Goal: Information Seeking & Learning: Learn about a topic

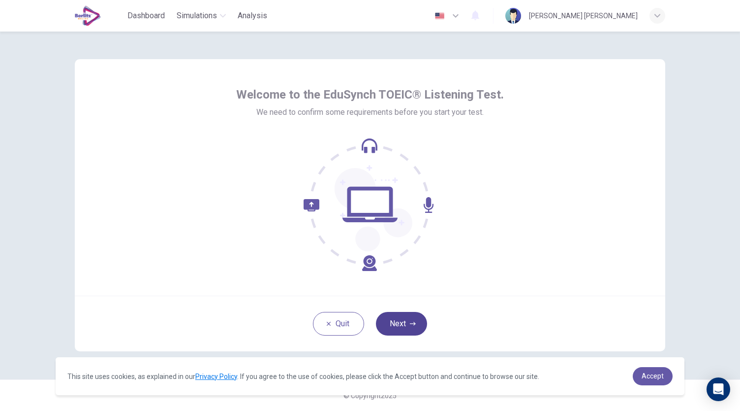
click at [405, 317] on button "Next" at bounding box center [401, 324] width 51 height 24
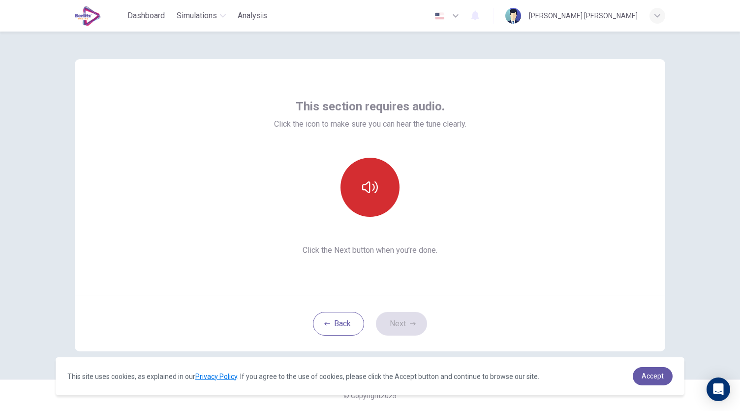
click at [372, 209] on button "button" at bounding box center [370, 187] width 59 height 59
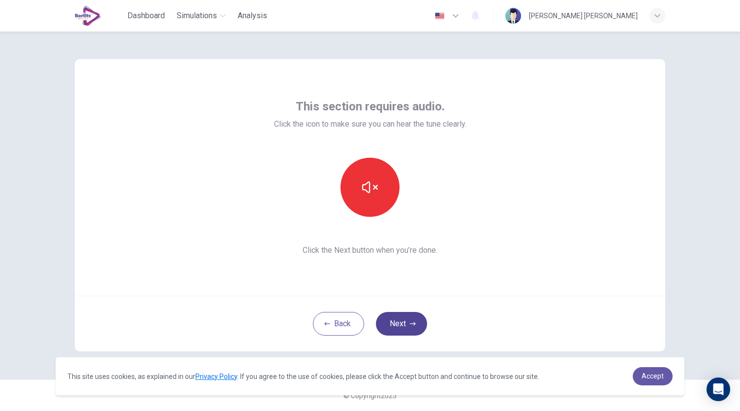
click at [414, 326] on button "Next" at bounding box center [401, 324] width 51 height 24
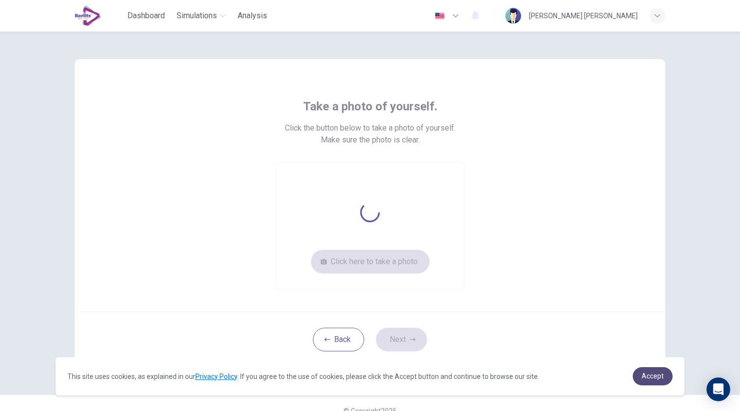
click at [636, 373] on link "Accept" at bounding box center [653, 376] width 40 height 18
click at [650, 381] on link "Accept" at bounding box center [653, 376] width 40 height 18
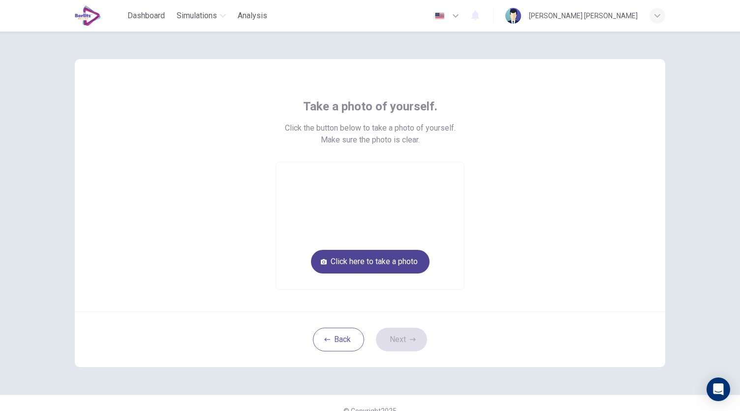
click at [350, 257] on button "Click here to take a photo" at bounding box center [370, 262] width 119 height 24
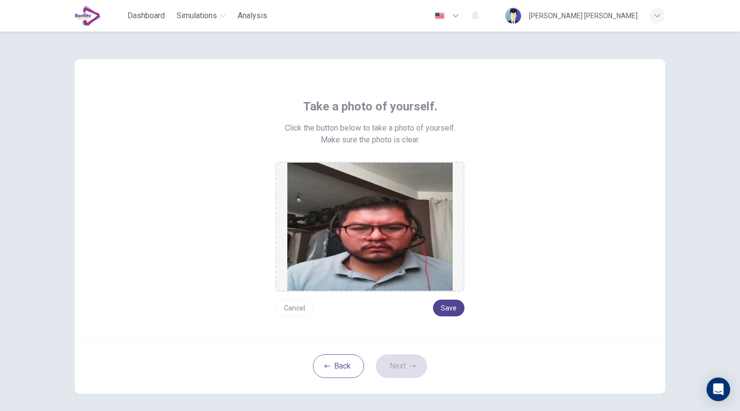
click at [450, 306] on button "Save" at bounding box center [449, 307] width 32 height 17
click at [398, 358] on button "Next" at bounding box center [401, 366] width 51 height 24
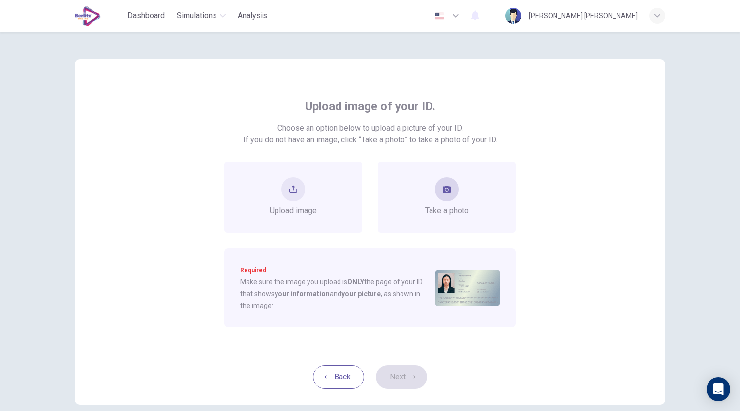
click at [449, 194] on button "take photo" at bounding box center [447, 189] width 24 height 24
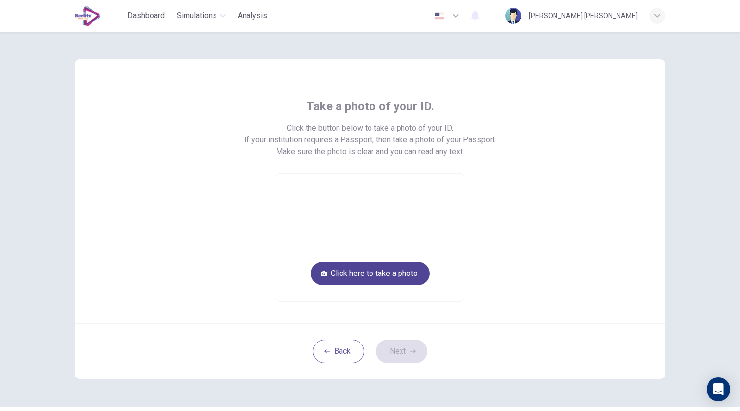
click at [405, 263] on button "Click here to take a photo" at bounding box center [370, 273] width 119 height 24
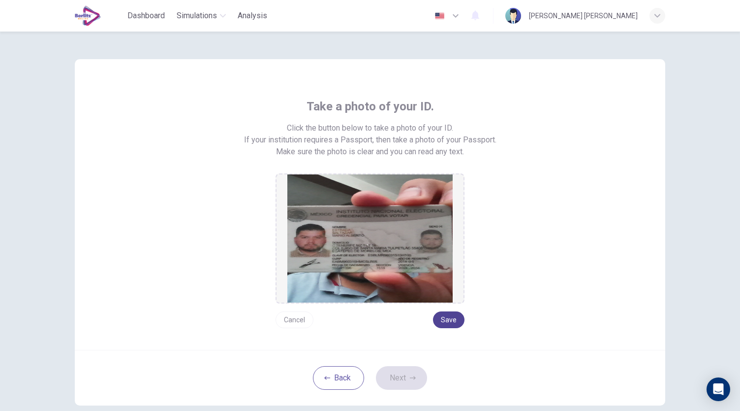
click at [445, 316] on button "Save" at bounding box center [449, 319] width 32 height 17
click at [410, 372] on button "Next" at bounding box center [401, 378] width 51 height 24
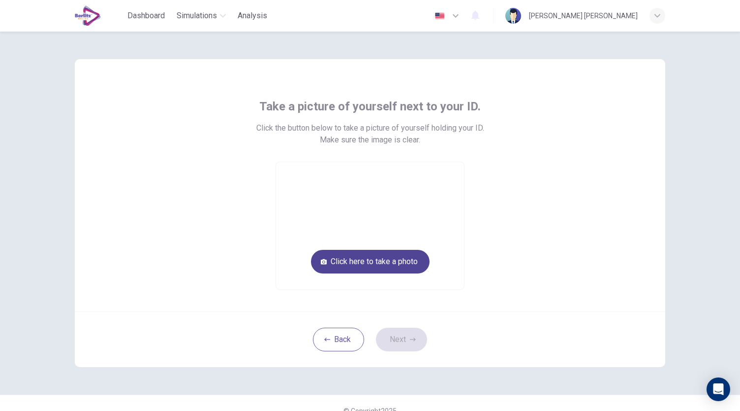
click at [349, 261] on button "Click here to take a photo" at bounding box center [370, 262] width 119 height 24
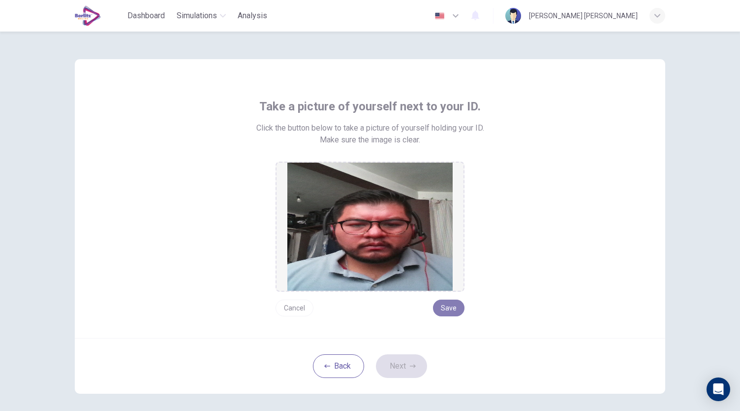
click at [443, 306] on button "Save" at bounding box center [449, 307] width 32 height 17
click at [401, 362] on button "Next" at bounding box center [401, 366] width 51 height 24
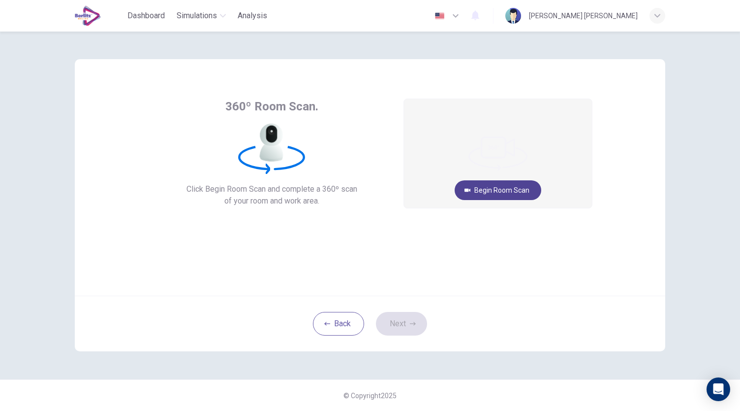
click at [476, 186] on button "Begin Room Scan" at bounding box center [498, 190] width 87 height 20
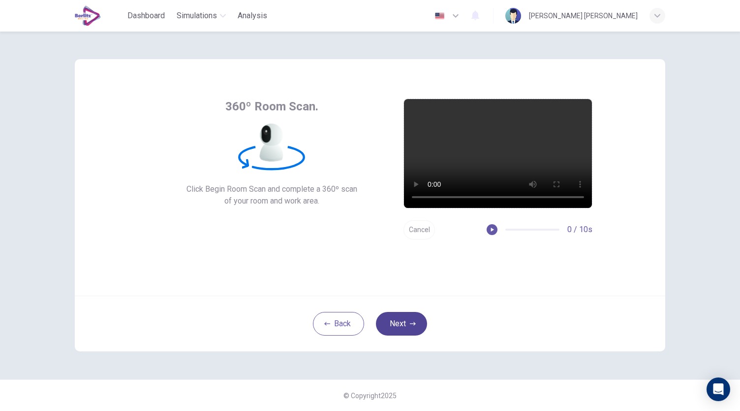
click at [414, 320] on icon "button" at bounding box center [413, 323] width 6 height 6
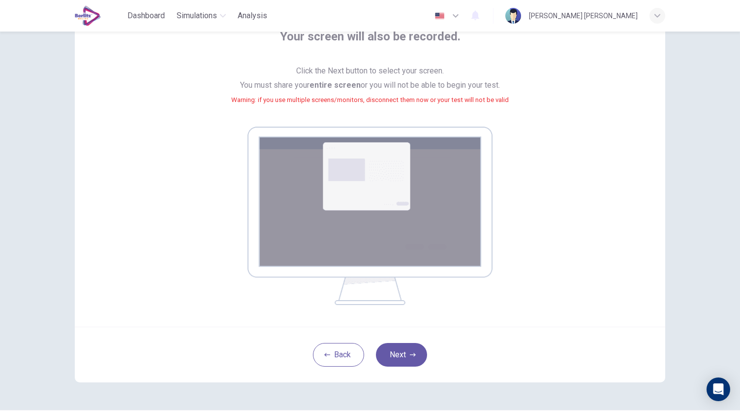
scroll to position [70, 0]
click at [396, 347] on button "Next" at bounding box center [401, 355] width 51 height 24
click at [394, 352] on button "Next" at bounding box center [401, 355] width 51 height 24
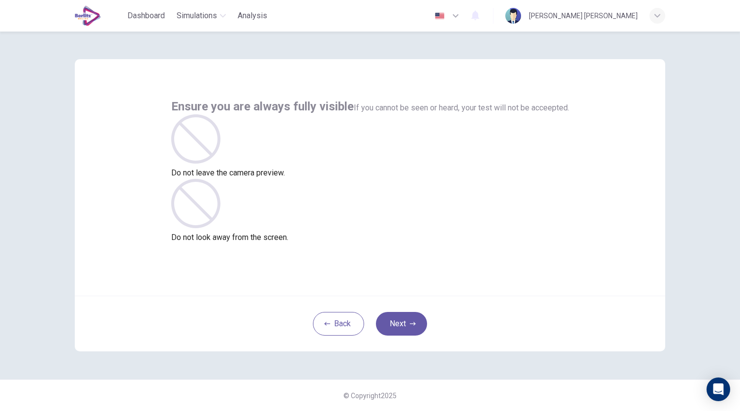
scroll to position [0, 0]
click at [408, 322] on button "Next" at bounding box center [401, 324] width 51 height 24
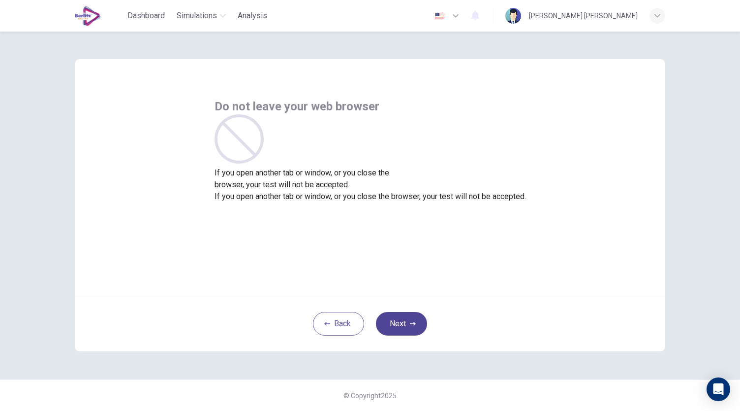
click at [408, 322] on button "Next" at bounding box center [401, 324] width 51 height 24
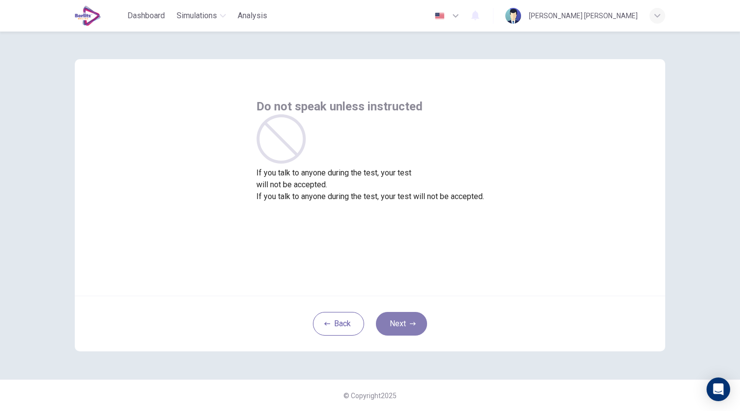
click at [408, 322] on button "Next" at bounding box center [401, 324] width 51 height 24
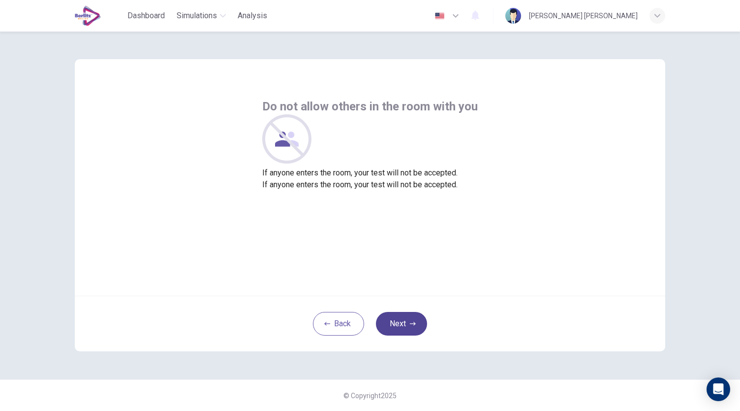
click at [408, 322] on button "Next" at bounding box center [401, 324] width 51 height 24
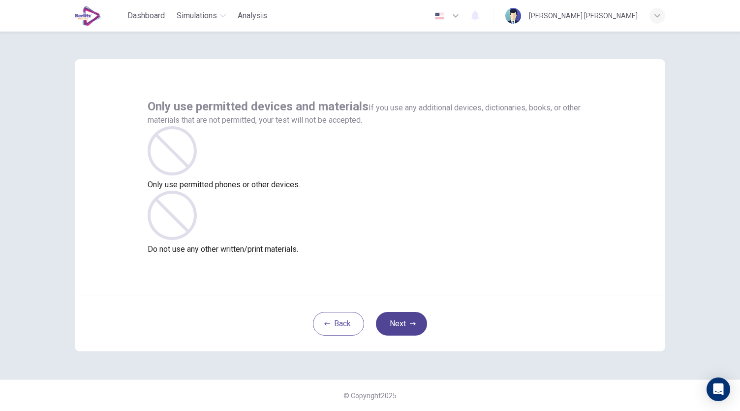
click at [408, 322] on button "Next" at bounding box center [401, 324] width 51 height 24
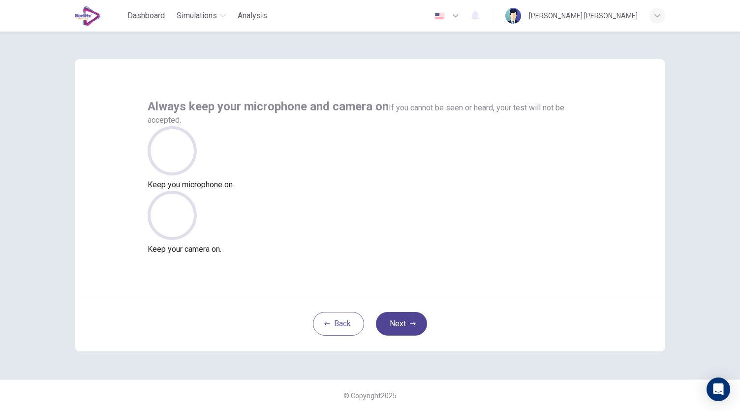
click at [402, 317] on button "Next" at bounding box center [401, 324] width 51 height 24
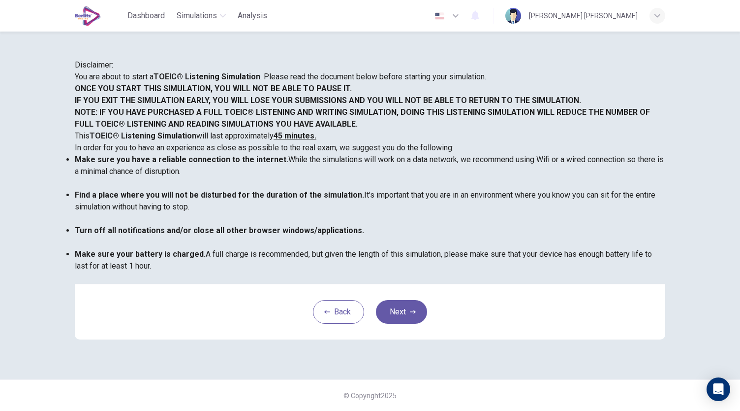
scroll to position [137, 0]
click at [407, 323] on button "Next" at bounding box center [401, 312] width 51 height 24
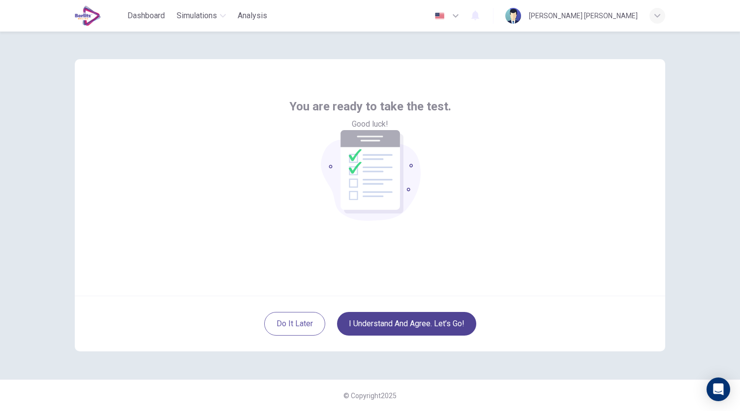
scroll to position [0, 0]
click at [423, 326] on button "I understand and agree. Let’s go!" at bounding box center [406, 324] width 139 height 24
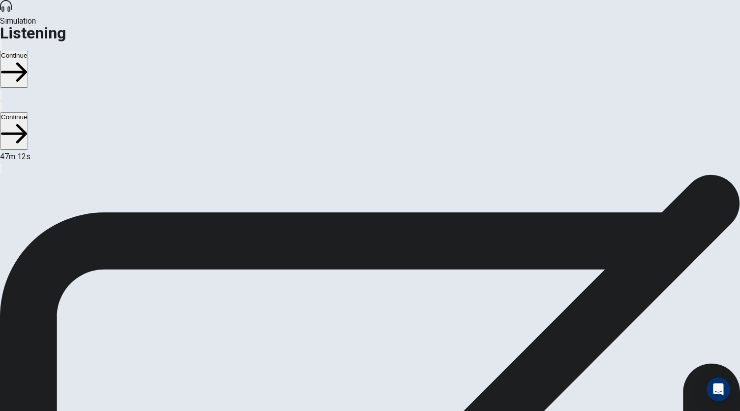
click at [28, 51] on button "Continue" at bounding box center [14, 69] width 28 height 37
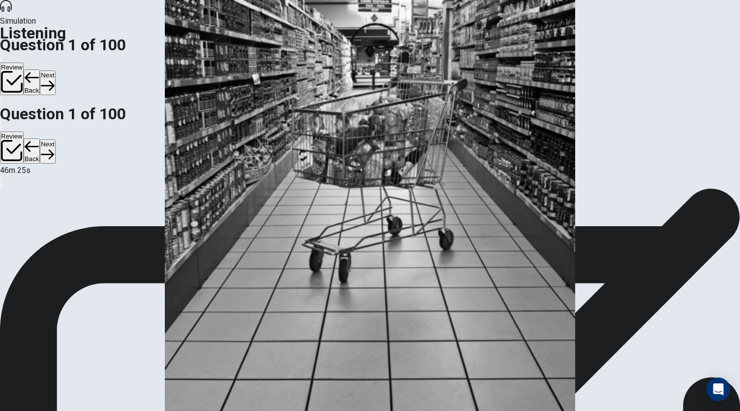
click at [55, 70] on button "Next" at bounding box center [47, 82] width 15 height 24
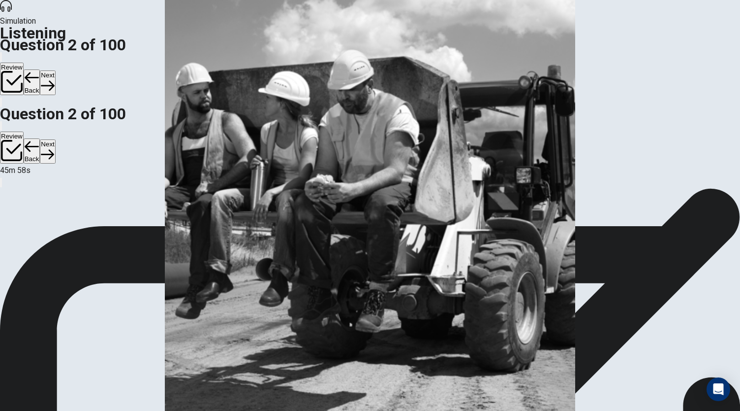
click at [55, 70] on button "Next" at bounding box center [47, 82] width 15 height 24
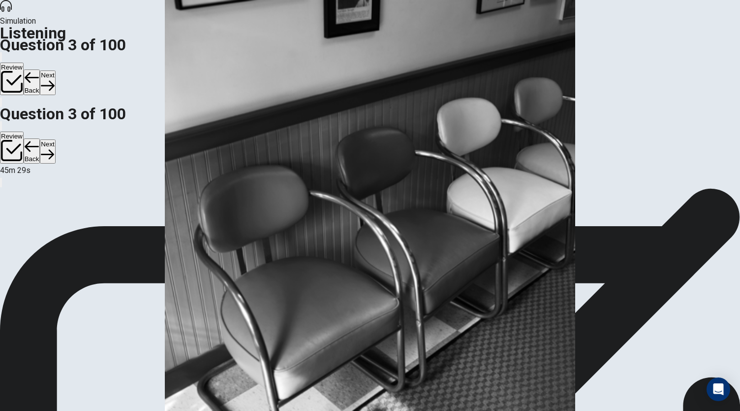
click at [55, 70] on button "Next" at bounding box center [47, 82] width 15 height 24
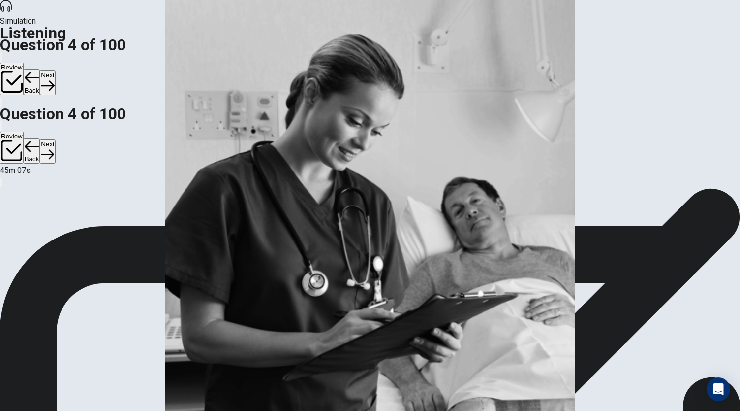
click at [55, 70] on button "Next" at bounding box center [47, 82] width 15 height 24
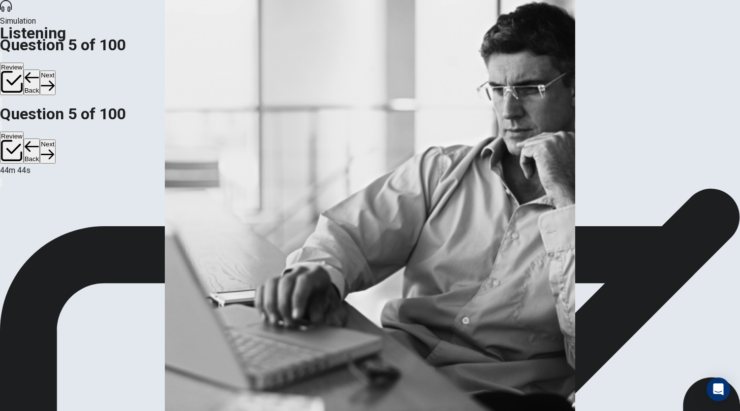
click at [55, 70] on button "Next" at bounding box center [47, 82] width 15 height 24
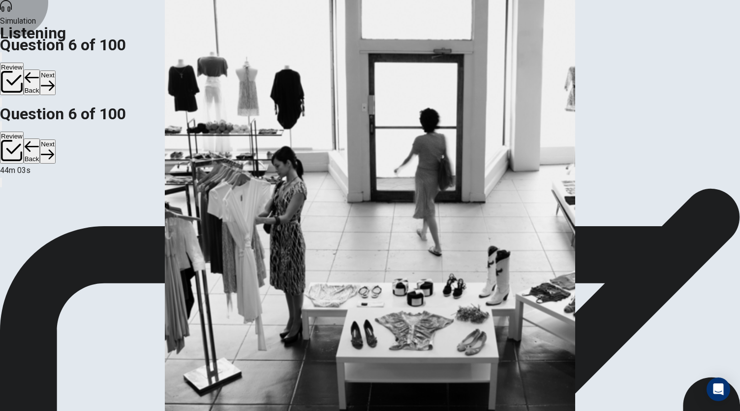
click at [55, 70] on button "Next" at bounding box center [47, 82] width 15 height 24
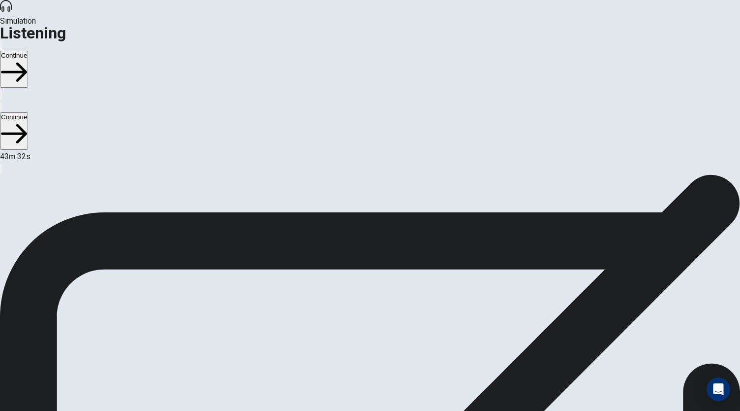
click at [28, 51] on button "Continue" at bounding box center [14, 69] width 28 height 37
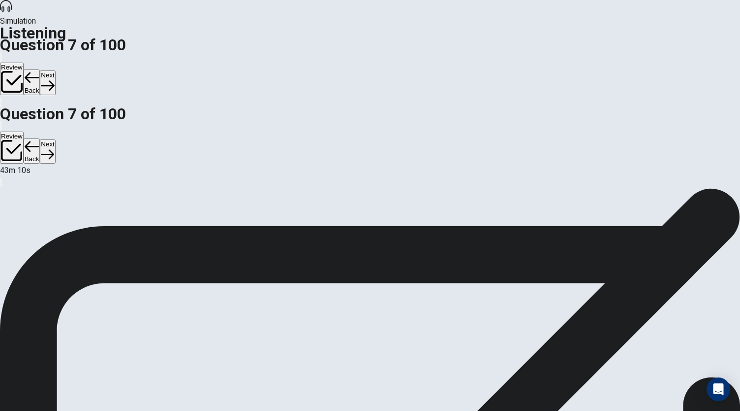
click at [55, 70] on button "Next" at bounding box center [47, 82] width 15 height 24
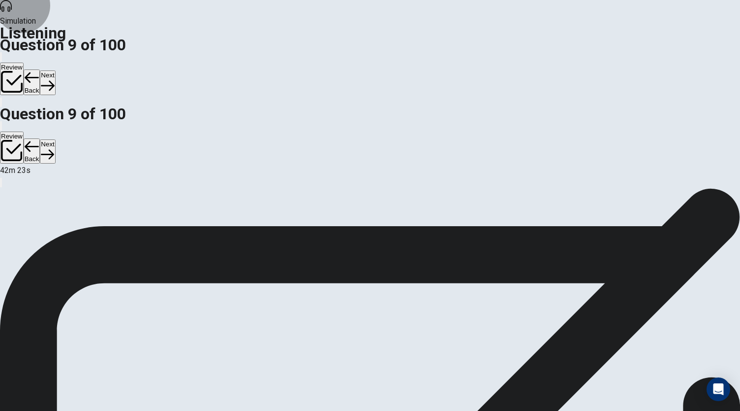
click at [55, 70] on button "Next" at bounding box center [47, 82] width 15 height 24
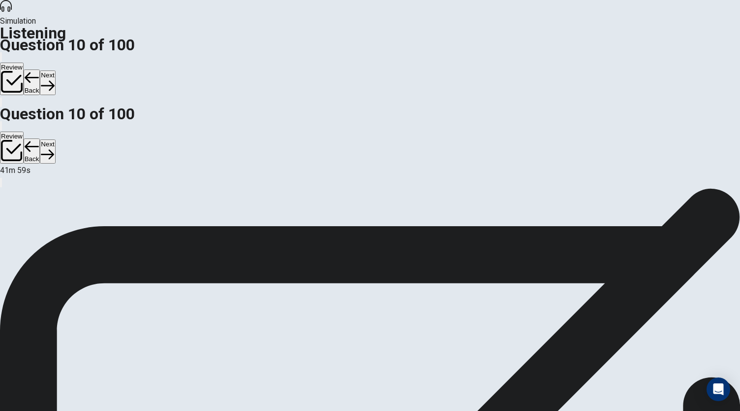
click at [55, 70] on button "Next" at bounding box center [47, 82] width 15 height 24
click at [54, 79] on icon "button" at bounding box center [47, 85] width 13 height 13
click at [55, 70] on button "Next" at bounding box center [47, 82] width 15 height 24
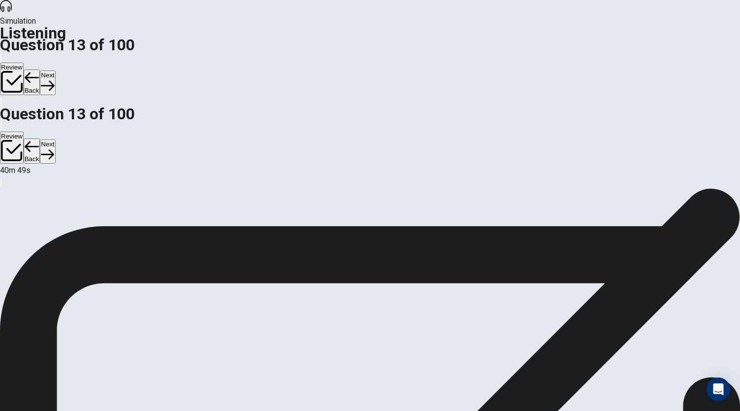
click at [55, 70] on button "Next" at bounding box center [47, 82] width 15 height 24
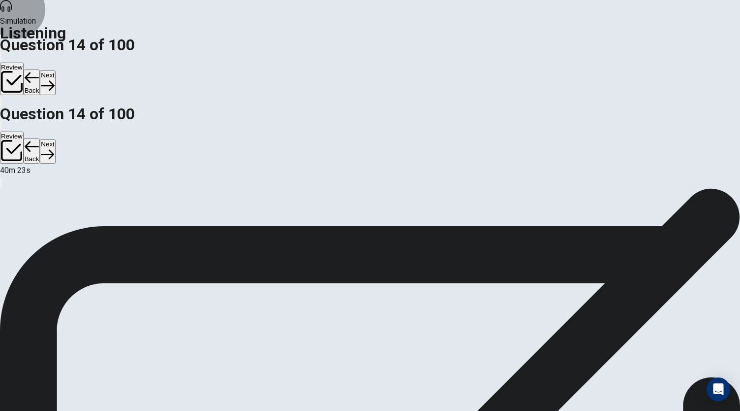
click at [55, 70] on button "Next" at bounding box center [47, 82] width 15 height 24
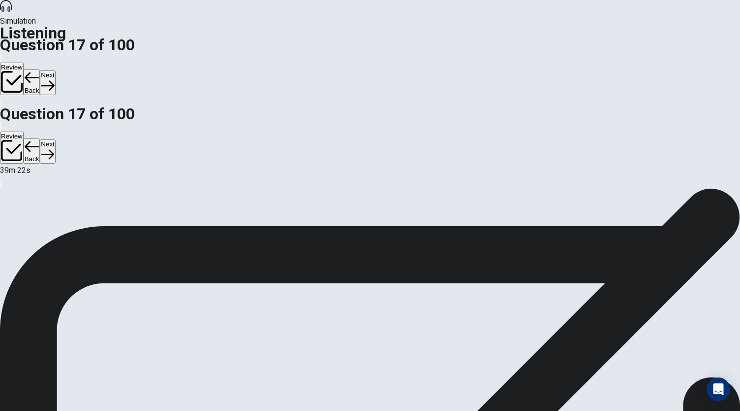
click at [55, 70] on button "Next" at bounding box center [47, 82] width 15 height 24
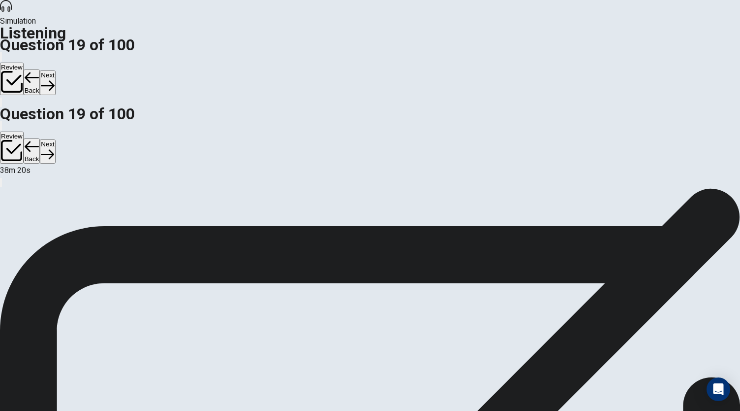
click at [55, 70] on button "Next" at bounding box center [47, 82] width 15 height 24
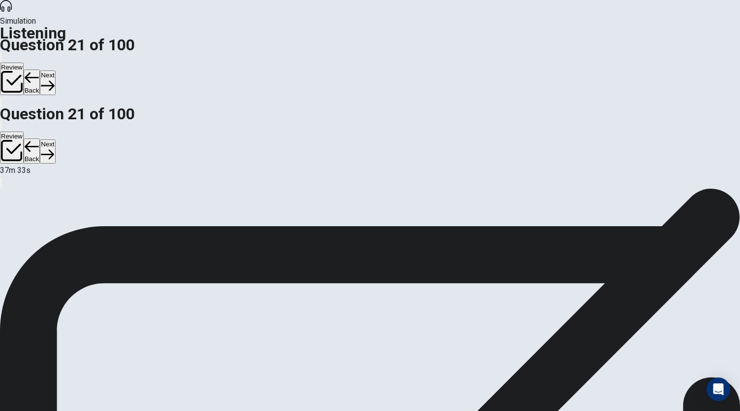
click at [55, 70] on button "Next" at bounding box center [47, 82] width 15 height 24
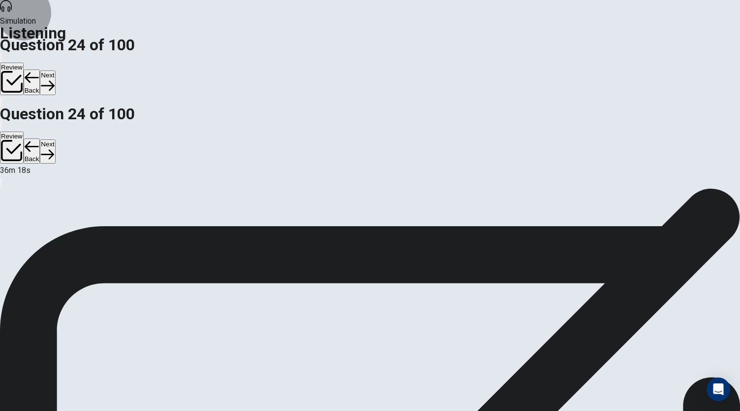
click at [55, 70] on button "Next" at bounding box center [47, 82] width 15 height 24
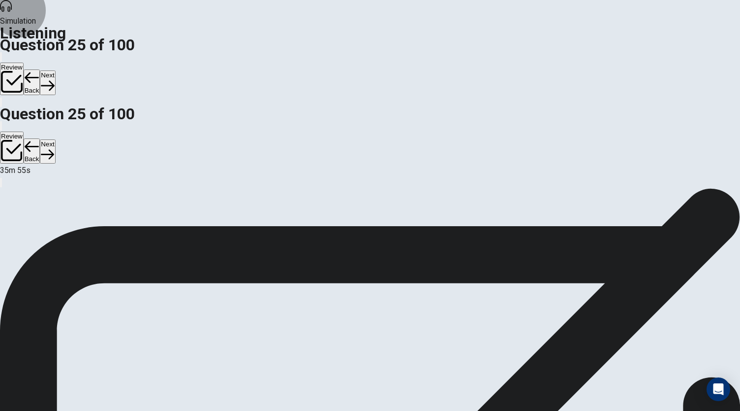
click at [55, 70] on button "Next" at bounding box center [47, 82] width 15 height 24
click at [54, 79] on icon "button" at bounding box center [47, 85] width 13 height 13
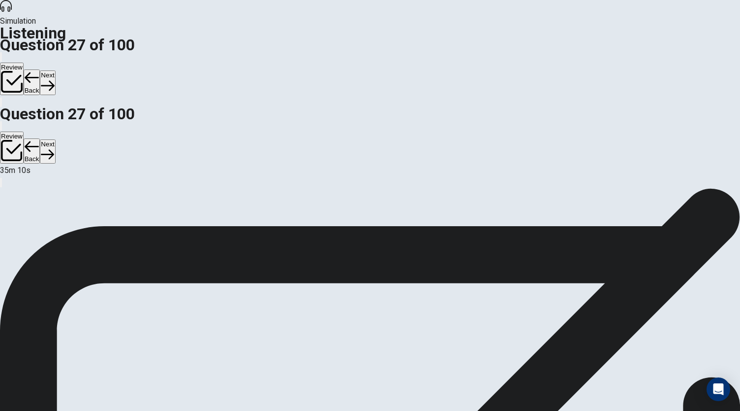
click at [55, 70] on button "Next" at bounding box center [47, 82] width 15 height 24
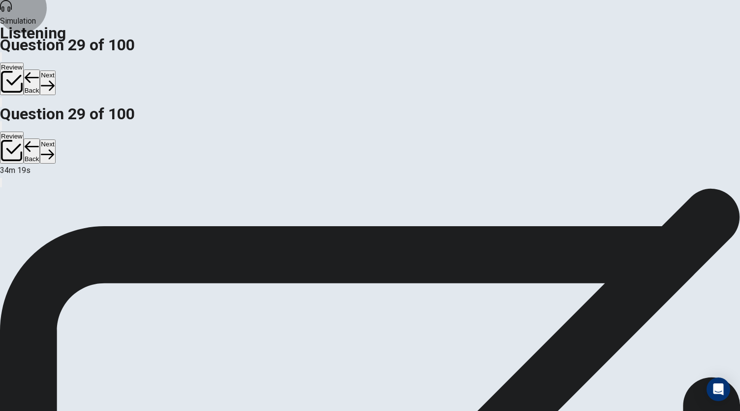
click at [55, 70] on button "Next" at bounding box center [47, 82] width 15 height 24
click at [54, 79] on icon "button" at bounding box center [47, 85] width 13 height 13
click at [55, 70] on button "Next" at bounding box center [47, 82] width 15 height 24
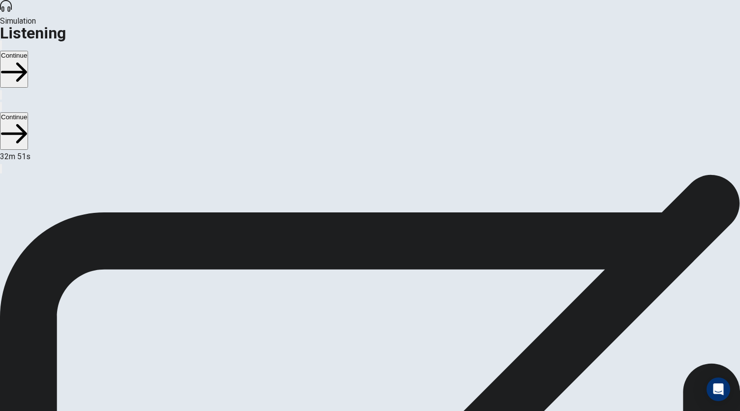
click at [28, 51] on button "Continue" at bounding box center [14, 69] width 28 height 37
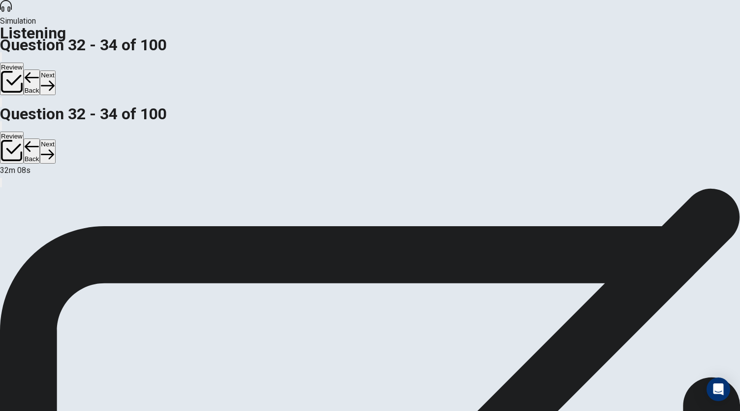
click at [55, 70] on button "Next" at bounding box center [47, 82] width 15 height 24
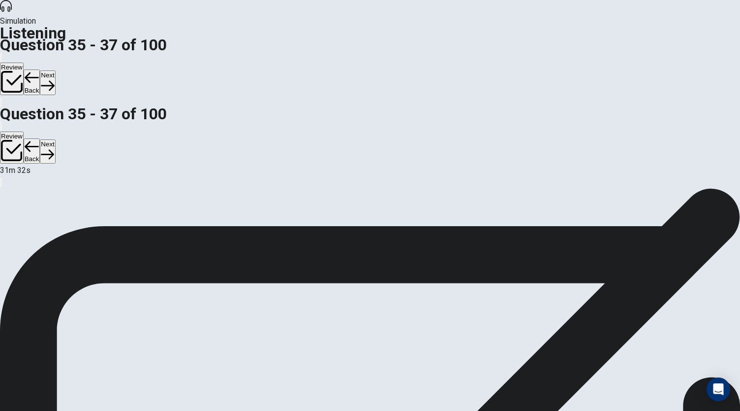
scroll to position [0, 0]
drag, startPoint x: 603, startPoint y: 231, endPoint x: 601, endPoint y: 194, distance: 36.5
drag, startPoint x: 687, startPoint y: 236, endPoint x: 683, endPoint y: 183, distance: 53.8
click at [683, 188] on div "35 . Where most likely are the two people? A In an office B In a gallery C In a…" at bounding box center [370, 188] width 740 height 0
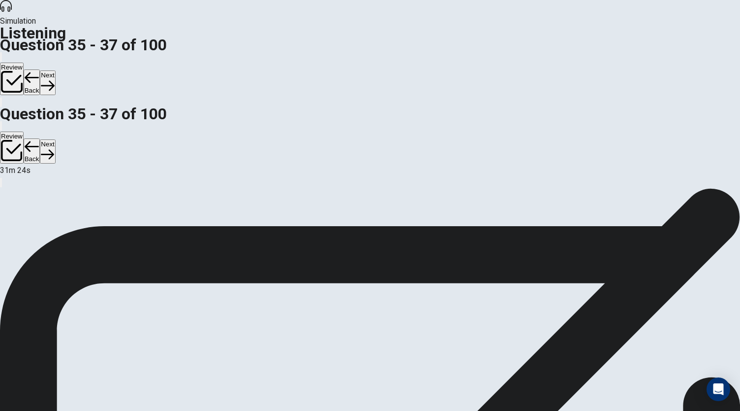
scroll to position [25, 0]
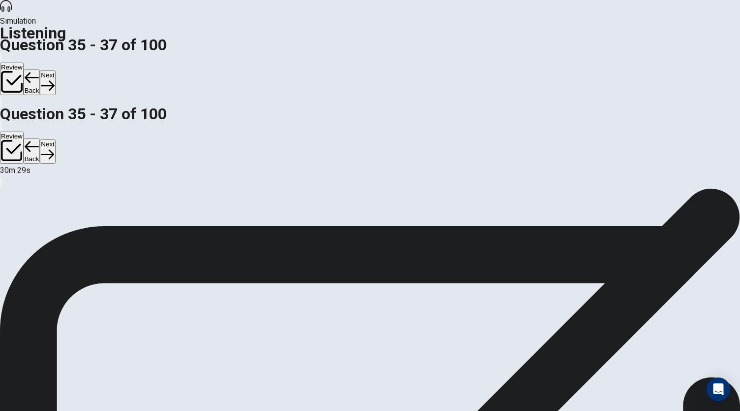
scroll to position [98, 0]
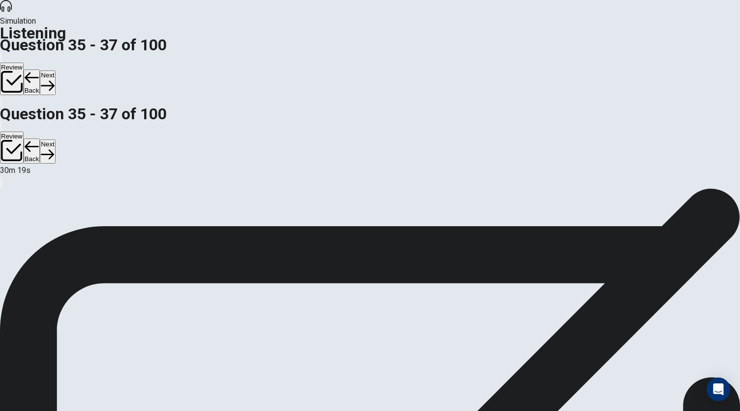
scroll to position [0, 0]
click at [55, 70] on button "Next" at bounding box center [47, 82] width 15 height 24
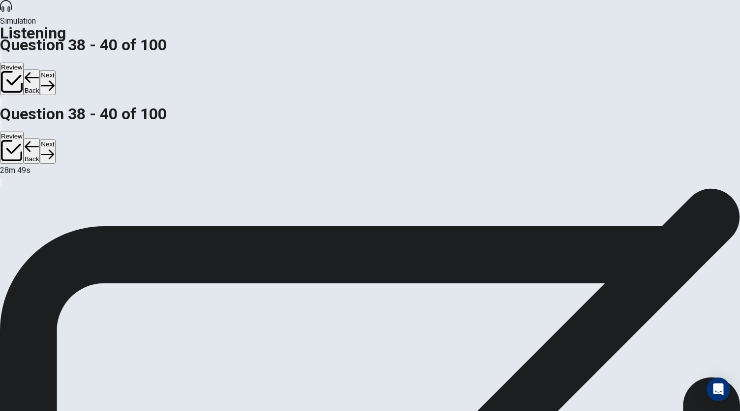
click at [55, 70] on button "Next" at bounding box center [47, 82] width 15 height 24
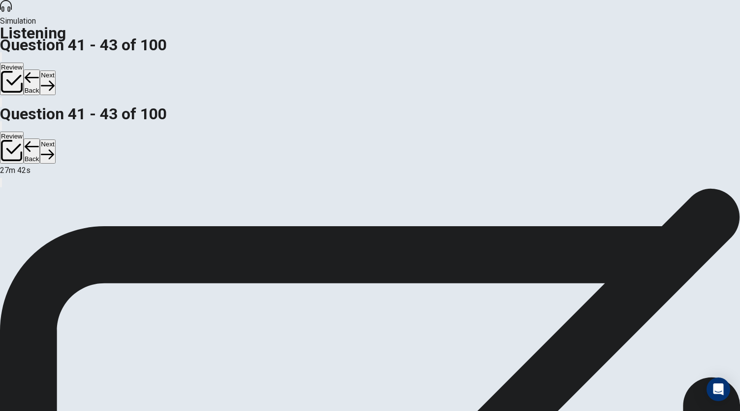
scroll to position [98, 0]
click at [55, 70] on button "Next" at bounding box center [47, 82] width 15 height 24
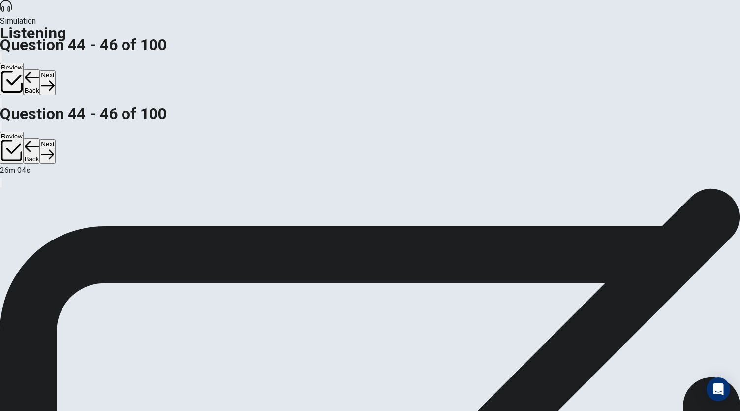
click at [55, 70] on button "Next" at bounding box center [47, 82] width 15 height 24
drag, startPoint x: 705, startPoint y: 266, endPoint x: 691, endPoint y: 220, distance: 48.4
click at [691, 188] on div "47 . Why is the man calling? A His report is not ready. B His phone is not work…" at bounding box center [370, 188] width 740 height 0
click at [733, 188] on div "47 . Why is the man calling? A His report is not ready. B His phone is not work…" at bounding box center [370, 188] width 740 height 0
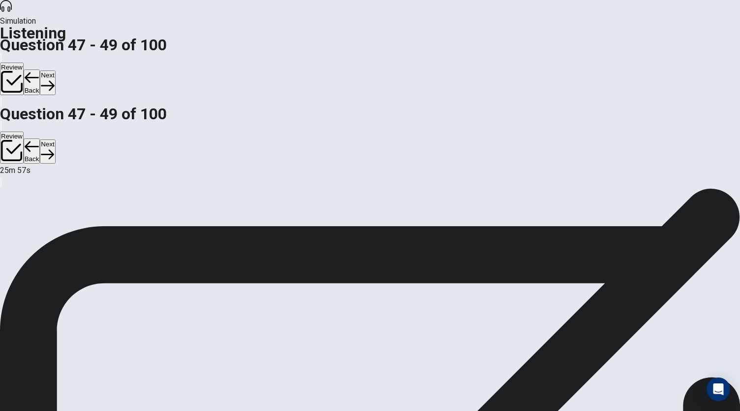
click at [733, 188] on div "47 . Why is the man calling? A His report is not ready. B His phone is not work…" at bounding box center [370, 188] width 740 height 0
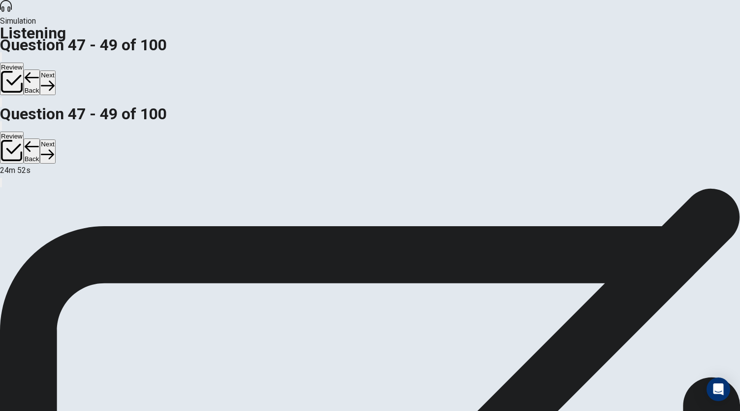
scroll to position [110, 0]
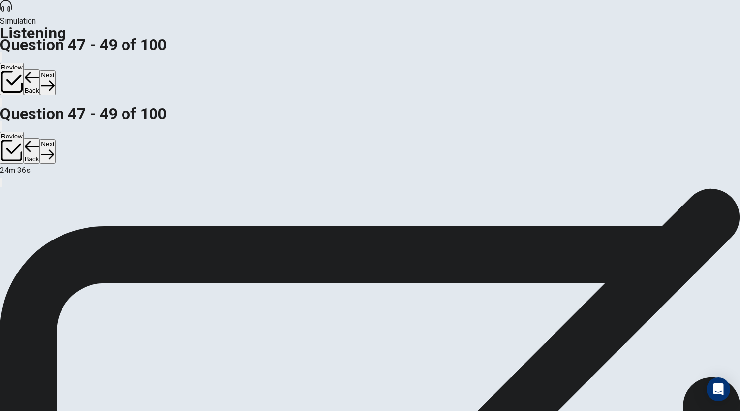
scroll to position [0, 0]
click at [55, 70] on button "Next" at bounding box center [47, 82] width 15 height 24
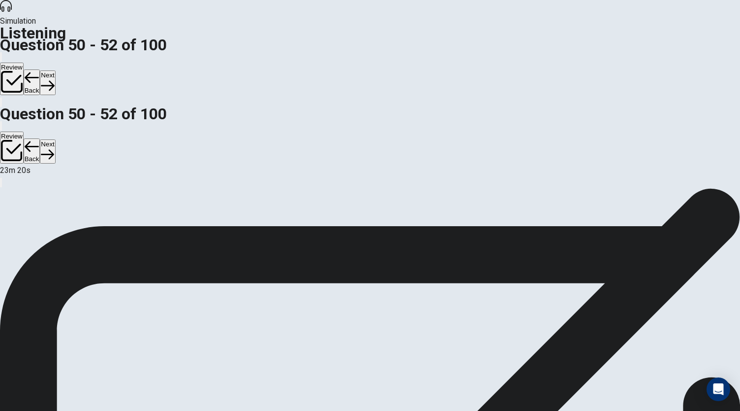
click at [55, 70] on button "Next" at bounding box center [47, 82] width 15 height 24
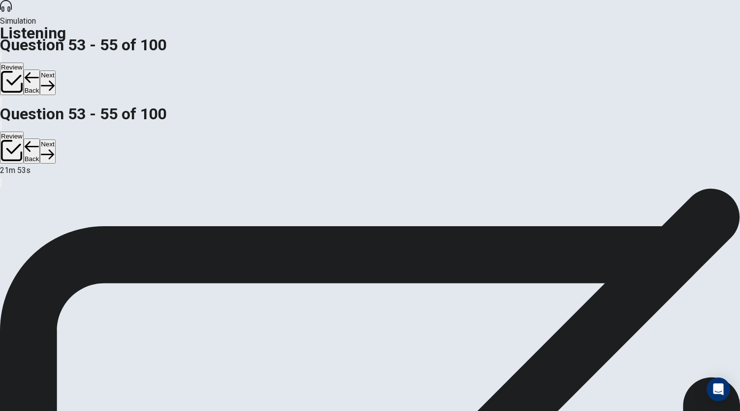
click at [55, 70] on button "Next" at bounding box center [47, 82] width 15 height 24
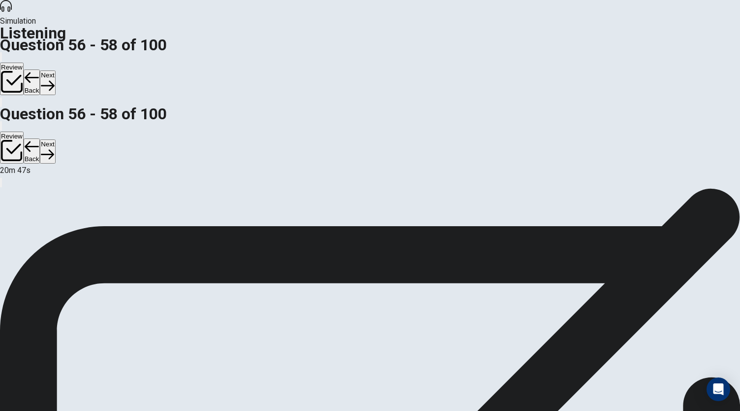
scroll to position [98, 0]
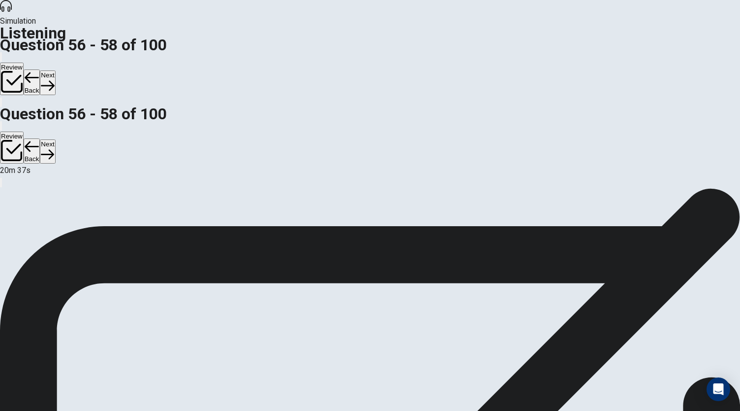
scroll to position [0, 0]
click at [55, 70] on button "Next" at bounding box center [47, 82] width 15 height 24
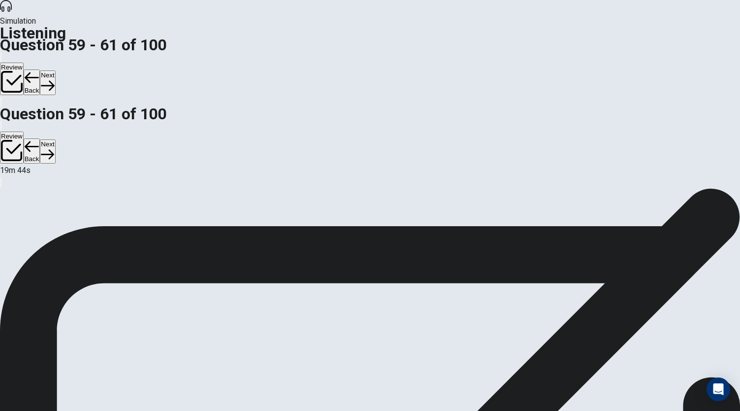
scroll to position [98, 0]
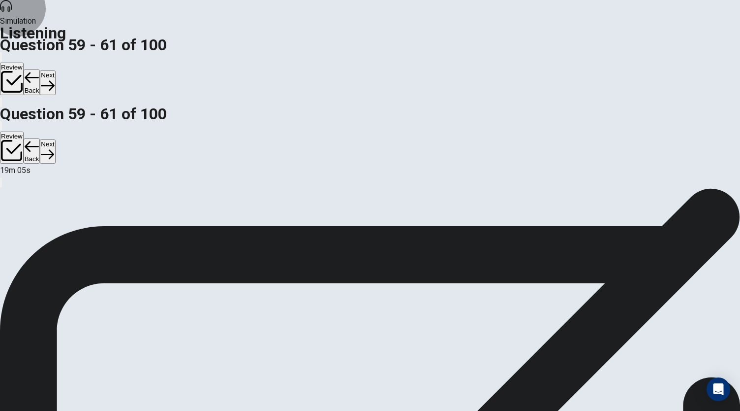
click at [55, 70] on button "Next" at bounding box center [47, 82] width 15 height 24
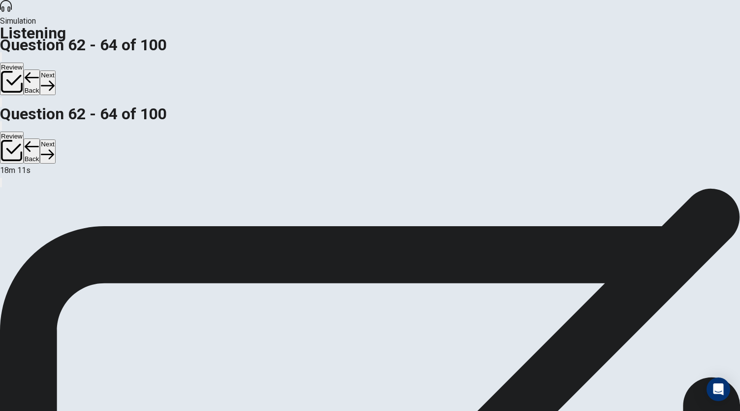
scroll to position [0, 0]
click at [55, 70] on button "Next" at bounding box center [47, 82] width 15 height 24
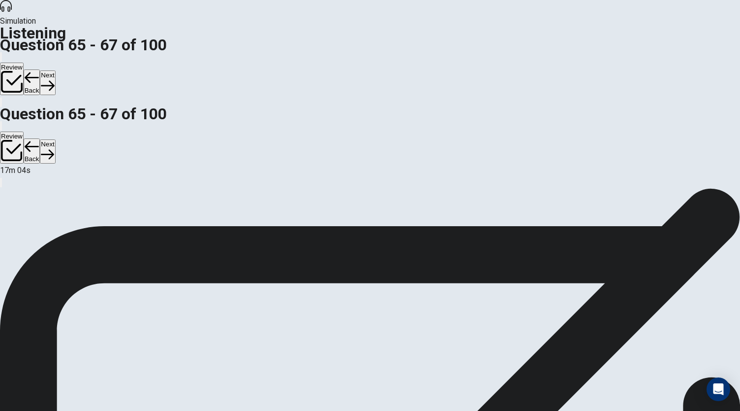
scroll to position [98, 0]
click at [55, 70] on button "Next" at bounding box center [47, 82] width 15 height 24
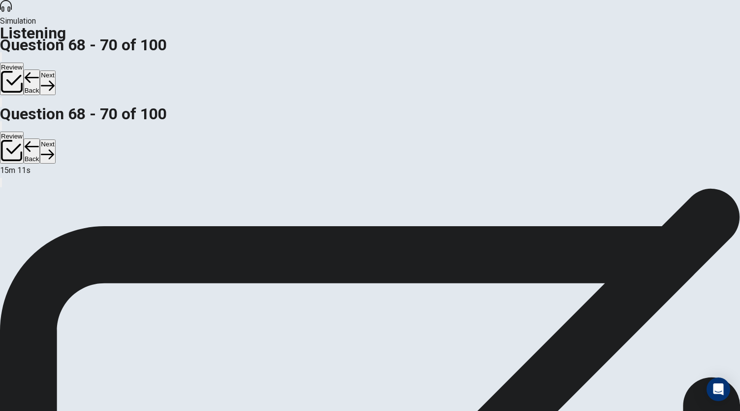
scroll to position [0, 0]
click at [55, 70] on button "Next" at bounding box center [47, 82] width 15 height 24
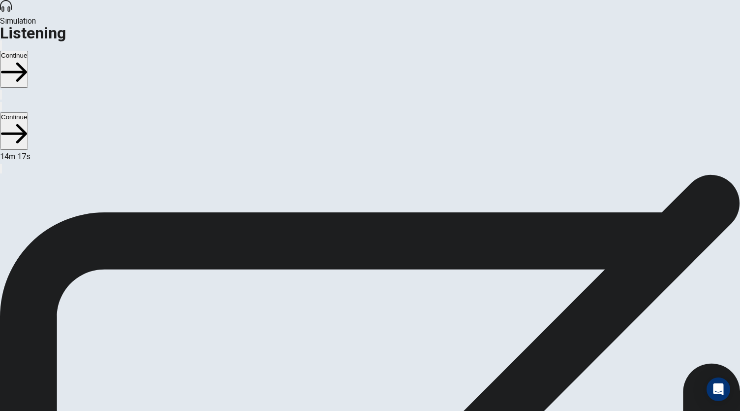
click at [28, 51] on button "Continue" at bounding box center [14, 69] width 28 height 37
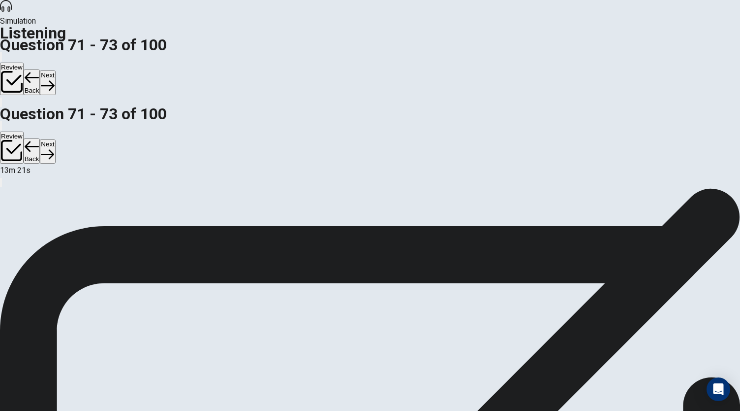
scroll to position [110, 0]
click at [31, 165] on span "13m 13s" at bounding box center [15, 169] width 31 height 9
click at [450, 164] on div at bounding box center [370, 164] width 740 height 0
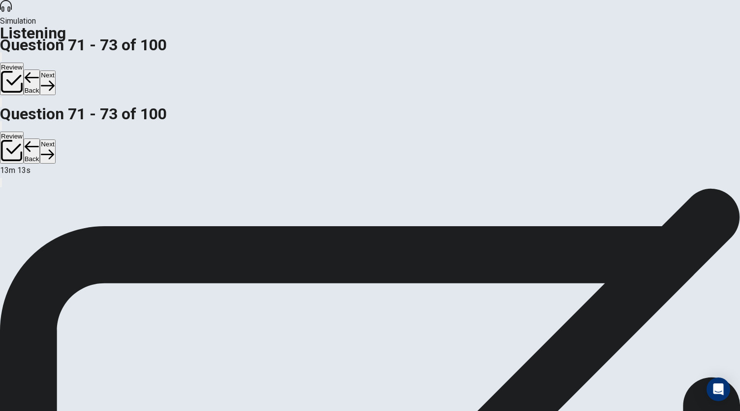
click at [1, 59] on icon "button" at bounding box center [1, 59] width 0 height 0
click at [428, 27] on span at bounding box center [428, 27] width 0 height 0
type input "***"
click at [428, 27] on span at bounding box center [428, 27] width 0 height 0
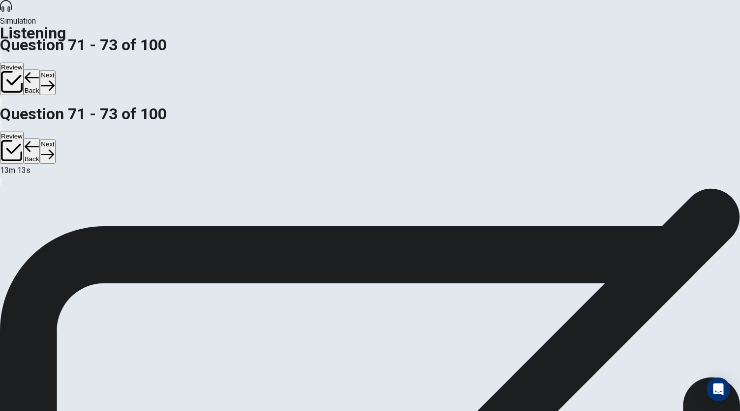
click at [55, 70] on button "Next" at bounding box center [47, 82] width 15 height 24
click at [450, 164] on div at bounding box center [370, 164] width 740 height 0
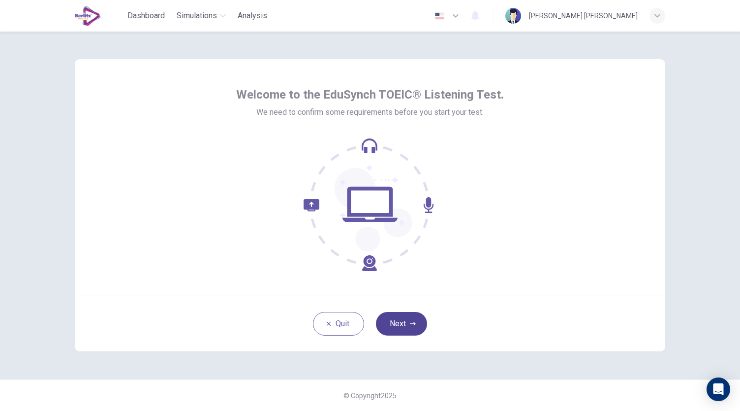
click at [394, 322] on button "Next" at bounding box center [401, 324] width 51 height 24
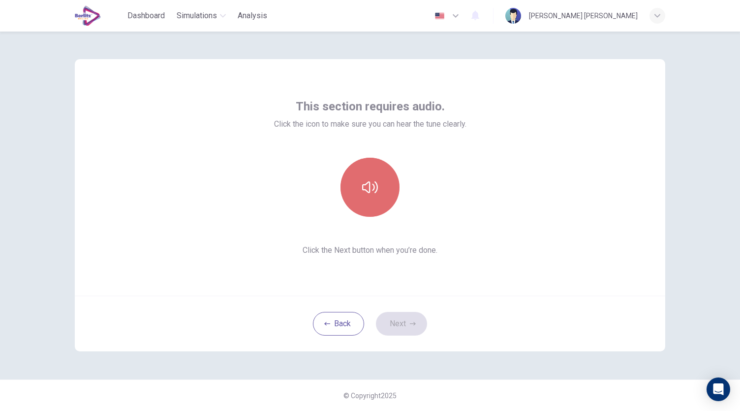
click at [384, 178] on button "button" at bounding box center [370, 187] width 59 height 59
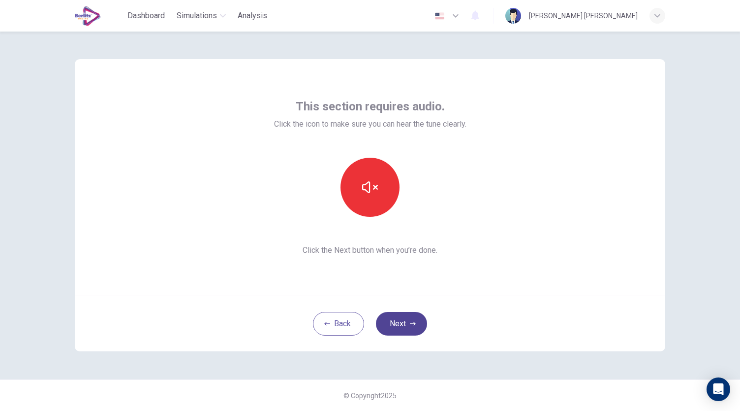
click at [406, 315] on button "Next" at bounding box center [401, 324] width 51 height 24
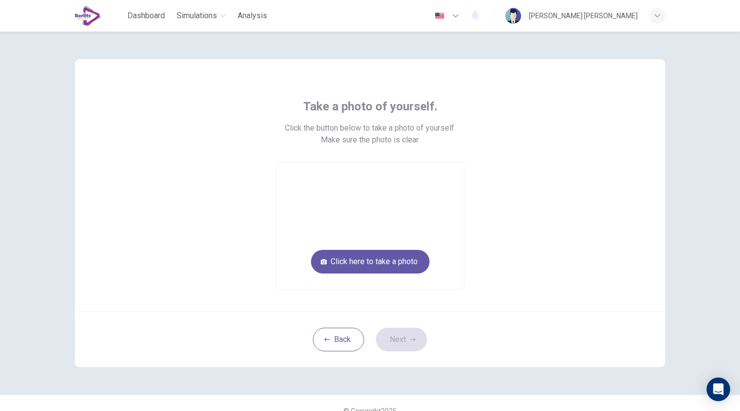
click at [389, 242] on video at bounding box center [370, 225] width 188 height 127
click at [384, 260] on button "Click here to take a photo" at bounding box center [370, 262] width 119 height 24
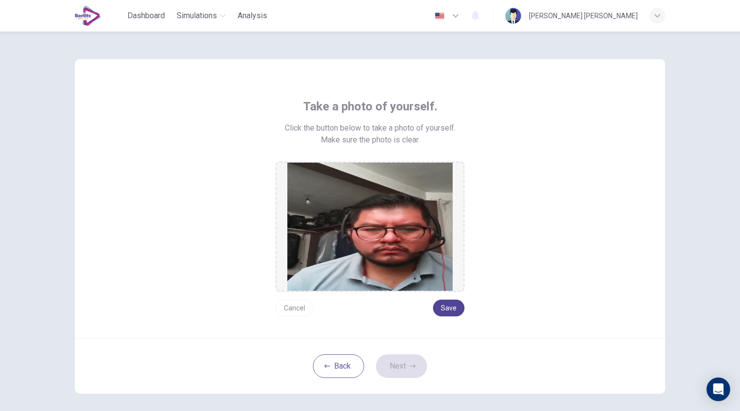
click at [446, 312] on button "Save" at bounding box center [449, 307] width 32 height 17
click at [401, 359] on button "Next" at bounding box center [401, 366] width 51 height 24
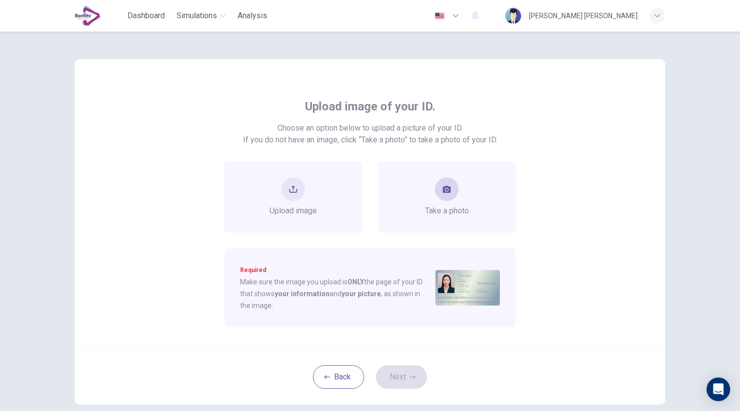
click at [437, 211] on span "Take a photo" at bounding box center [447, 211] width 44 height 12
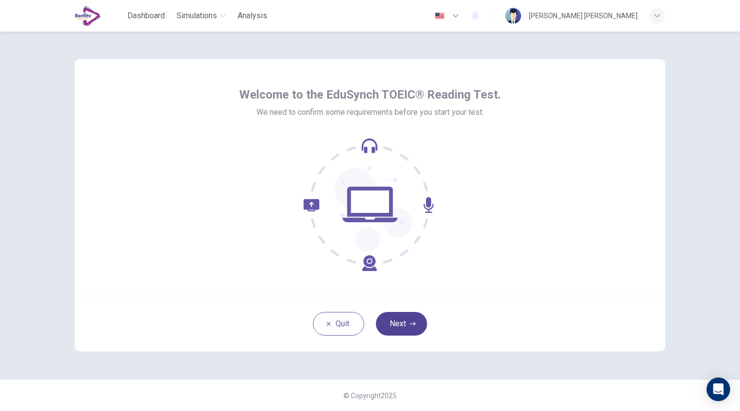
click at [402, 320] on button "Next" at bounding box center [401, 324] width 51 height 24
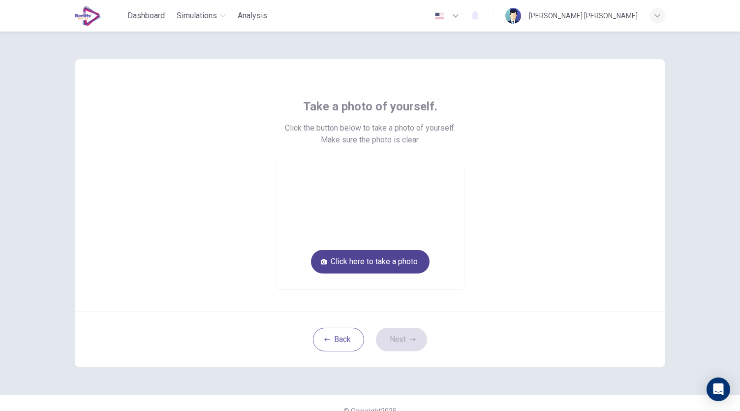
click at [343, 265] on button "Click here to take a photo" at bounding box center [370, 262] width 119 height 24
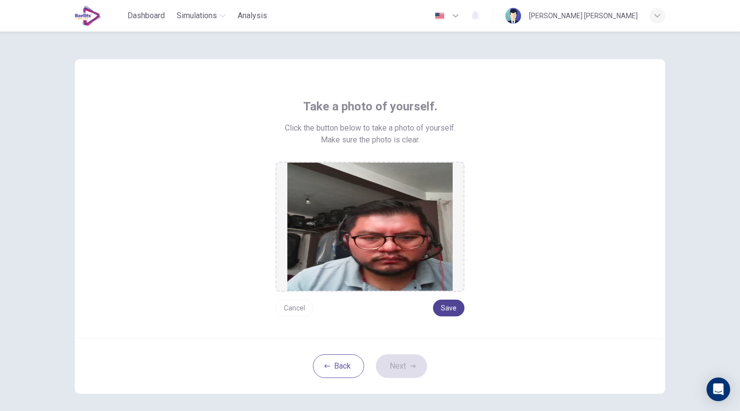
click at [443, 311] on button "Save" at bounding box center [449, 307] width 32 height 17
click at [404, 360] on button "Next" at bounding box center [401, 366] width 51 height 24
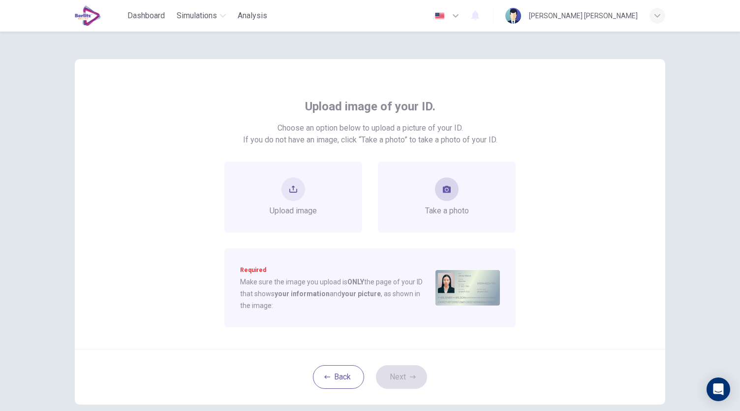
click at [448, 200] on div "Take a photo" at bounding box center [447, 196] width 44 height 39
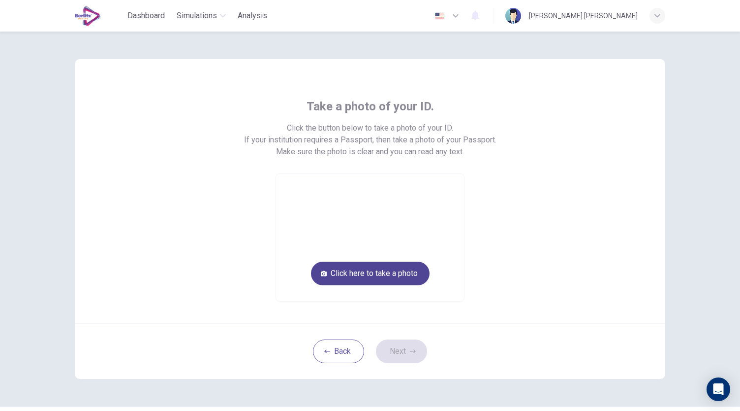
click at [391, 274] on button "Click here to take a photo" at bounding box center [370, 273] width 119 height 24
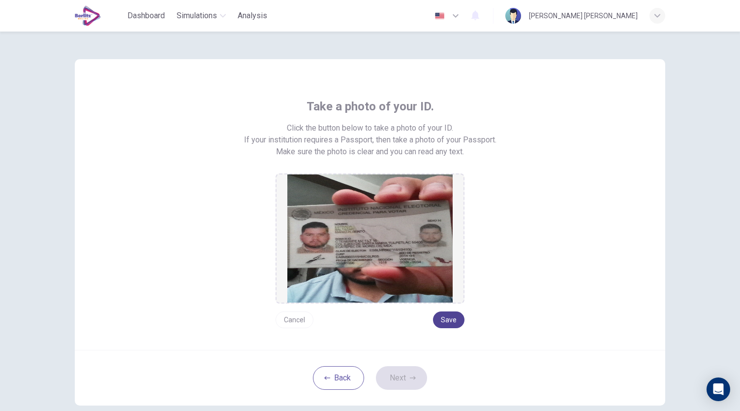
click at [442, 314] on button "Save" at bounding box center [449, 319] width 32 height 17
click at [410, 373] on button "Next" at bounding box center [401, 378] width 51 height 24
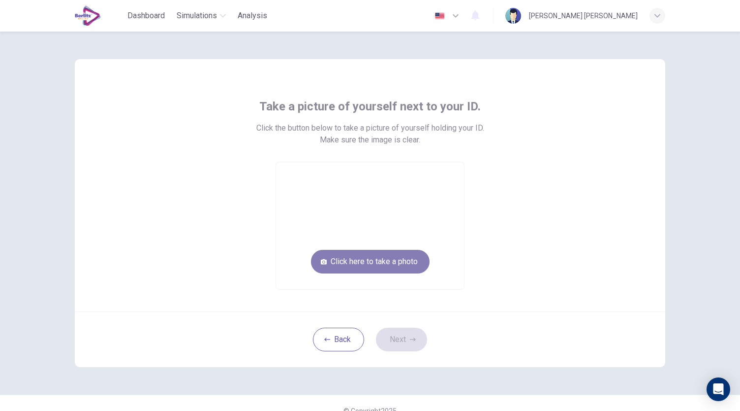
click at [354, 256] on button "Click here to take a photo" at bounding box center [370, 262] width 119 height 24
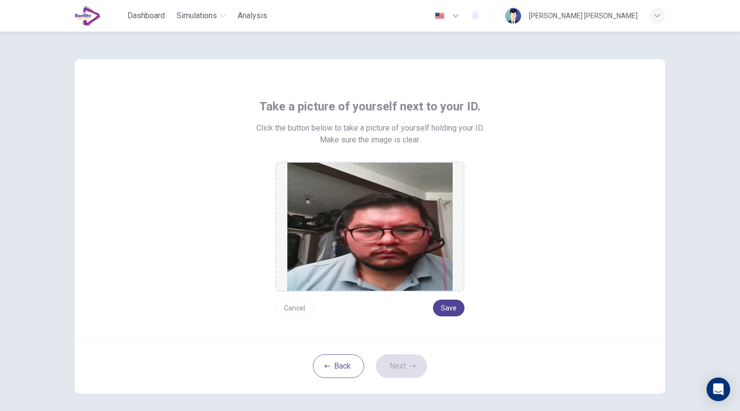
click at [438, 303] on button "Save" at bounding box center [449, 307] width 32 height 17
click at [403, 365] on button "Next" at bounding box center [401, 366] width 51 height 24
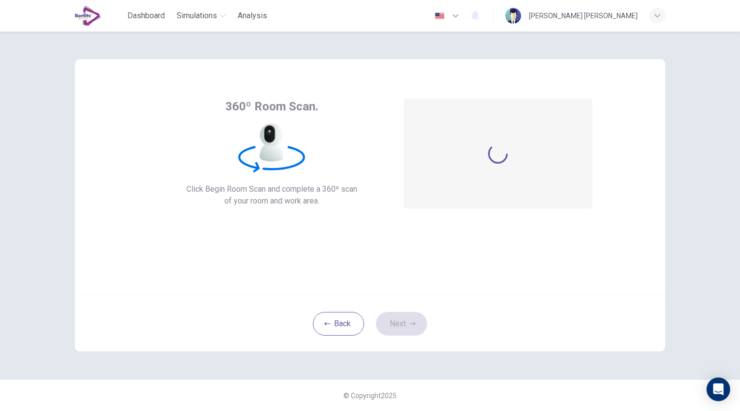
click at [468, 183] on div at bounding box center [498, 153] width 188 height 109
click at [340, 325] on button "Back" at bounding box center [338, 324] width 51 height 24
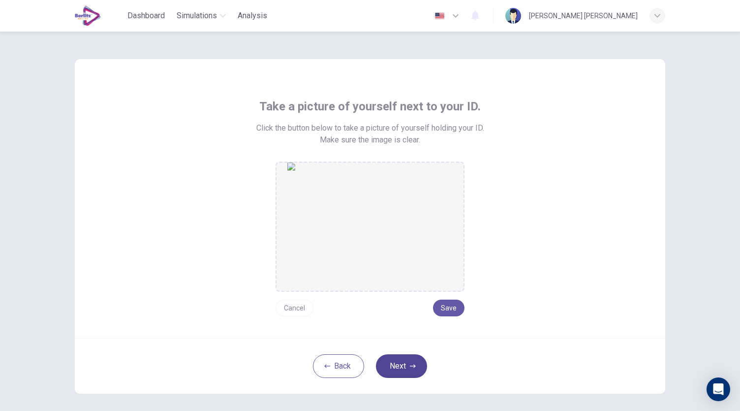
click at [405, 364] on button "Next" at bounding box center [401, 366] width 51 height 24
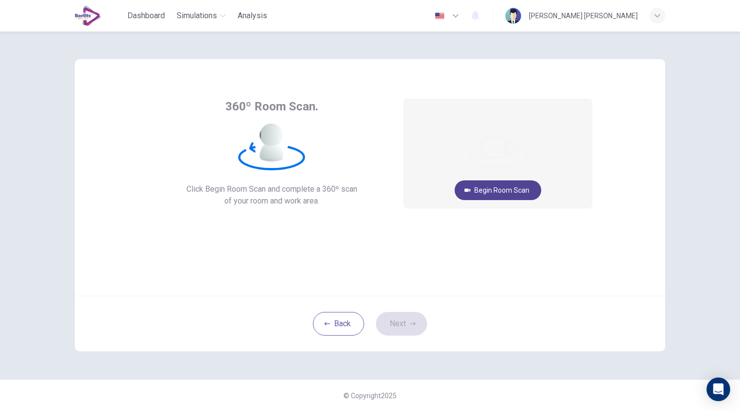
click at [483, 186] on button "Begin Room Scan" at bounding box center [498, 190] width 87 height 20
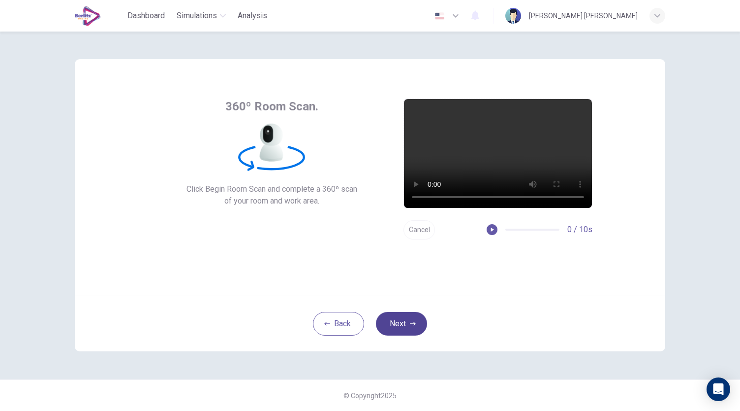
click at [397, 320] on button "Next" at bounding box center [401, 324] width 51 height 24
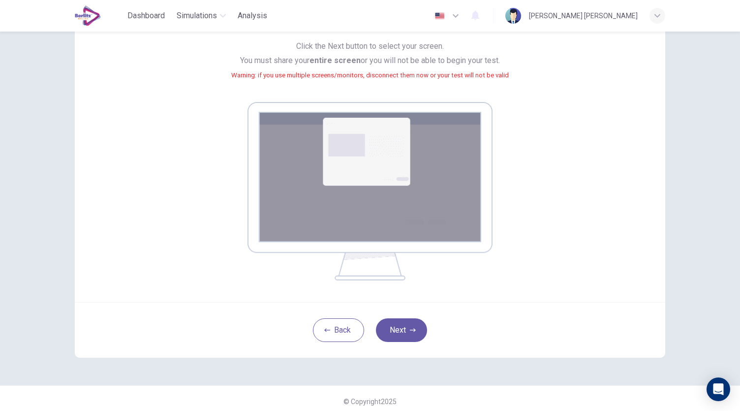
scroll to position [100, 0]
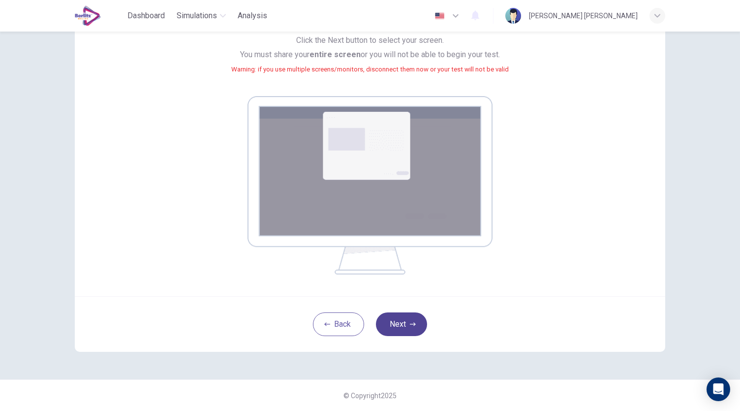
click at [405, 323] on button "Next" at bounding box center [401, 324] width 51 height 24
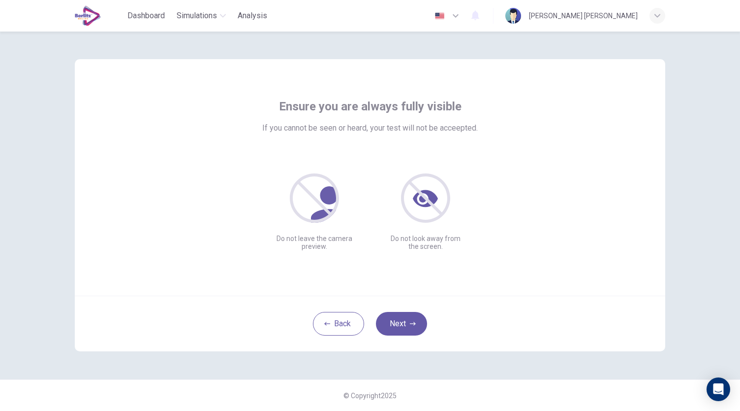
scroll to position [0, 0]
click at [399, 325] on button "Next" at bounding box center [401, 324] width 51 height 24
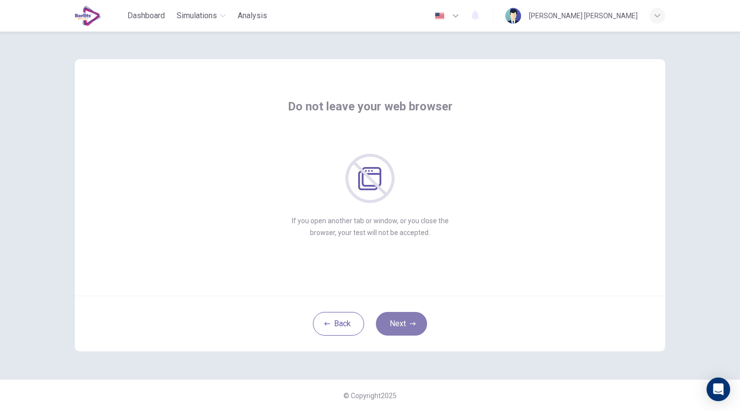
click at [399, 325] on button "Next" at bounding box center [401, 324] width 51 height 24
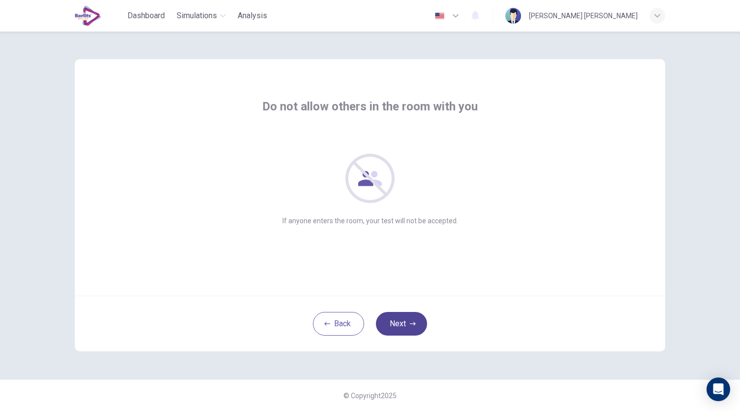
click at [399, 325] on button "Next" at bounding box center [401, 324] width 51 height 24
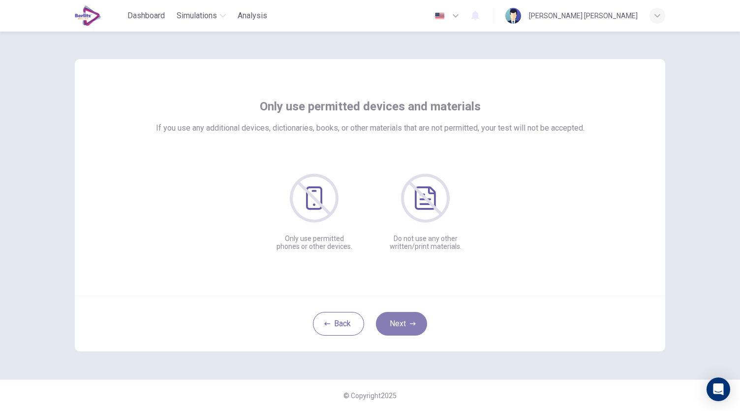
click at [399, 325] on button "Next" at bounding box center [401, 324] width 51 height 24
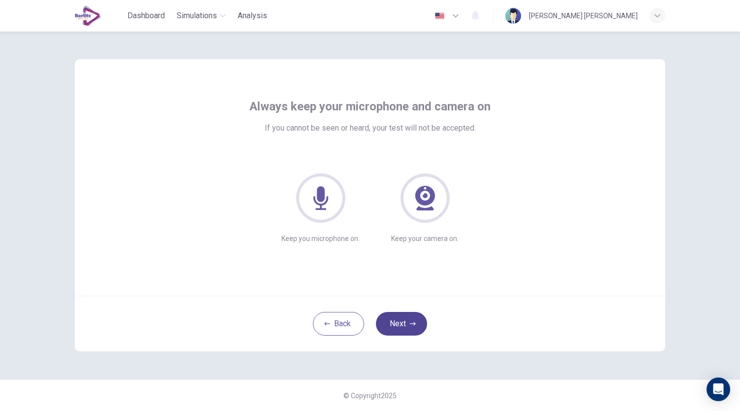
click at [404, 325] on button "Next" at bounding box center [401, 324] width 51 height 24
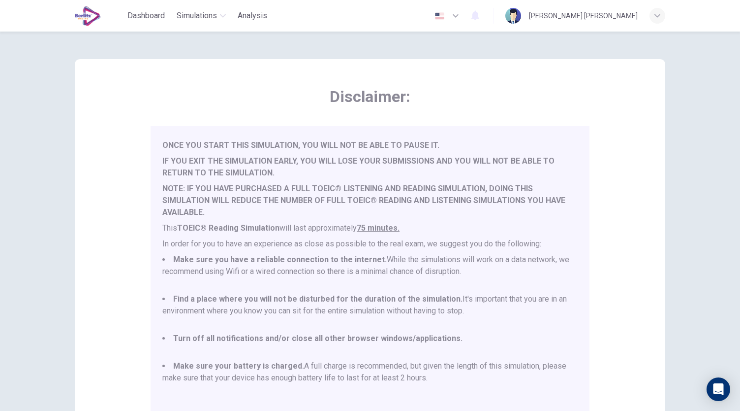
scroll to position [137, 0]
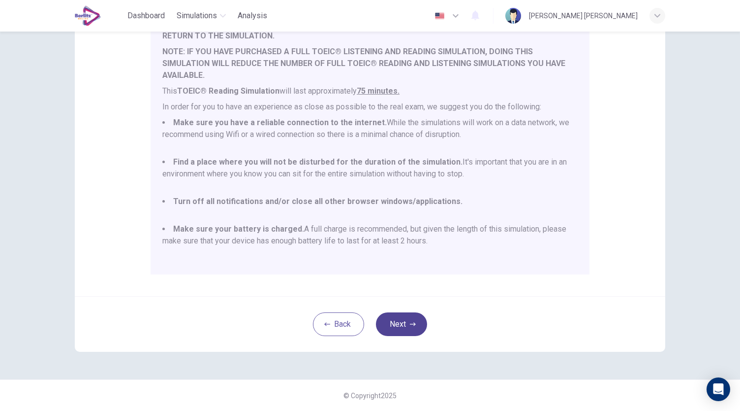
click at [392, 321] on button "Next" at bounding box center [401, 324] width 51 height 24
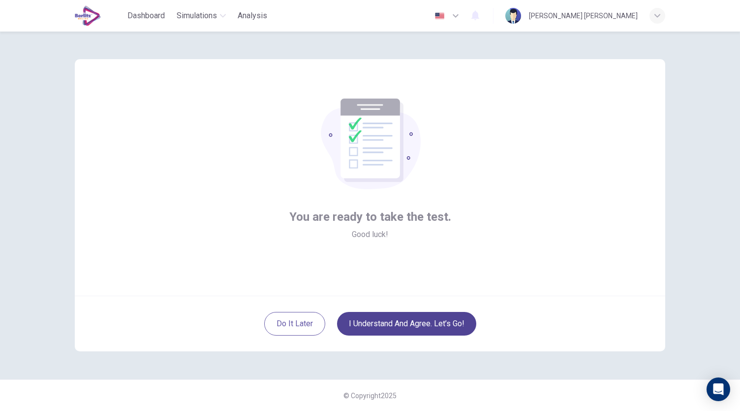
scroll to position [0, 0]
click at [417, 320] on button "I understand and agree. Let’s go!" at bounding box center [406, 324] width 139 height 24
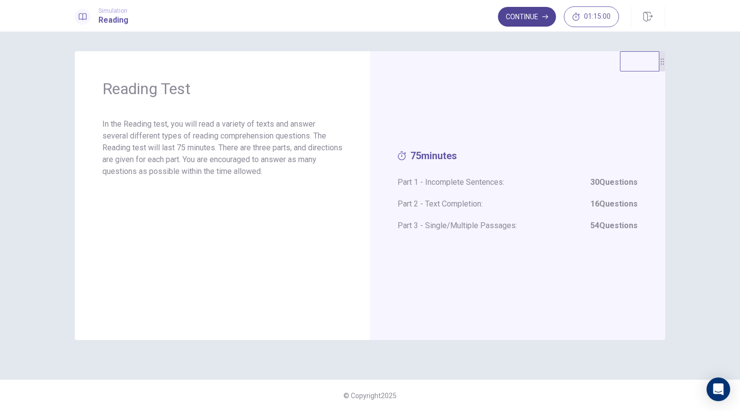
click at [523, 15] on button "Continue" at bounding box center [527, 17] width 58 height 20
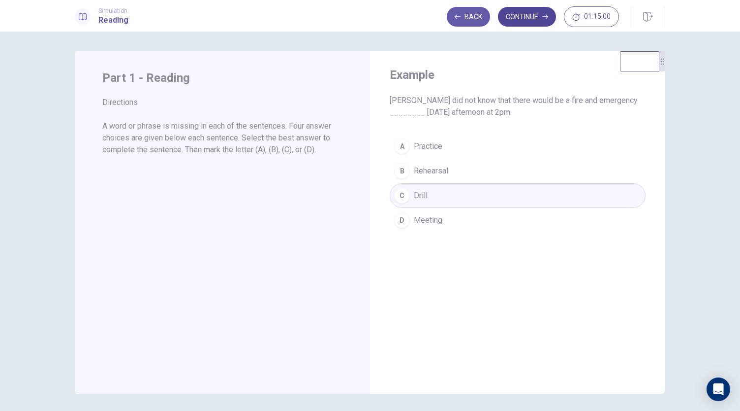
click at [526, 14] on button "Continue" at bounding box center [527, 17] width 58 height 20
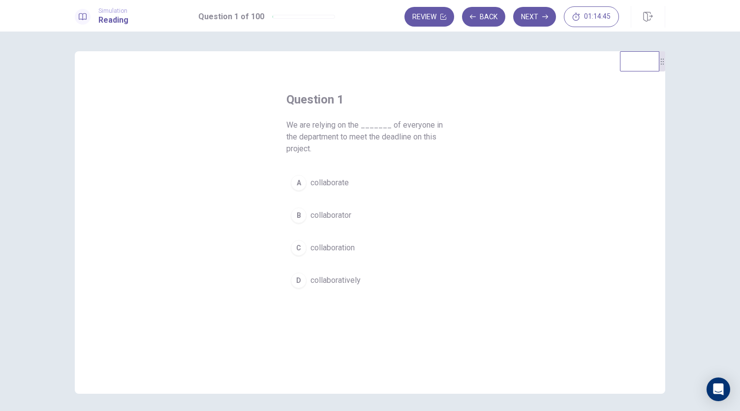
click at [325, 216] on span "collaborator" at bounding box center [331, 215] width 41 height 12
click at [542, 19] on button "Next" at bounding box center [534, 17] width 43 height 20
click at [319, 274] on span "signs" at bounding box center [320, 280] width 19 height 12
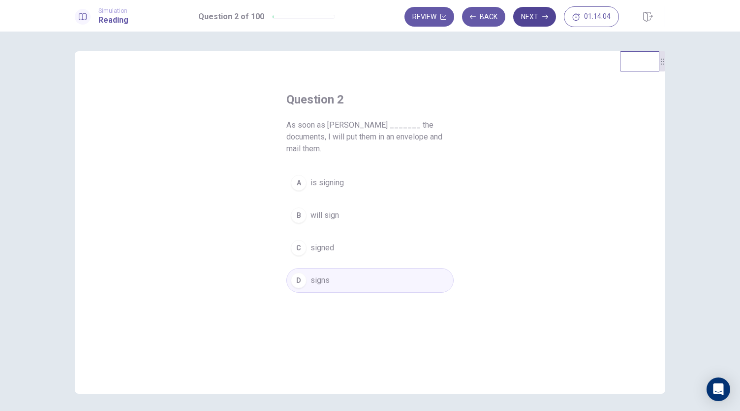
click at [537, 17] on button "Next" at bounding box center [534, 17] width 43 height 20
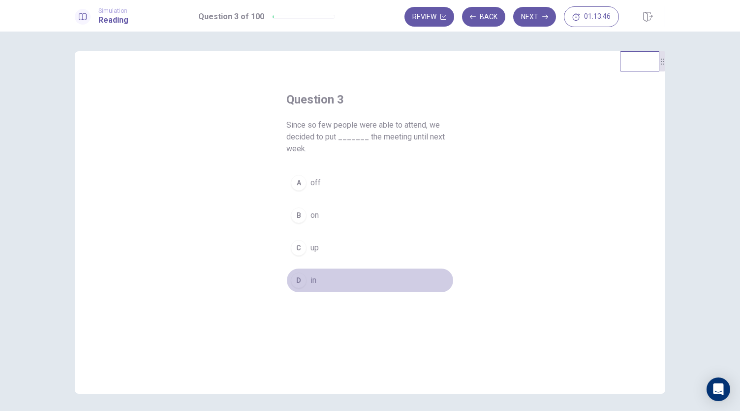
click at [311, 276] on span "in" at bounding box center [314, 280] width 6 height 12
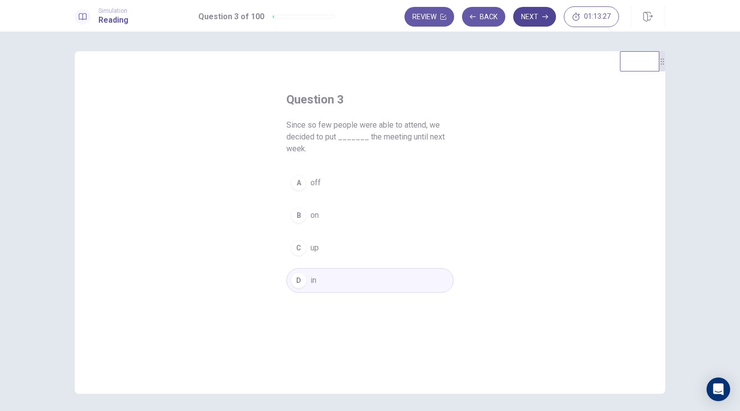
click at [544, 14] on icon "button" at bounding box center [546, 17] width 6 height 6
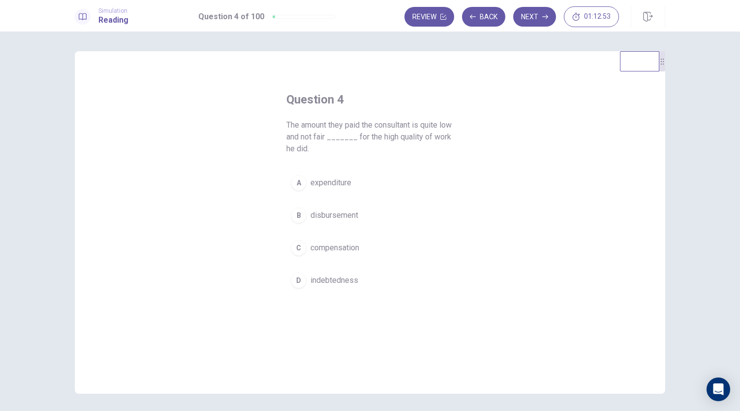
click at [276, 269] on div "Question 4 The amount they paid the consultant is quite low and not fair ______…" at bounding box center [370, 192] width 207 height 232
click at [329, 247] on span "compensation" at bounding box center [335, 248] width 49 height 12
click at [537, 21] on button "Next" at bounding box center [534, 17] width 43 height 20
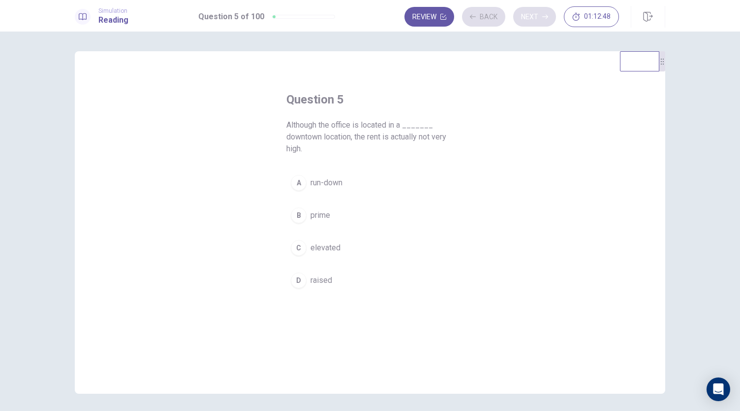
click at [537, 21] on div "Review Back Next 01:12:48" at bounding box center [512, 16] width 215 height 21
click at [483, 14] on button "Back" at bounding box center [483, 17] width 43 height 20
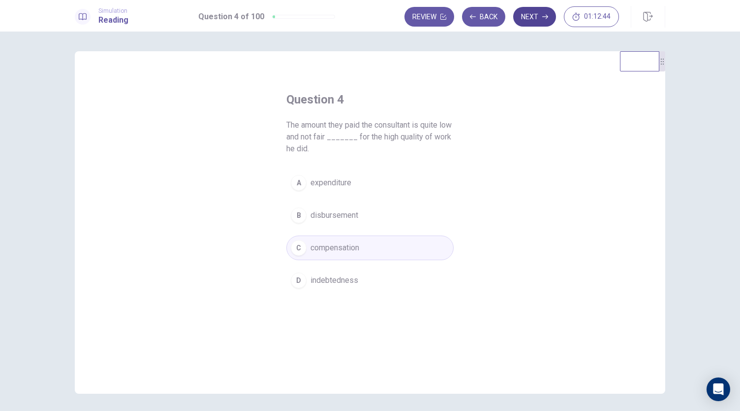
click at [536, 26] on button "Next" at bounding box center [534, 17] width 43 height 20
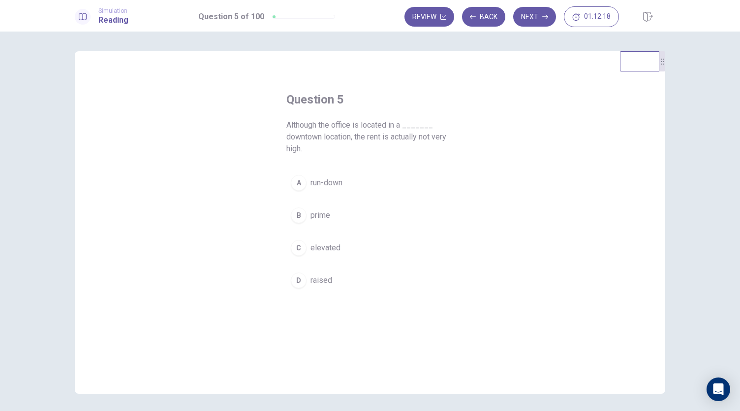
click at [322, 210] on span "prime" at bounding box center [321, 215] width 20 height 12
click at [530, 18] on button "Next" at bounding box center [534, 17] width 43 height 20
click at [325, 245] on span "inside of" at bounding box center [326, 248] width 31 height 12
click at [536, 21] on button "Next" at bounding box center [534, 17] width 43 height 20
click at [335, 177] on span "auditorium" at bounding box center [329, 183] width 36 height 12
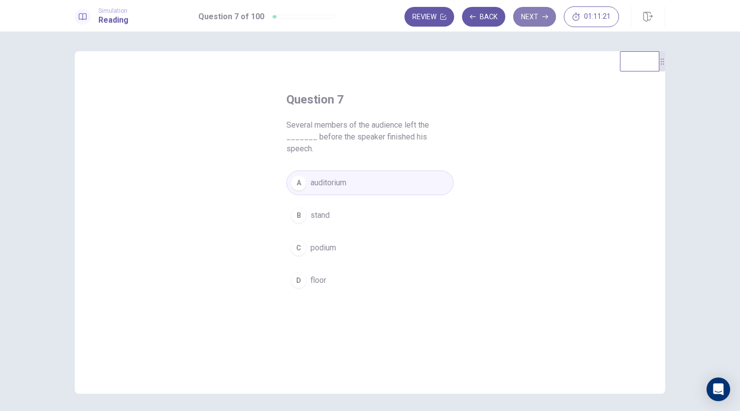
click at [536, 17] on button "Next" at bounding box center [534, 17] width 43 height 20
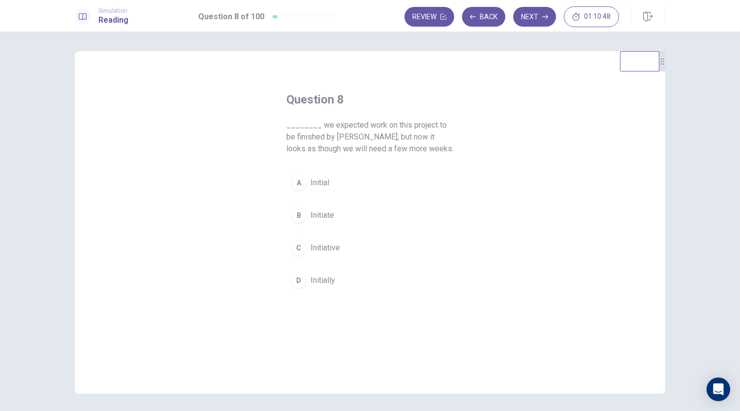
click at [322, 246] on span "Initiative" at bounding box center [326, 248] width 30 height 12
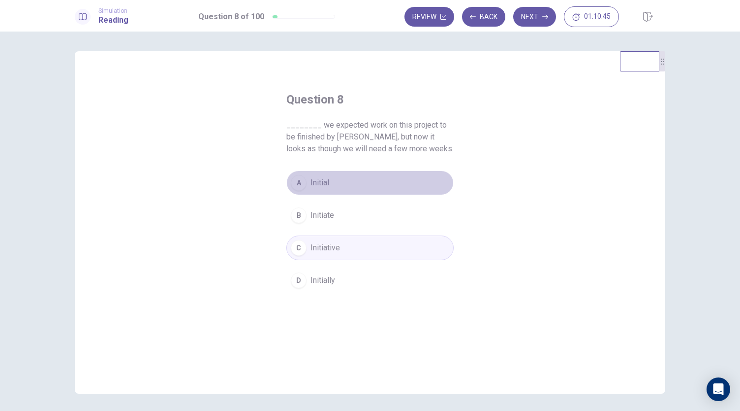
click at [311, 188] on span "Initial" at bounding box center [320, 183] width 19 height 12
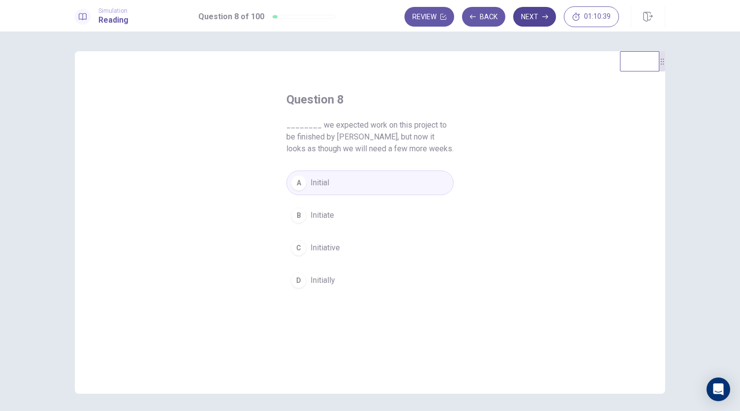
click at [529, 18] on button "Next" at bounding box center [534, 17] width 43 height 20
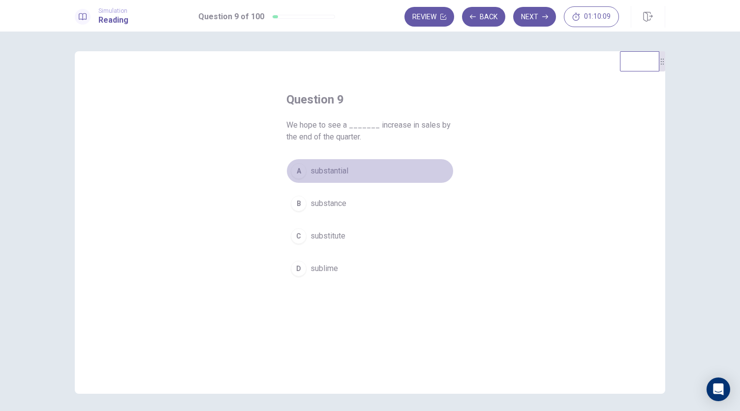
click at [323, 174] on span "substantial" at bounding box center [330, 171] width 38 height 12
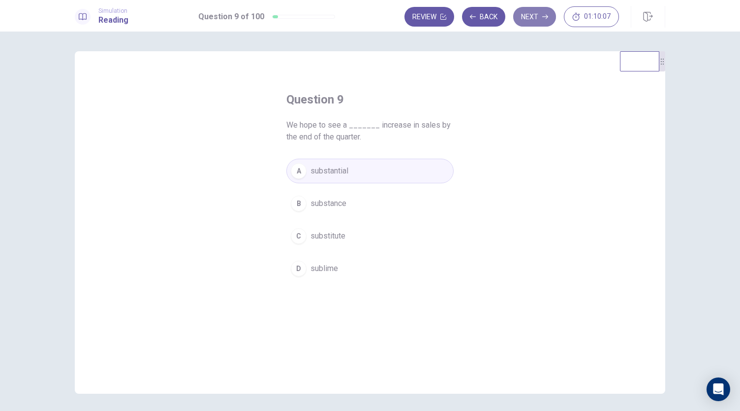
click at [526, 18] on button "Next" at bounding box center [534, 17] width 43 height 20
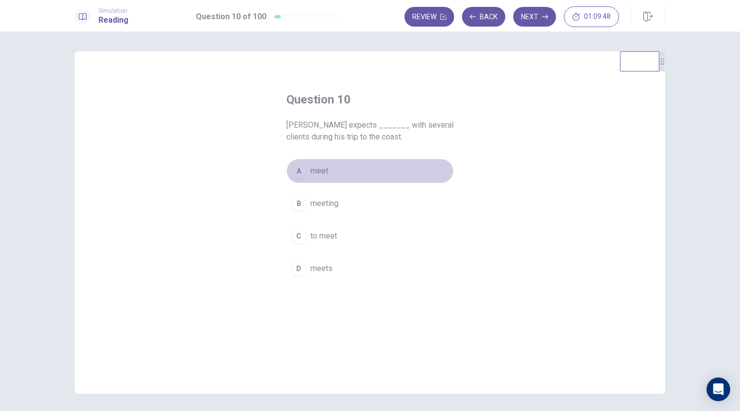
click at [307, 169] on button "A meet" at bounding box center [370, 171] width 167 height 25
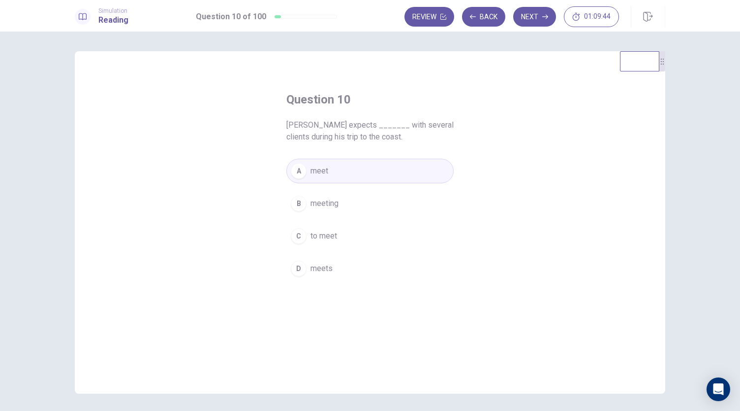
click at [303, 259] on button "D meets" at bounding box center [370, 268] width 167 height 25
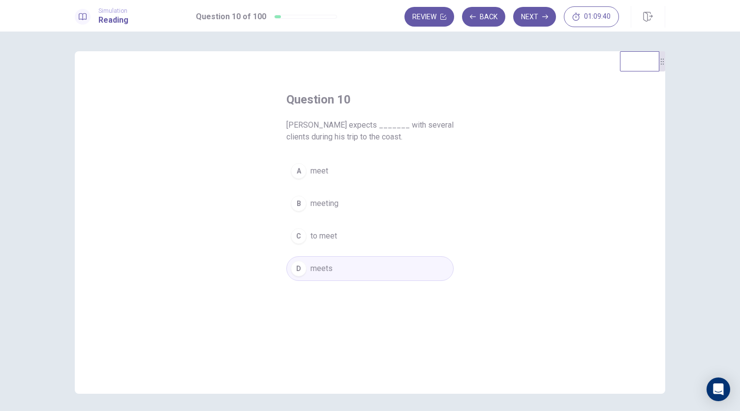
click at [329, 197] on span "meeting" at bounding box center [325, 203] width 28 height 12
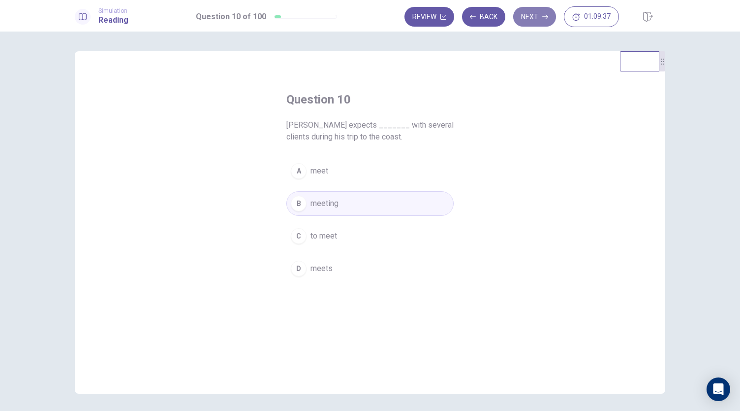
click at [536, 15] on button "Next" at bounding box center [534, 17] width 43 height 20
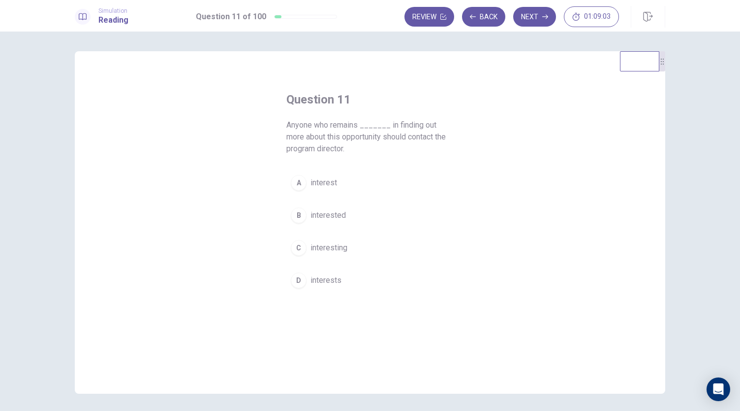
click at [327, 252] on span "interesting" at bounding box center [329, 248] width 37 height 12
click at [544, 17] on icon "button" at bounding box center [546, 17] width 6 height 6
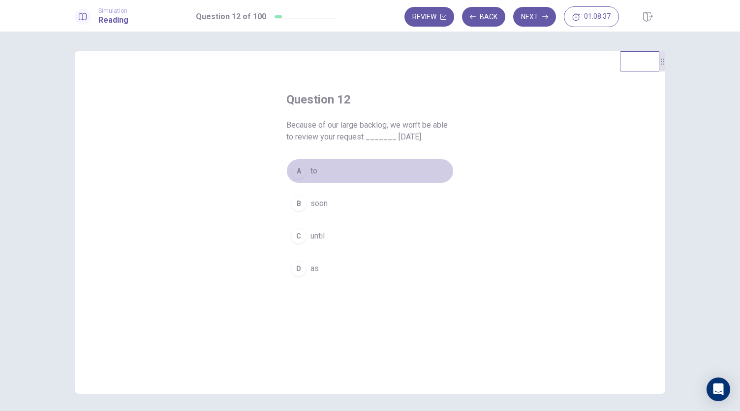
click at [312, 174] on span "to" at bounding box center [314, 171] width 7 height 12
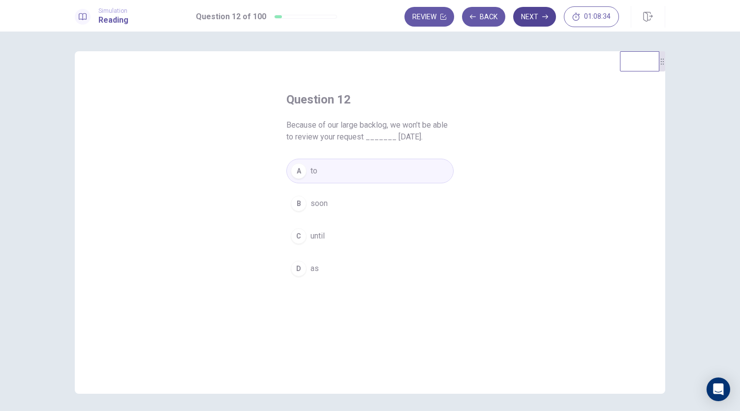
click at [540, 19] on button "Next" at bounding box center [534, 17] width 43 height 20
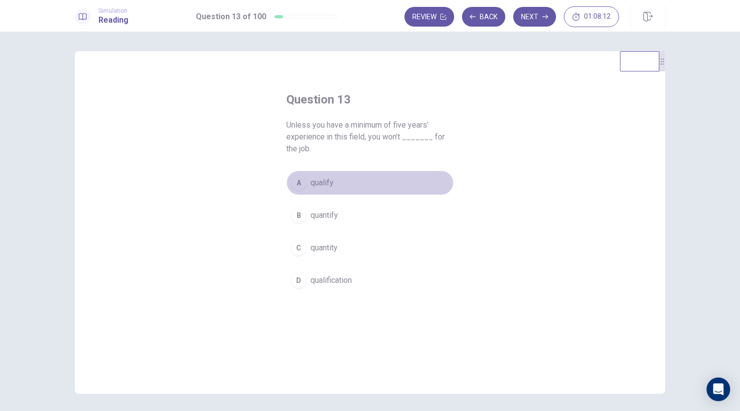
click at [319, 178] on span "qualify" at bounding box center [322, 183] width 23 height 12
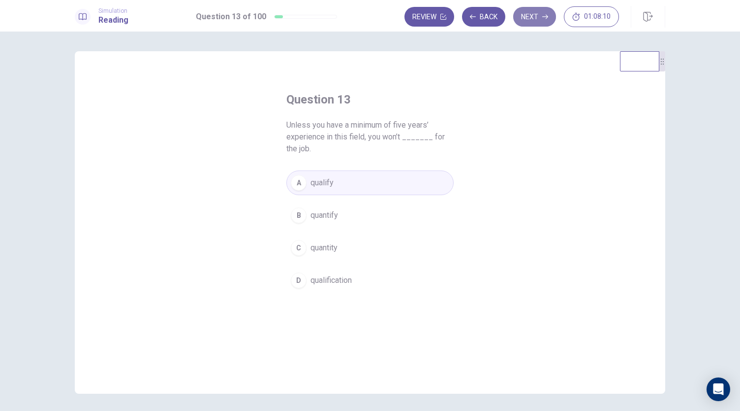
click at [543, 13] on button "Next" at bounding box center [534, 17] width 43 height 20
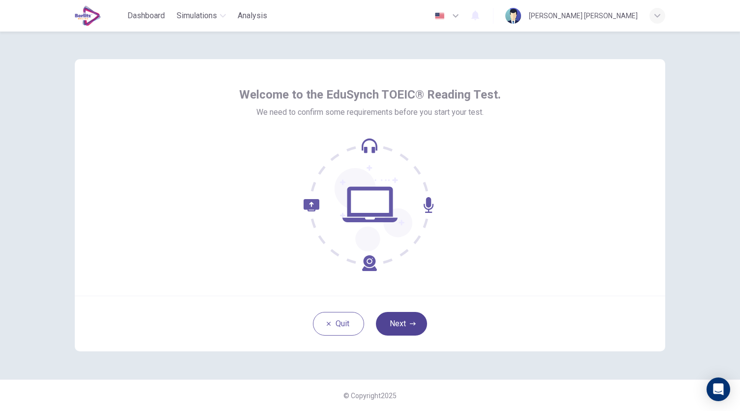
click at [399, 316] on button "Next" at bounding box center [401, 324] width 51 height 24
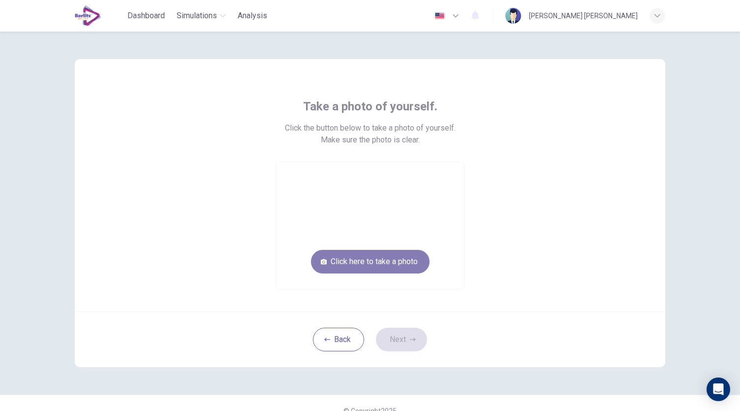
click at [382, 254] on button "Click here to take a photo" at bounding box center [370, 262] width 119 height 24
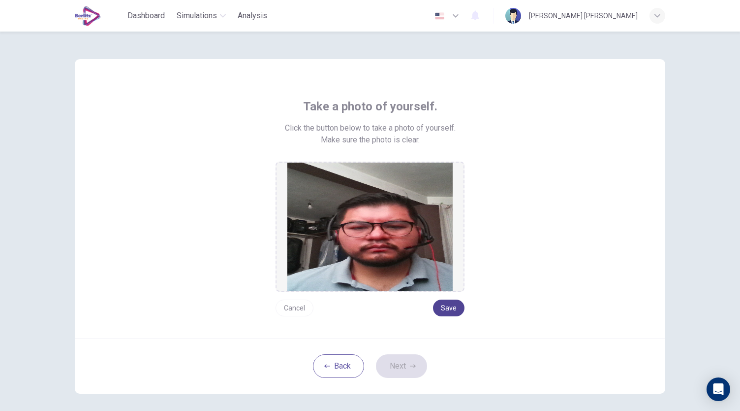
click at [441, 303] on button "Save" at bounding box center [449, 307] width 32 height 17
click at [400, 367] on button "Next" at bounding box center [401, 366] width 51 height 24
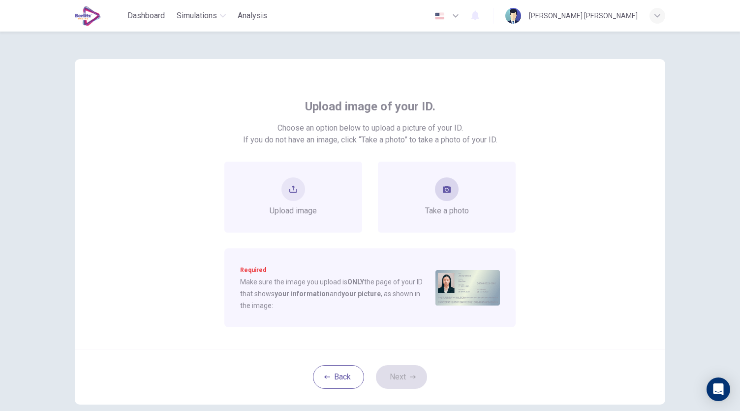
click at [433, 217] on div "Take a photo" at bounding box center [447, 196] width 138 height 71
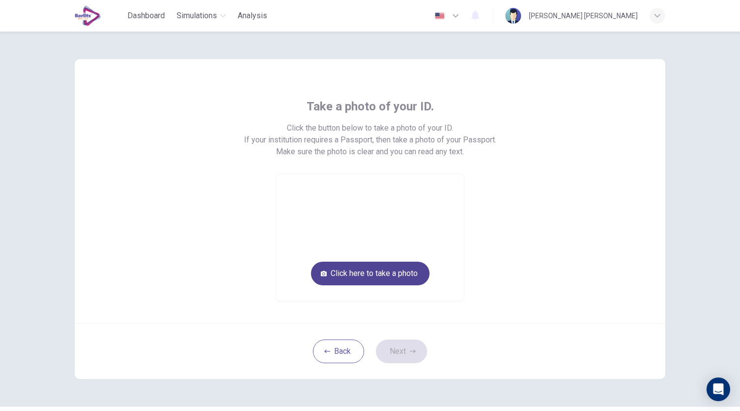
click at [392, 268] on button "Click here to take a photo" at bounding box center [370, 273] width 119 height 24
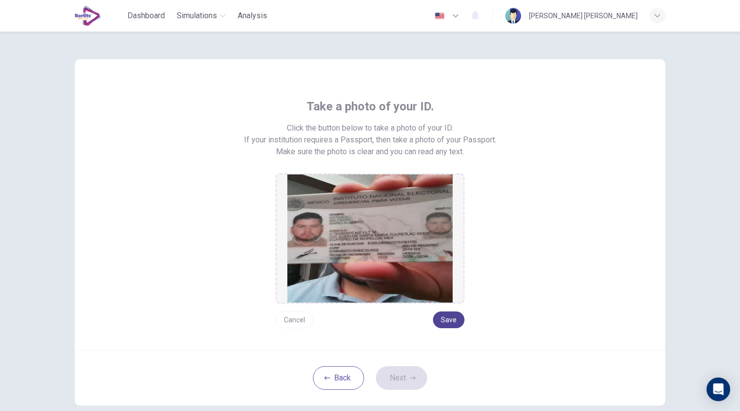
click at [442, 320] on button "Save" at bounding box center [449, 319] width 32 height 17
click at [411, 379] on icon "button" at bounding box center [413, 378] width 6 height 6
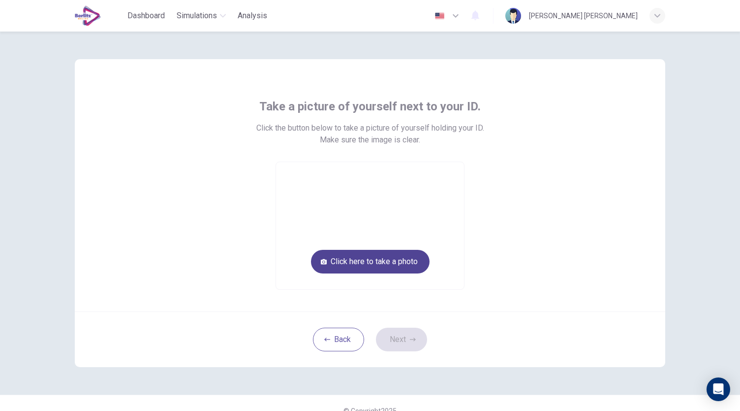
click at [377, 265] on button "Click here to take a photo" at bounding box center [370, 262] width 119 height 24
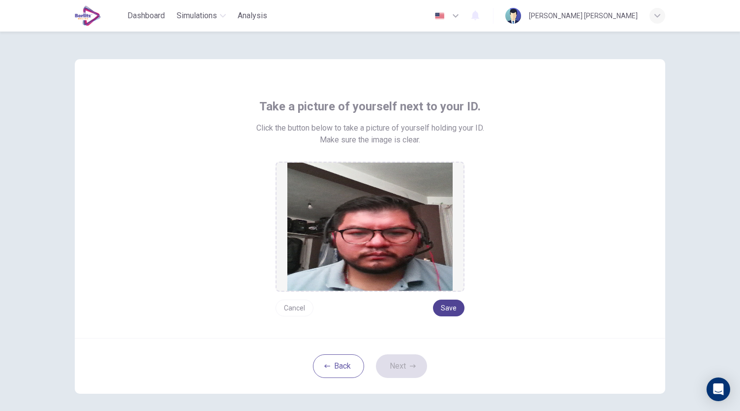
click at [449, 307] on button "Save" at bounding box center [449, 307] width 32 height 17
click at [400, 371] on button "Next" at bounding box center [401, 366] width 51 height 24
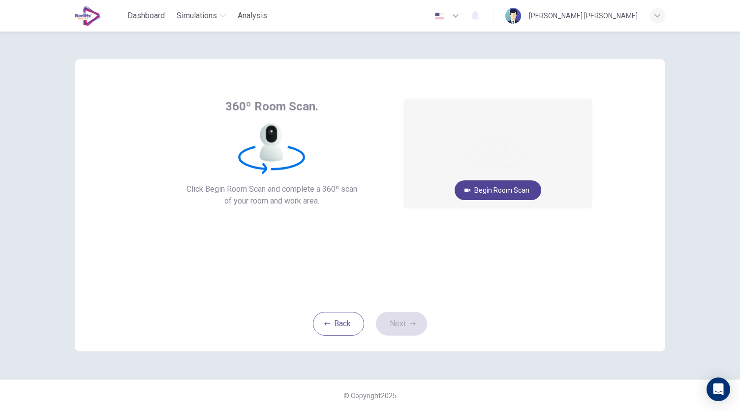
click at [497, 185] on button "Begin Room Scan" at bounding box center [498, 190] width 87 height 20
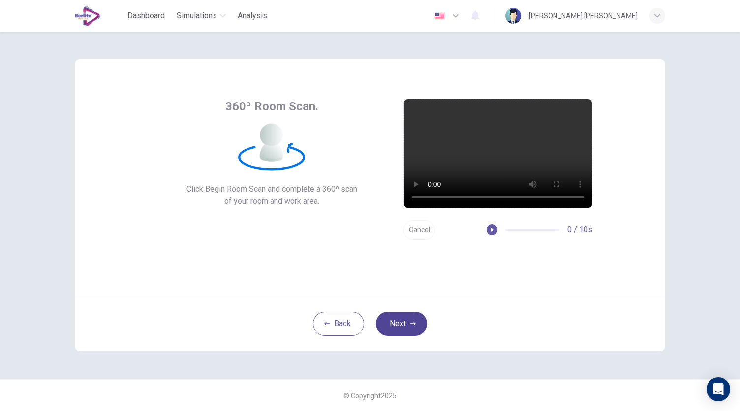
click at [404, 320] on button "Next" at bounding box center [401, 324] width 51 height 24
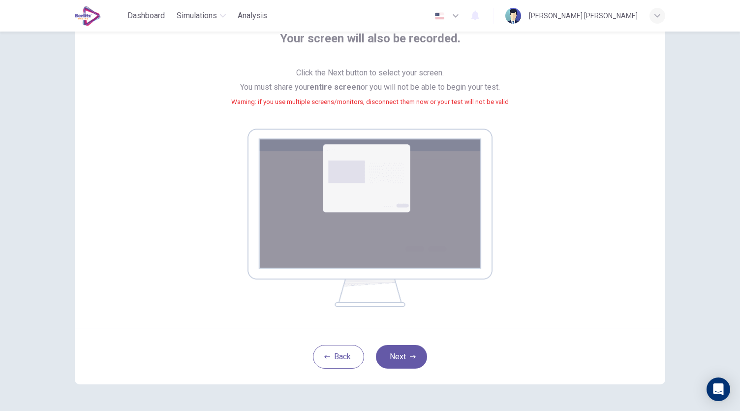
scroll to position [77, 0]
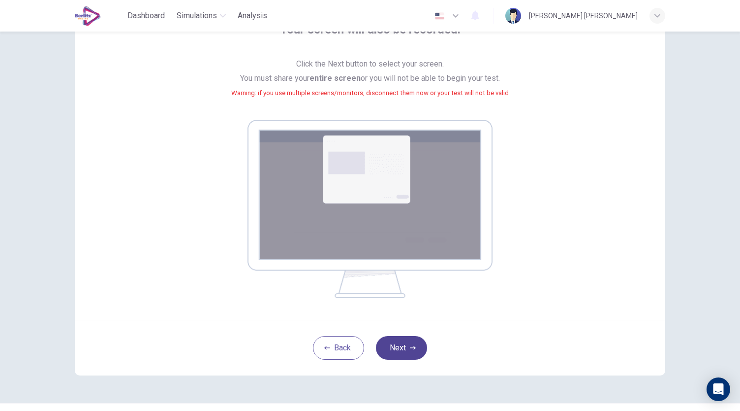
click at [405, 349] on button "Next" at bounding box center [401, 348] width 51 height 24
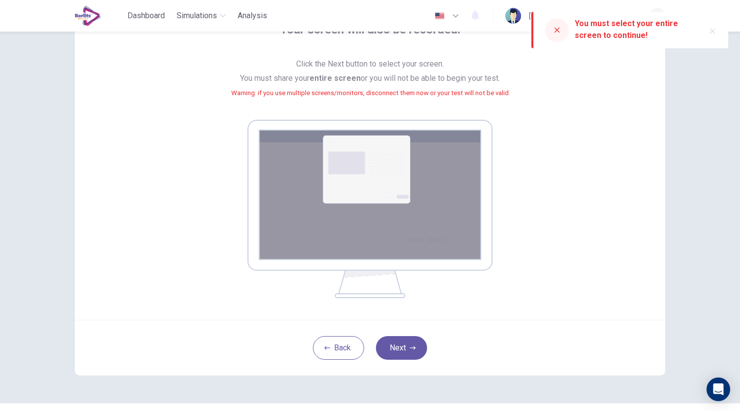
click at [557, 32] on icon at bounding box center [557, 30] width 8 height 8
click at [404, 351] on button "Next" at bounding box center [401, 348] width 51 height 24
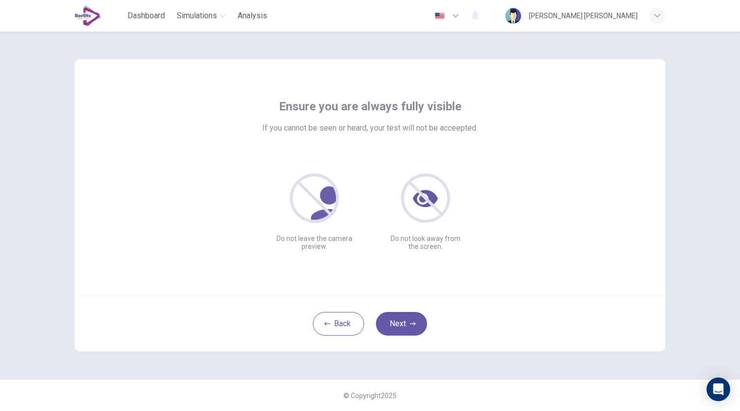
scroll to position [0, 0]
click at [410, 320] on icon "button" at bounding box center [413, 323] width 6 height 6
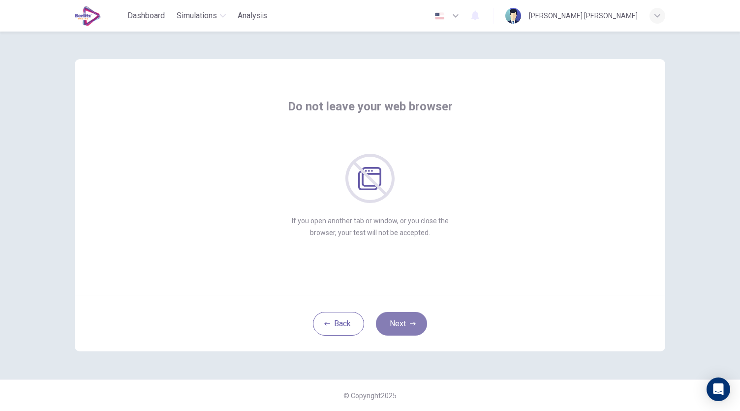
click at [410, 320] on icon "button" at bounding box center [413, 323] width 6 height 6
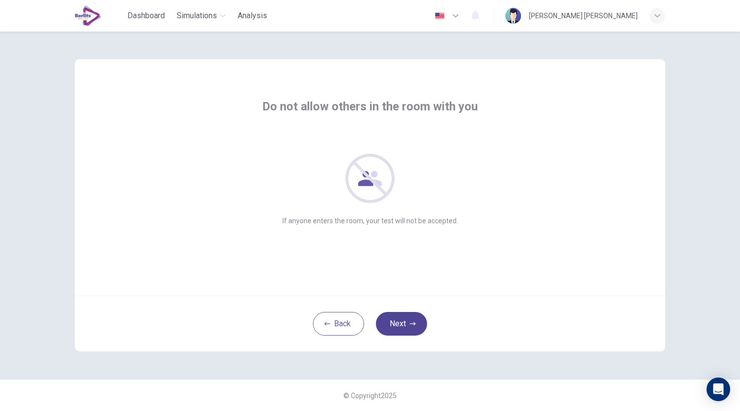
click at [410, 320] on icon "button" at bounding box center [413, 323] width 6 height 6
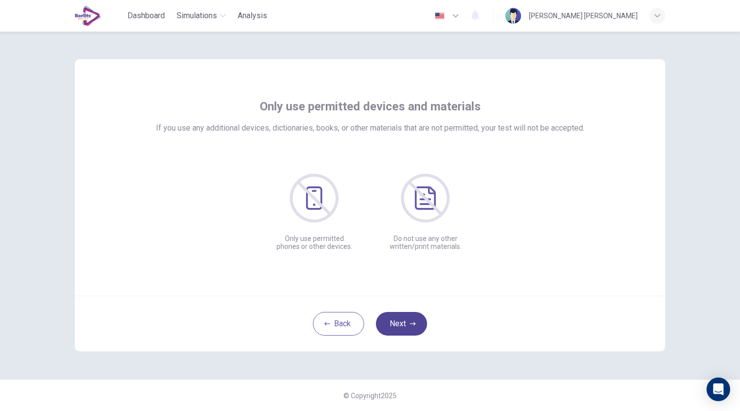
click at [410, 320] on icon "button" at bounding box center [413, 323] width 6 height 6
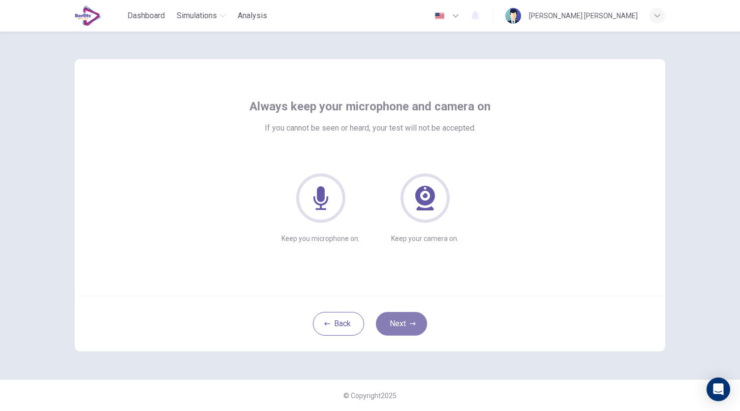
click at [410, 320] on icon "button" at bounding box center [413, 323] width 6 height 6
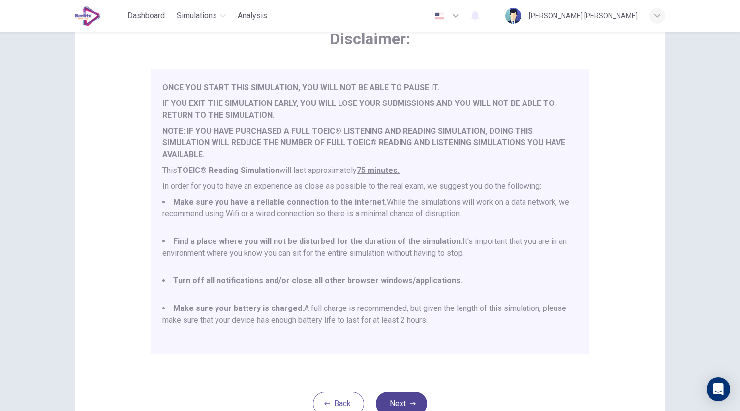
scroll to position [137, 0]
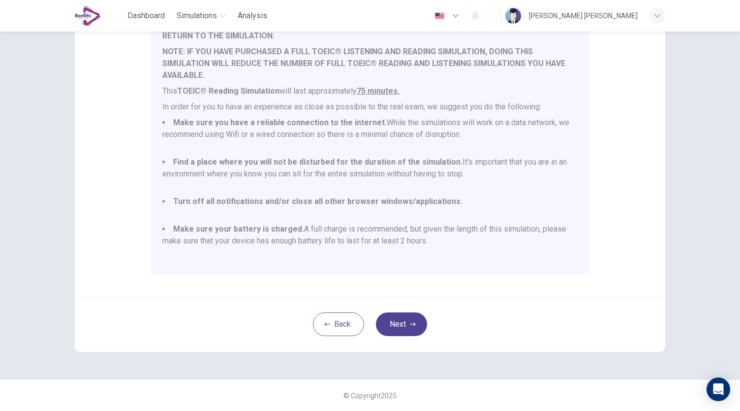
click at [403, 326] on button "Next" at bounding box center [401, 324] width 51 height 24
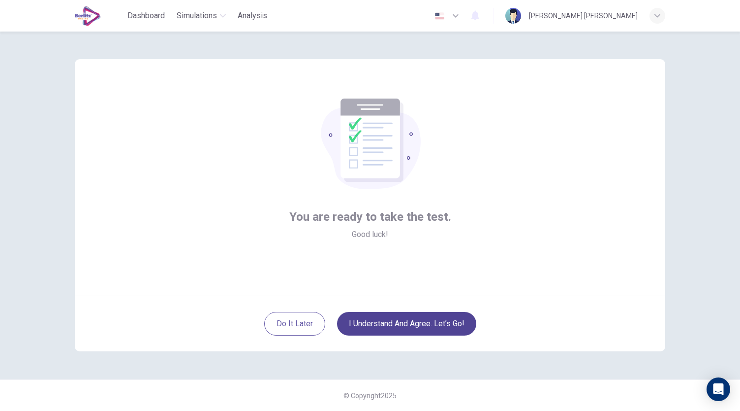
click at [403, 327] on button "I understand and agree. Let’s go!" at bounding box center [406, 324] width 139 height 24
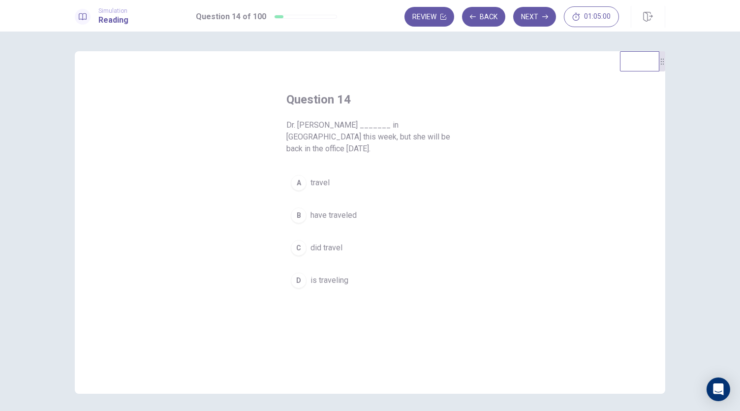
click at [317, 177] on span "travel" at bounding box center [320, 183] width 19 height 12
click at [327, 209] on span "have traveled" at bounding box center [334, 215] width 46 height 12
click at [542, 19] on button "Next" at bounding box center [534, 17] width 43 height 20
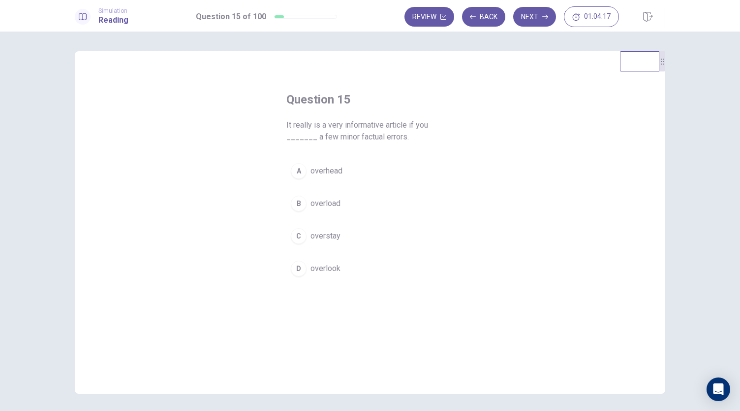
click at [316, 269] on span "overlook" at bounding box center [326, 268] width 30 height 12
click at [528, 7] on button "Next" at bounding box center [534, 17] width 43 height 20
click at [306, 167] on button "A miss" at bounding box center [370, 171] width 167 height 25
click at [530, 12] on button "Next" at bounding box center [534, 17] width 43 height 20
click at [320, 171] on span "Speak" at bounding box center [322, 171] width 22 height 12
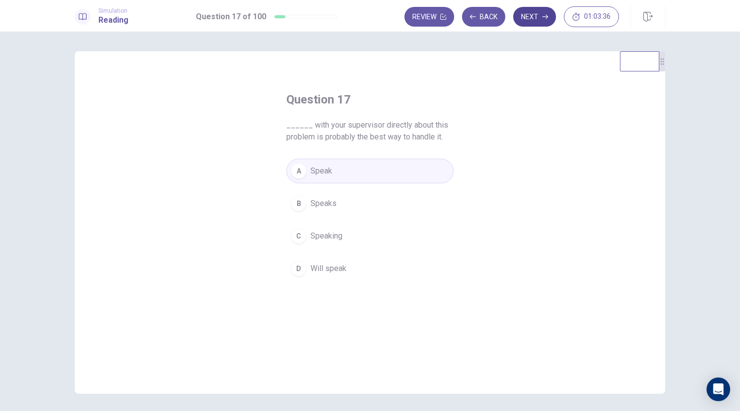
click at [531, 18] on button "Next" at bounding box center [534, 17] width 43 height 20
click at [311, 234] on span "be" at bounding box center [315, 236] width 9 height 12
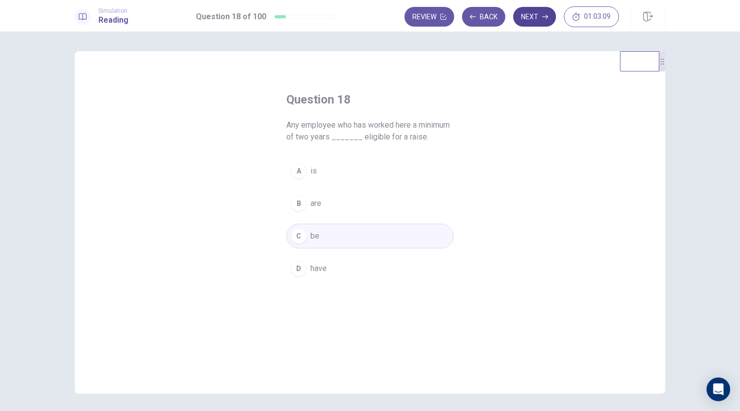
click at [547, 18] on icon "button" at bounding box center [546, 17] width 6 height 4
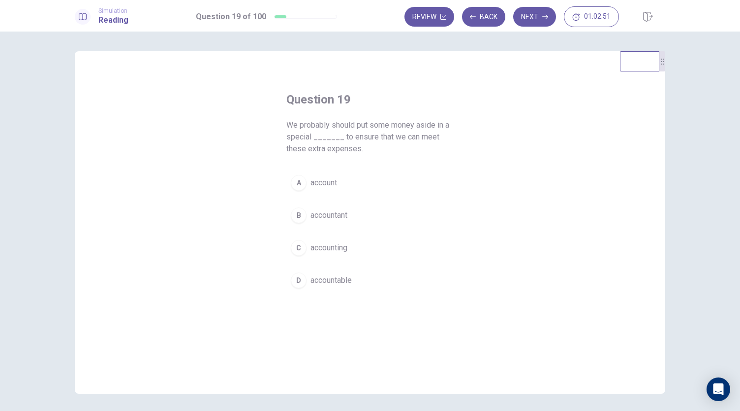
click at [320, 215] on span "accountant" at bounding box center [329, 215] width 37 height 12
click at [526, 10] on button "Next" at bounding box center [534, 17] width 43 height 20
click at [317, 246] on span "during" at bounding box center [321, 248] width 21 height 12
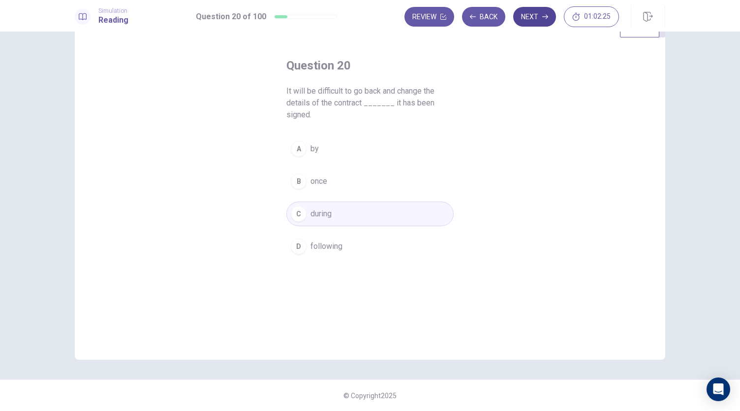
click at [532, 20] on button "Next" at bounding box center [534, 17] width 43 height 20
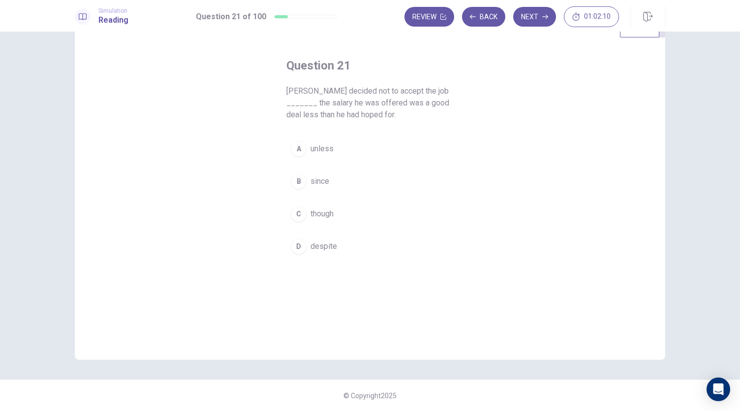
click at [318, 148] on span "unless" at bounding box center [322, 149] width 23 height 12
click at [538, 17] on button "Next" at bounding box center [534, 17] width 43 height 20
click at [314, 151] on span "inspire" at bounding box center [323, 149] width 24 height 12
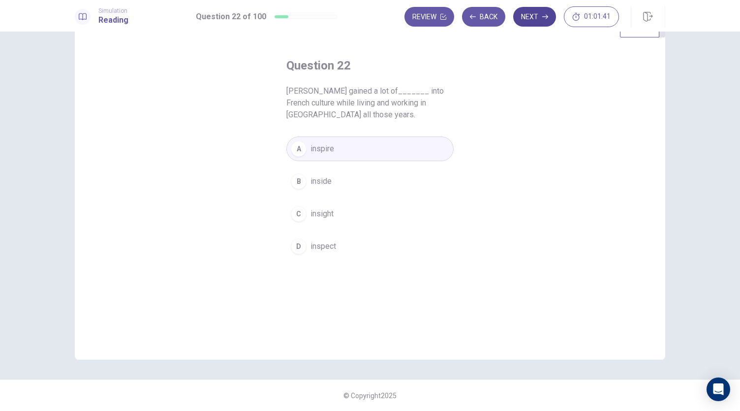
click at [537, 20] on button "Next" at bounding box center [534, 17] width 43 height 20
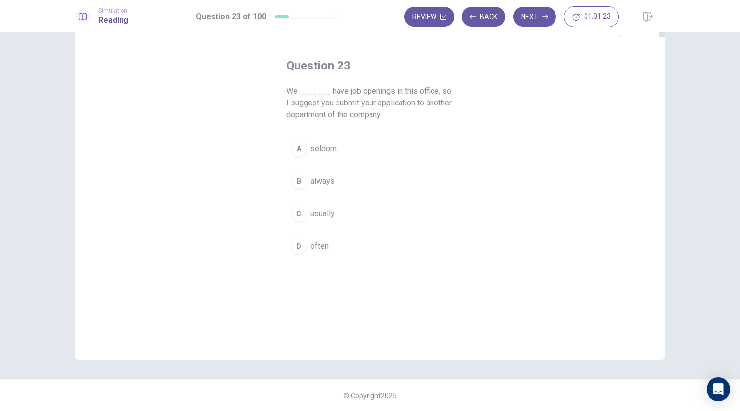
click at [317, 217] on span "usually" at bounding box center [323, 214] width 24 height 12
click at [542, 12] on button "Next" at bounding box center [534, 17] width 43 height 20
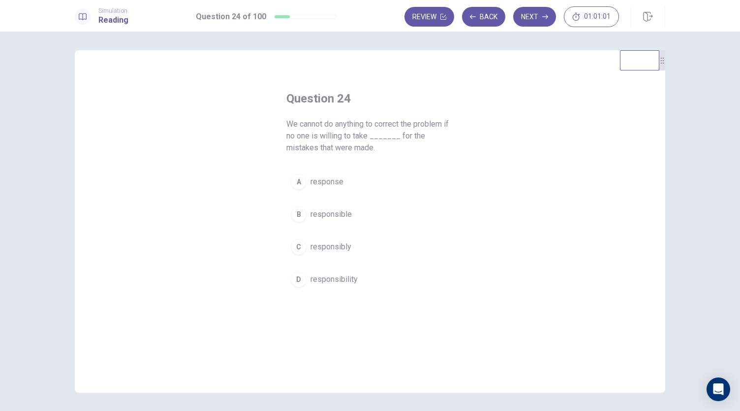
scroll to position [0, 0]
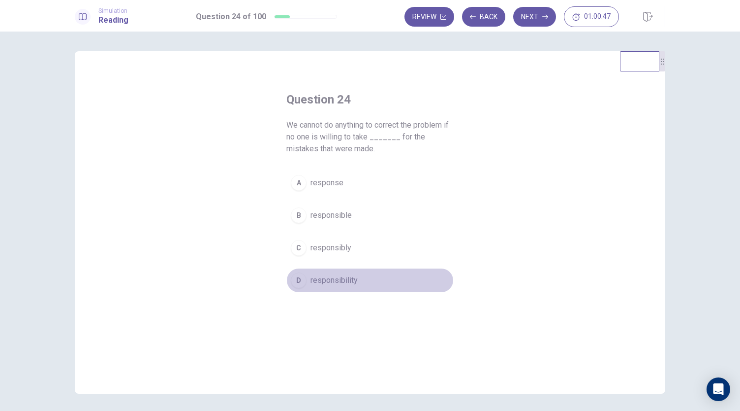
click at [333, 271] on button "D responsibility" at bounding box center [370, 280] width 167 height 25
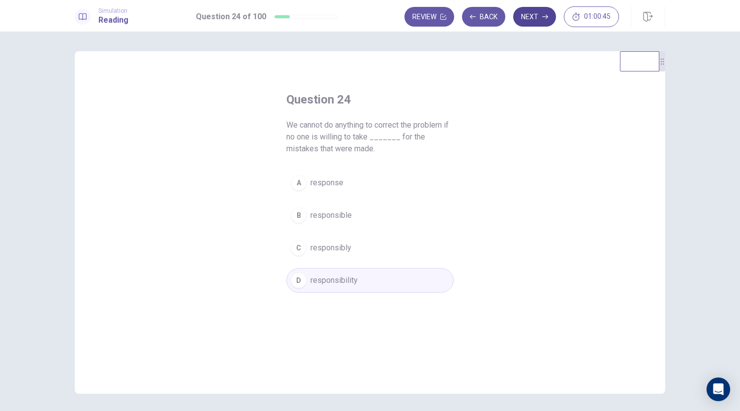
click at [530, 14] on button "Next" at bounding box center [534, 17] width 43 height 20
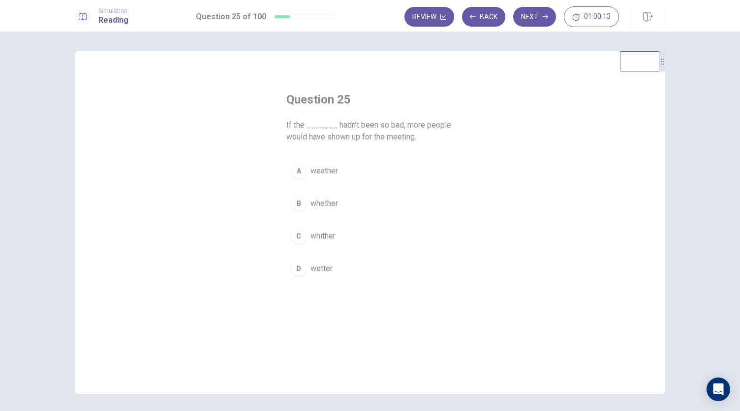
click at [321, 203] on span "whether" at bounding box center [325, 203] width 28 height 12
click at [536, 21] on button "Next" at bounding box center [534, 17] width 43 height 20
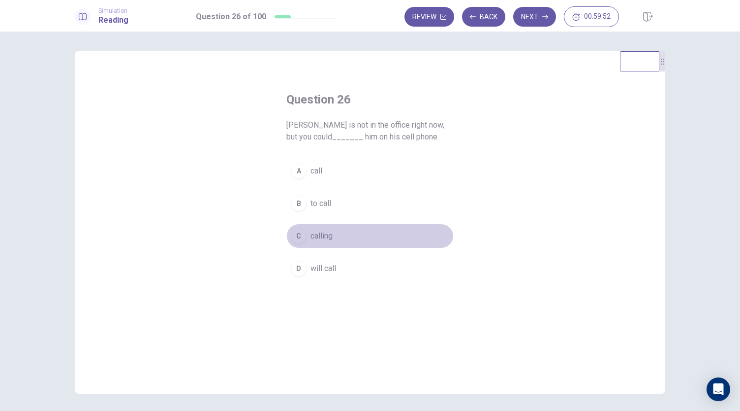
click at [326, 233] on span "calling" at bounding box center [322, 236] width 22 height 12
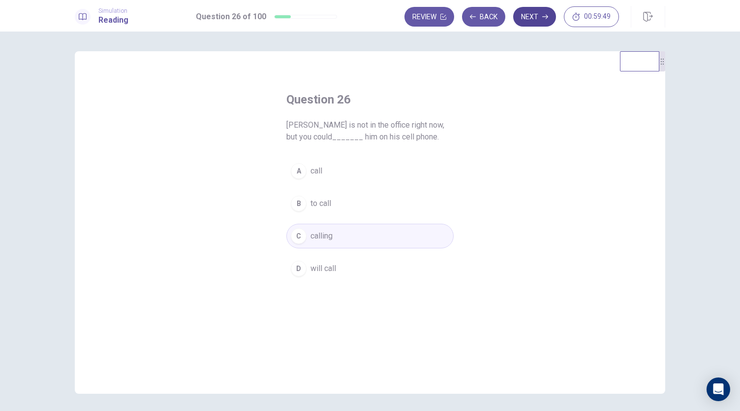
click at [530, 19] on button "Next" at bounding box center [534, 17] width 43 height 20
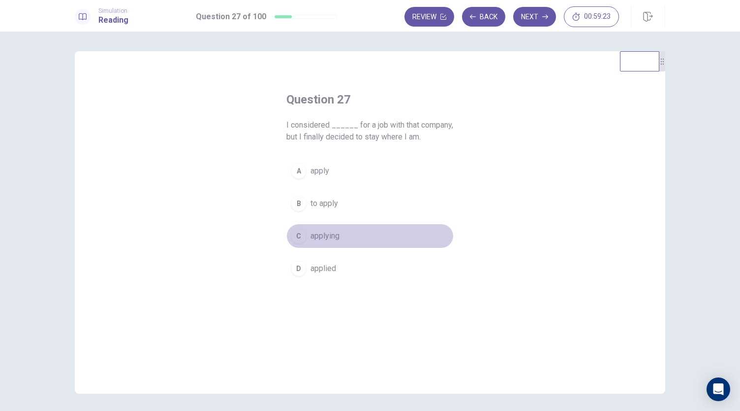
click at [323, 232] on span "applying" at bounding box center [325, 236] width 29 height 12
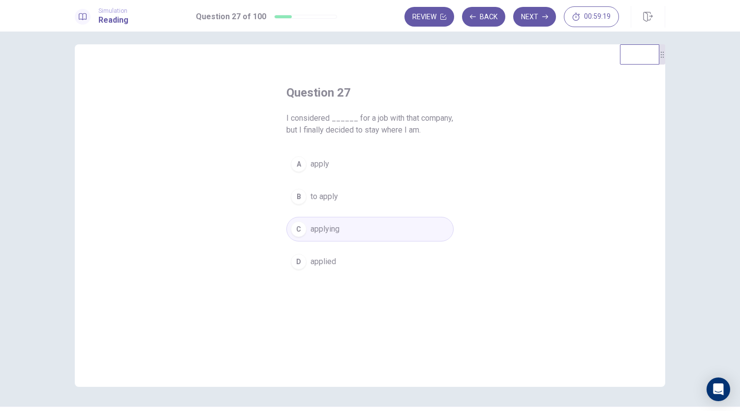
click at [328, 160] on button "A apply" at bounding box center [370, 164] width 167 height 25
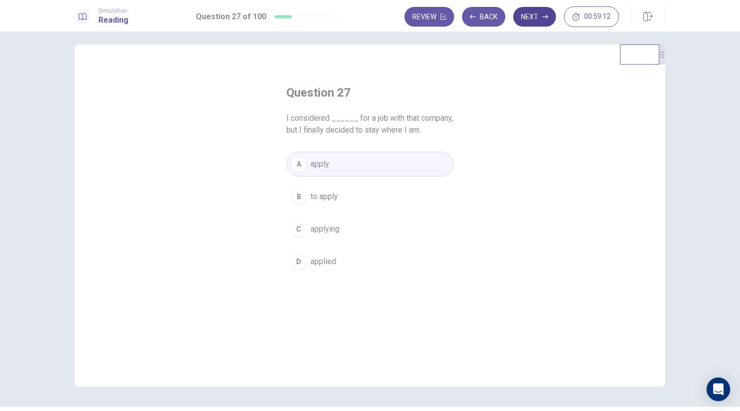
click at [535, 21] on button "Next" at bounding box center [534, 17] width 43 height 20
click at [324, 160] on span "minimal" at bounding box center [324, 164] width 27 height 12
click at [533, 19] on button "Next" at bounding box center [534, 17] width 43 height 20
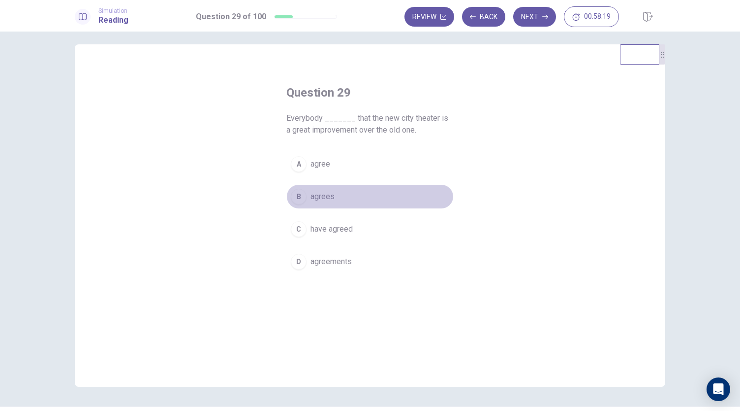
click at [320, 193] on span "agrees" at bounding box center [323, 197] width 24 height 12
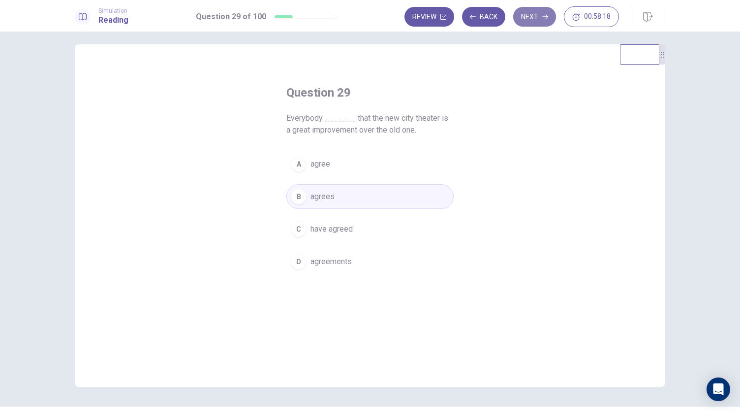
click at [543, 16] on button "Next" at bounding box center [534, 17] width 43 height 20
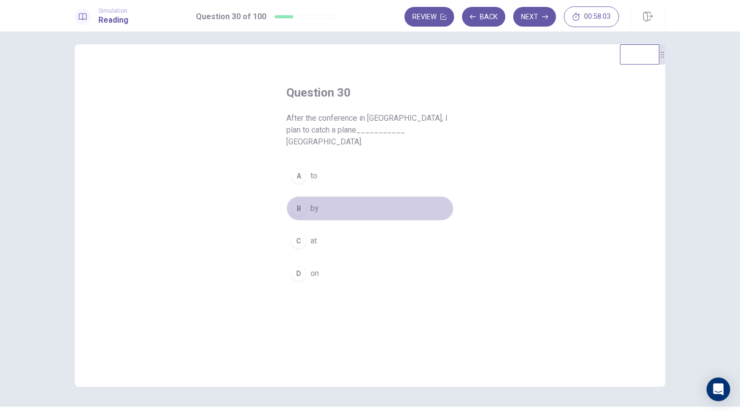
click at [311, 202] on span "by" at bounding box center [315, 208] width 8 height 12
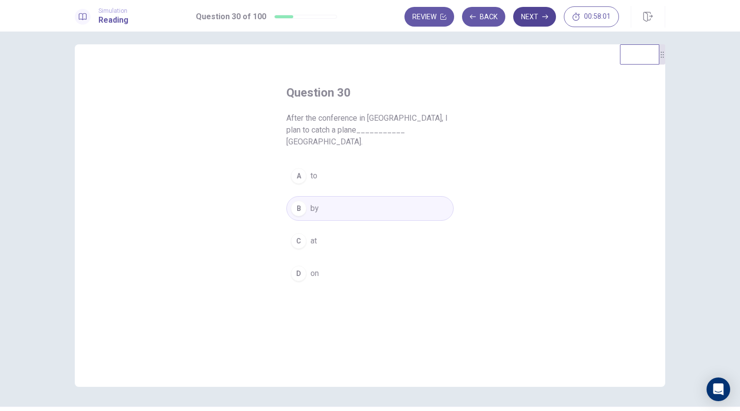
click at [541, 15] on button "Next" at bounding box center [534, 17] width 43 height 20
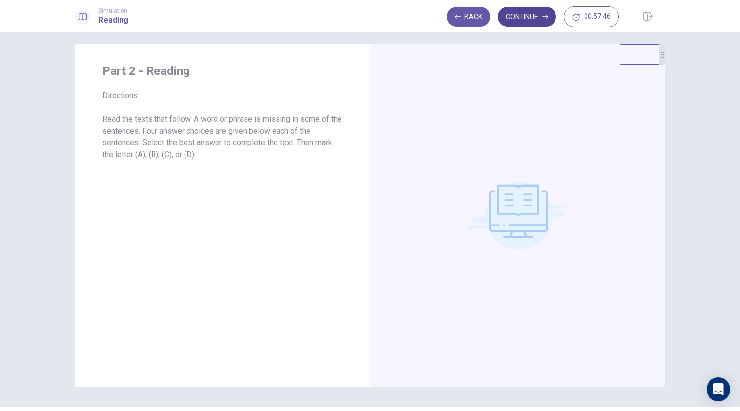
click at [530, 12] on button "Continue" at bounding box center [527, 17] width 58 height 20
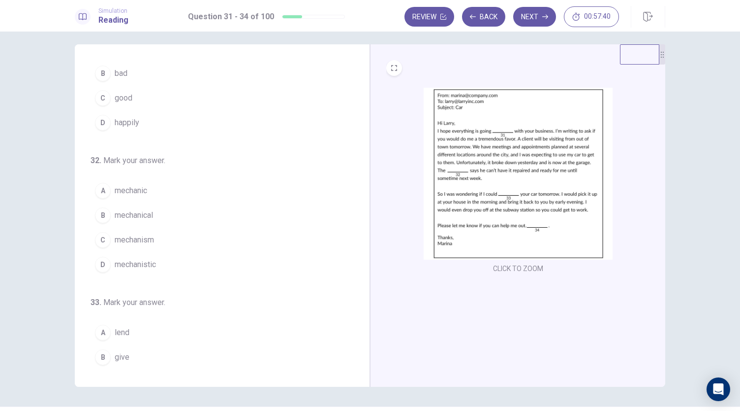
scroll to position [0, 0]
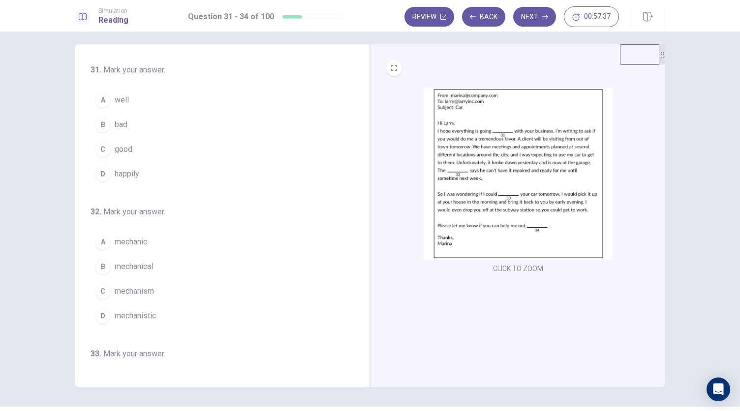
click at [468, 117] on img at bounding box center [518, 174] width 189 height 172
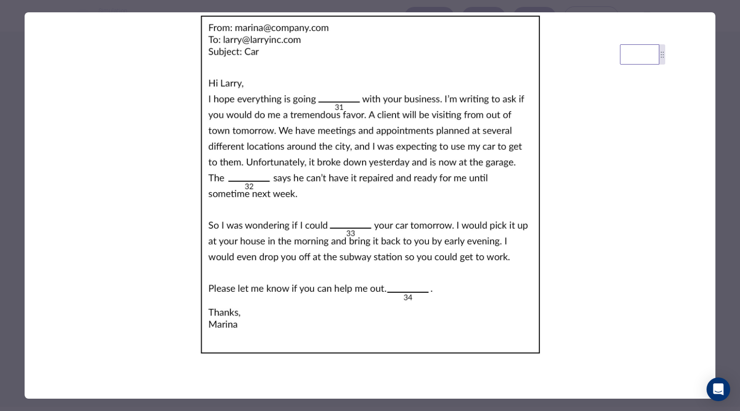
click at [338, 104] on img at bounding box center [370, 184] width 691 height 344
click at [168, 93] on img at bounding box center [370, 184] width 691 height 344
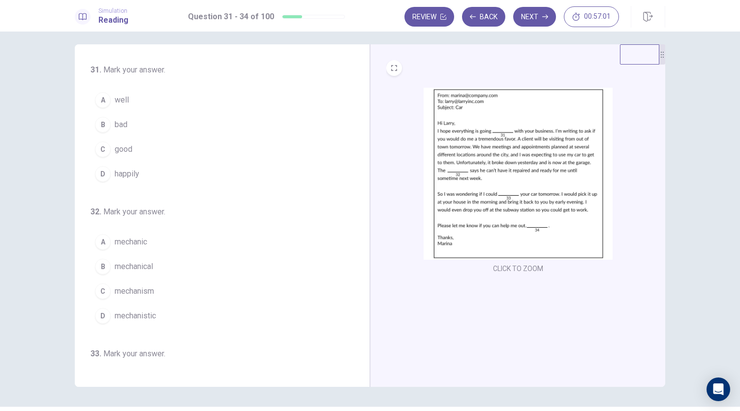
click at [119, 103] on span "well" at bounding box center [122, 100] width 14 height 12
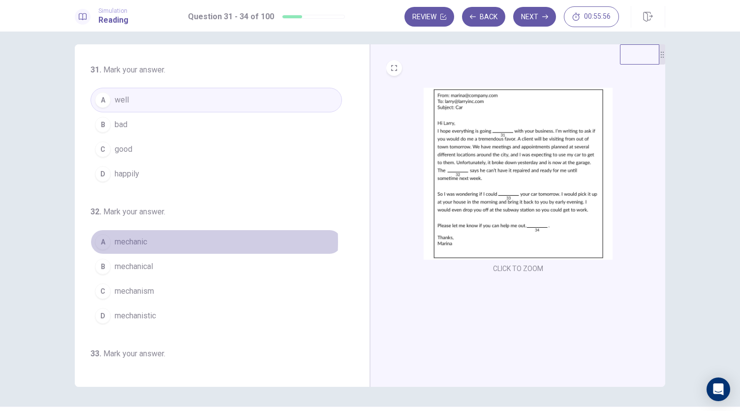
click at [136, 240] on span "mechanic" at bounding box center [131, 242] width 32 height 12
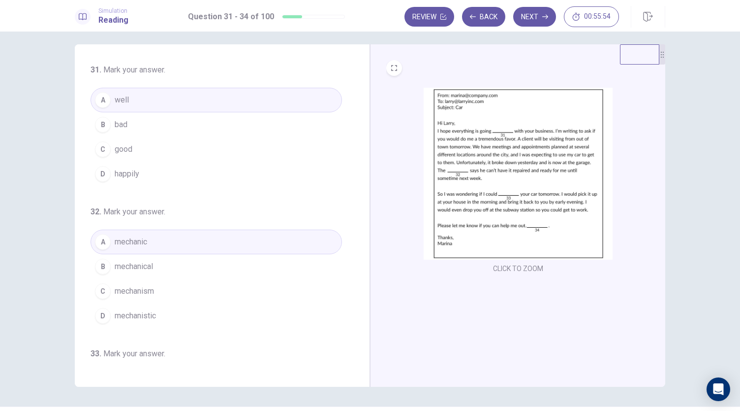
scroll to position [239, 0]
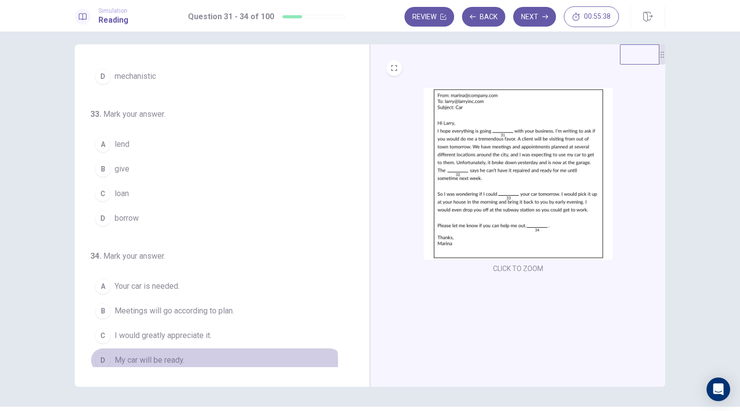
click at [162, 356] on span "My car will be ready." at bounding box center [150, 360] width 70 height 12
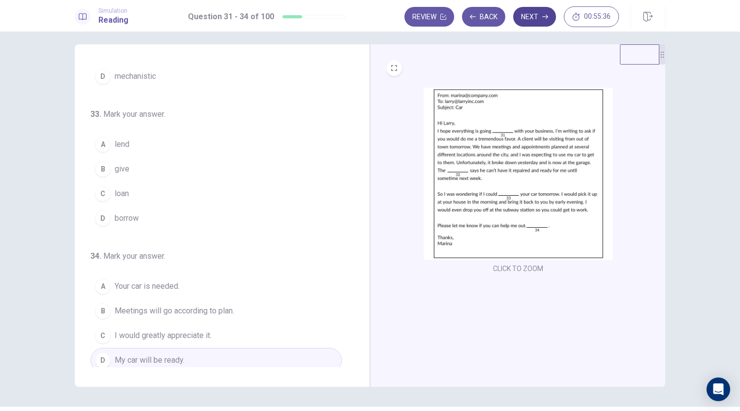
click at [530, 10] on button "Next" at bounding box center [534, 17] width 43 height 20
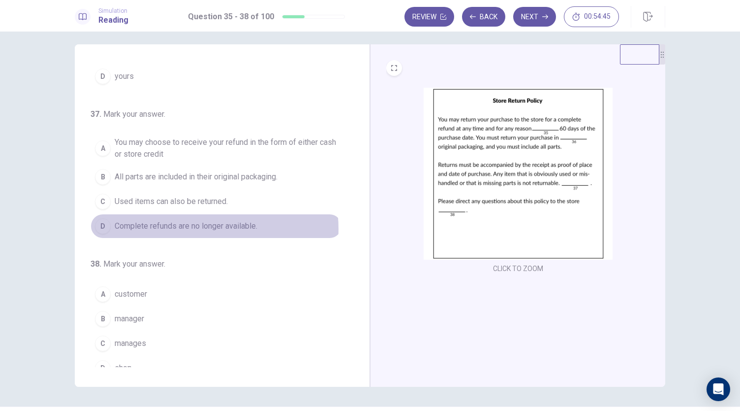
click at [195, 225] on span "Complete refunds are no longer available." at bounding box center [186, 226] width 143 height 12
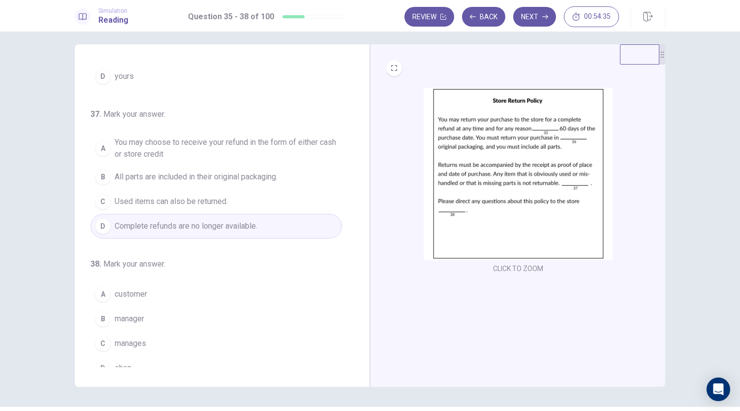
click at [137, 319] on span "manager" at bounding box center [130, 319] width 30 height 12
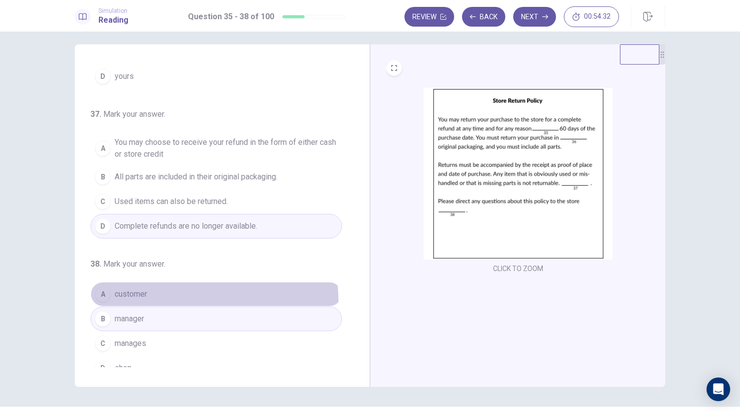
click at [149, 299] on button "A customer" at bounding box center [217, 294] width 252 height 25
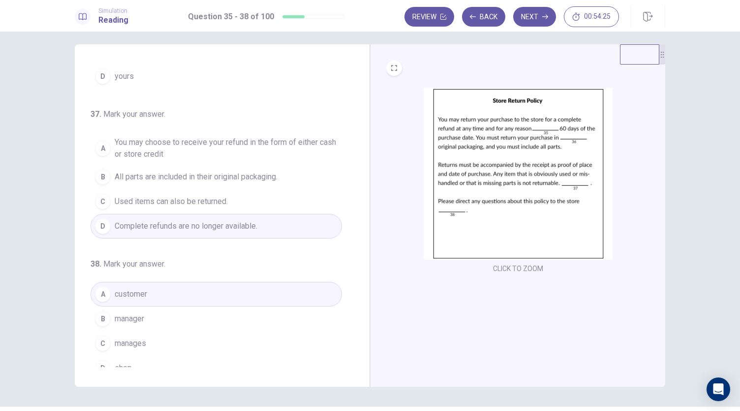
scroll to position [0, 0]
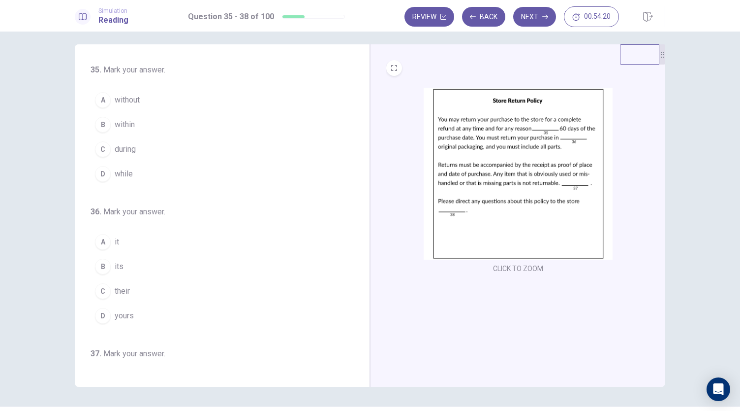
click at [359, 357] on div "35 . Mark your answer. A without B within C during D while 36 . Mark your answe…" at bounding box center [222, 215] width 295 height 342
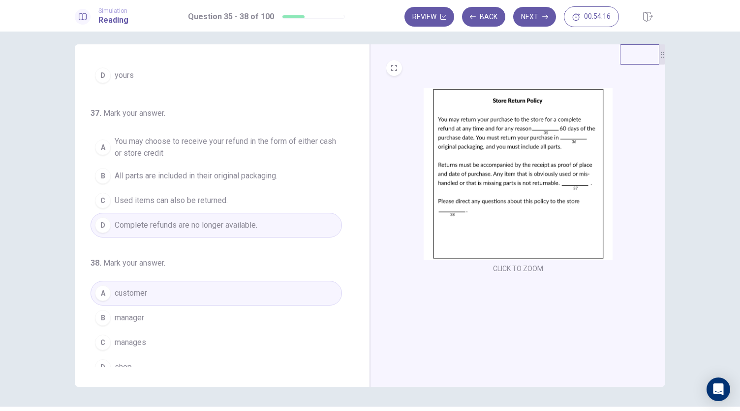
scroll to position [247, 0]
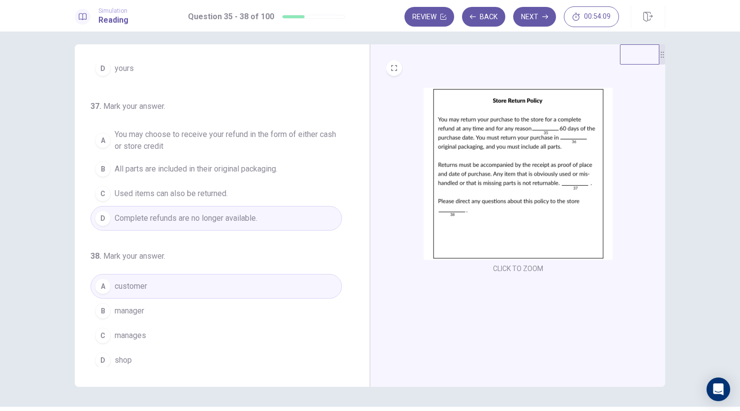
click at [145, 357] on button "D shop" at bounding box center [217, 360] width 252 height 25
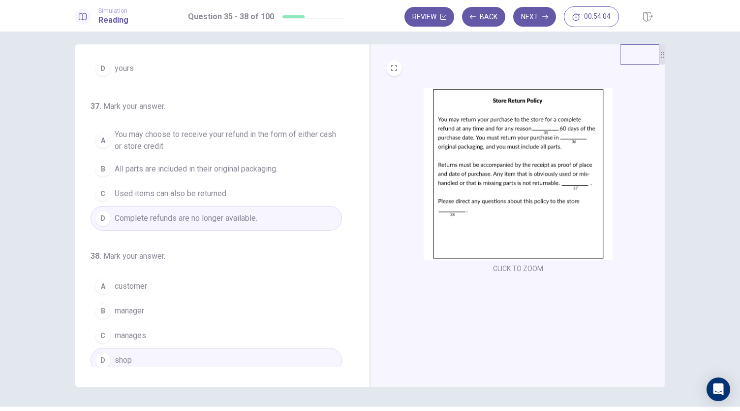
click at [293, 186] on button "C Used items can also be returned." at bounding box center [217, 193] width 252 height 25
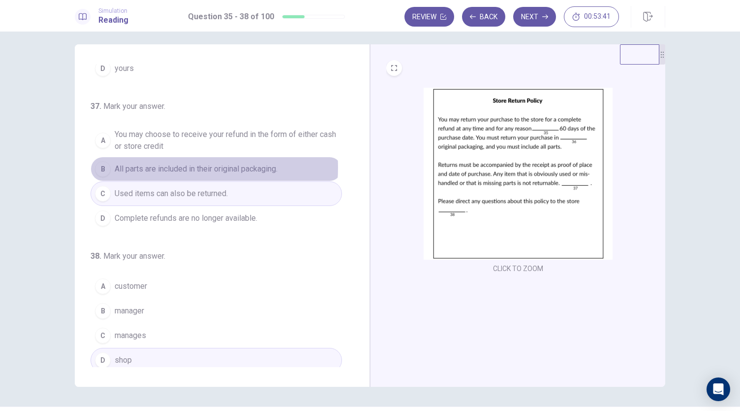
click at [159, 164] on span "All parts are included in their original packaging." at bounding box center [196, 169] width 163 height 12
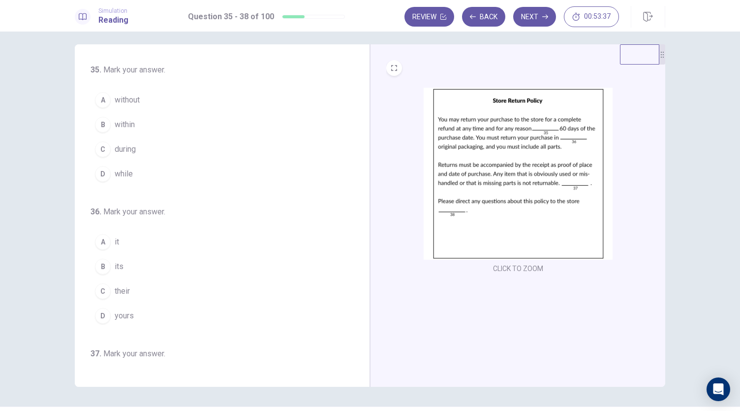
scroll to position [0, 0]
click at [138, 140] on button "C during" at bounding box center [217, 149] width 252 height 25
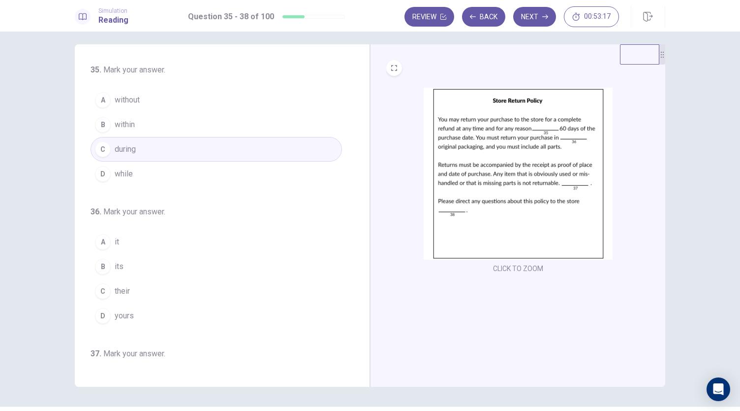
click at [120, 267] on span "its" at bounding box center [119, 266] width 9 height 12
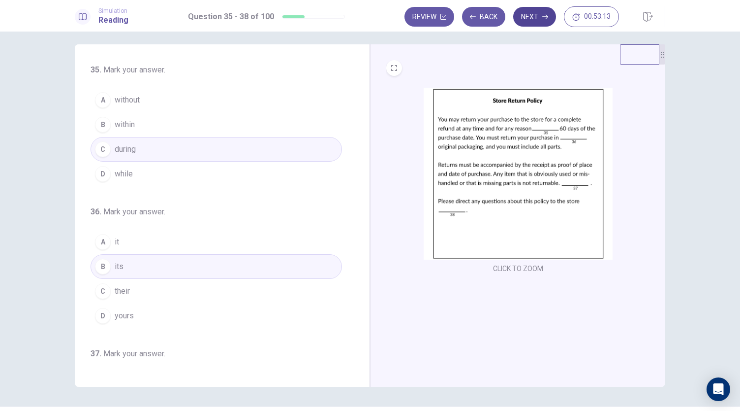
click at [527, 11] on button "Next" at bounding box center [534, 17] width 43 height 20
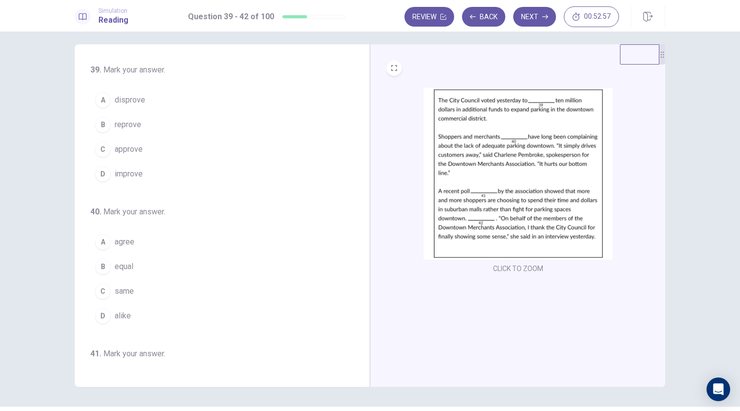
click at [139, 153] on span "approve" at bounding box center [129, 149] width 28 height 12
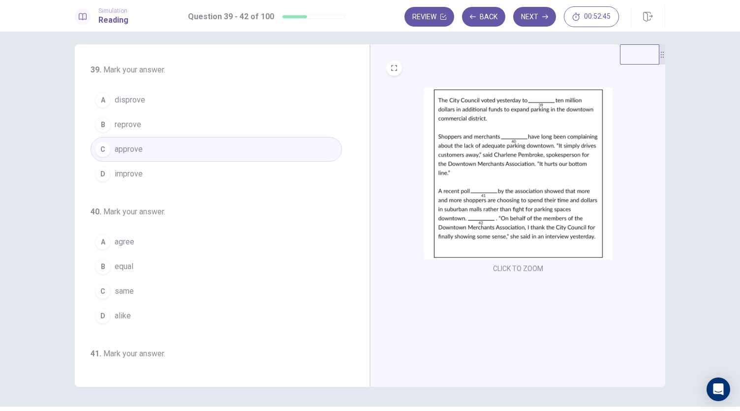
click at [129, 288] on span "same" at bounding box center [124, 291] width 19 height 12
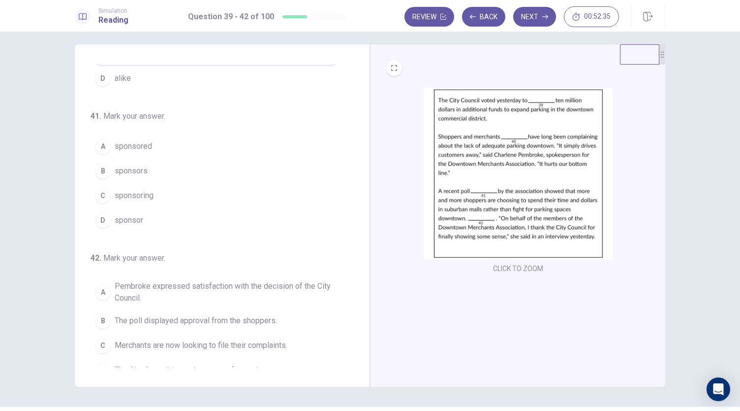
scroll to position [247, 0]
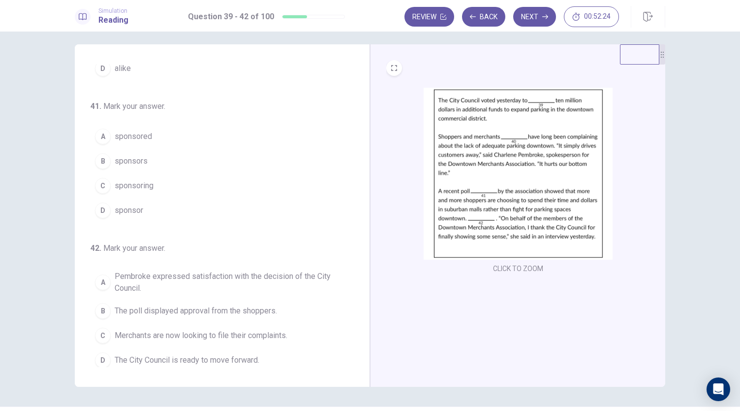
click at [135, 130] on span "sponsored" at bounding box center [133, 136] width 37 height 12
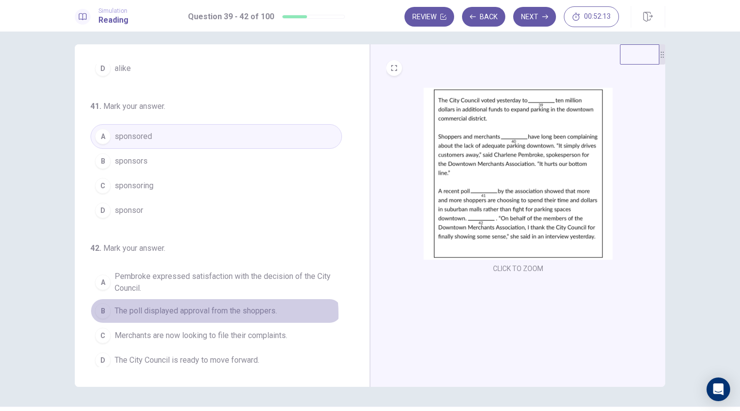
click at [202, 310] on span "The poll displayed approval from the shoppers." at bounding box center [196, 311] width 162 height 12
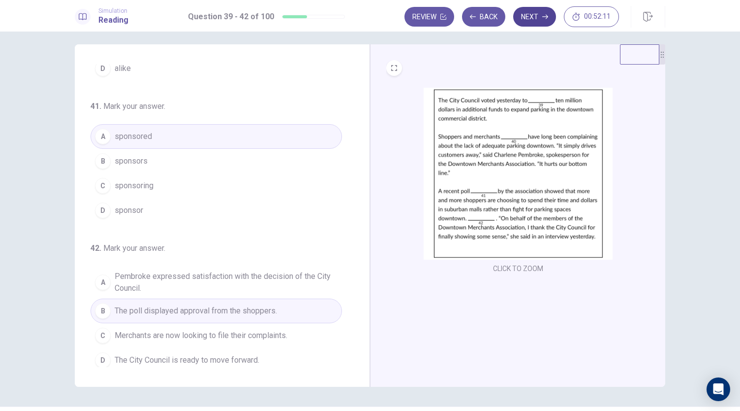
click at [527, 19] on button "Next" at bounding box center [534, 17] width 43 height 20
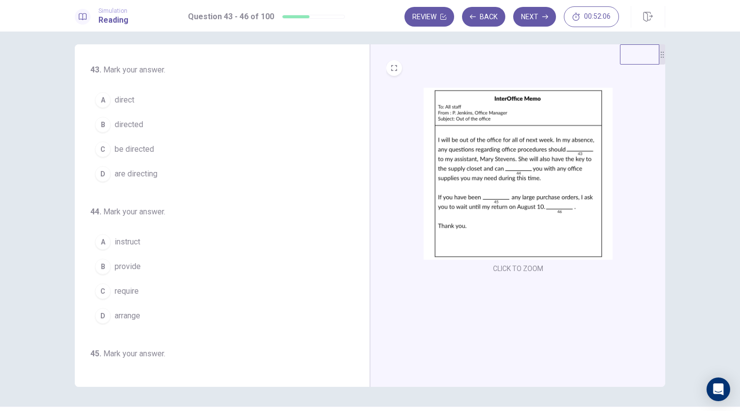
scroll to position [0, 0]
click at [137, 171] on span "are directing" at bounding box center [136, 174] width 43 height 12
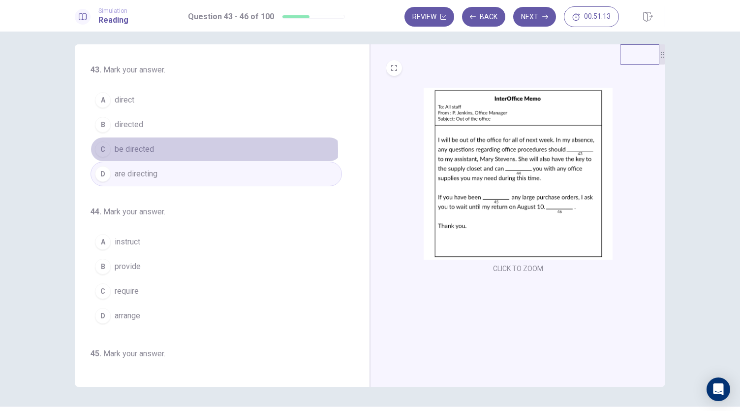
click at [153, 150] on button "C be directed" at bounding box center [217, 149] width 252 height 25
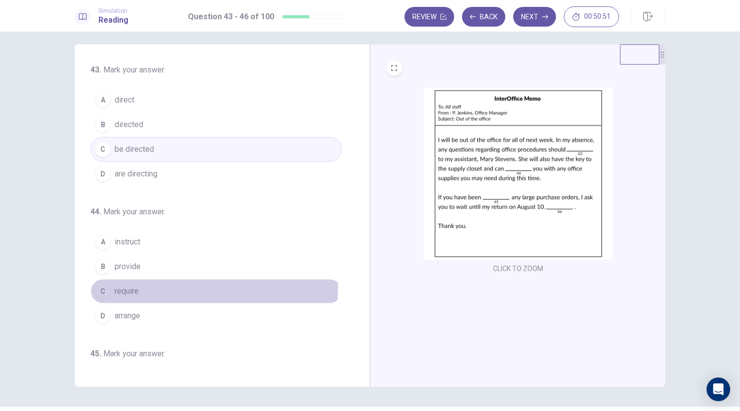
click at [134, 285] on span "require" at bounding box center [127, 291] width 24 height 12
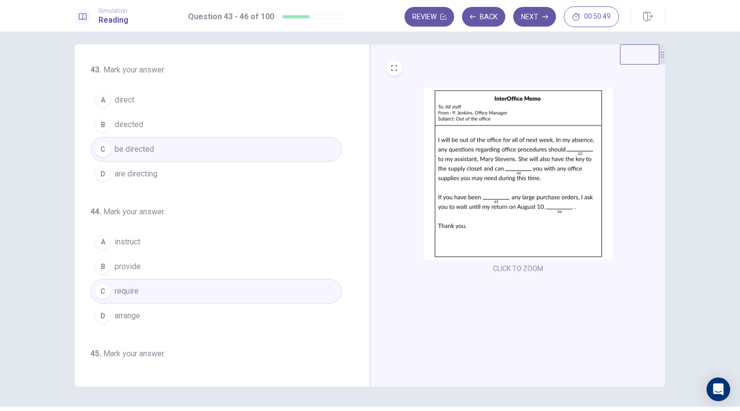
click at [142, 232] on button "A instruct" at bounding box center [217, 241] width 252 height 25
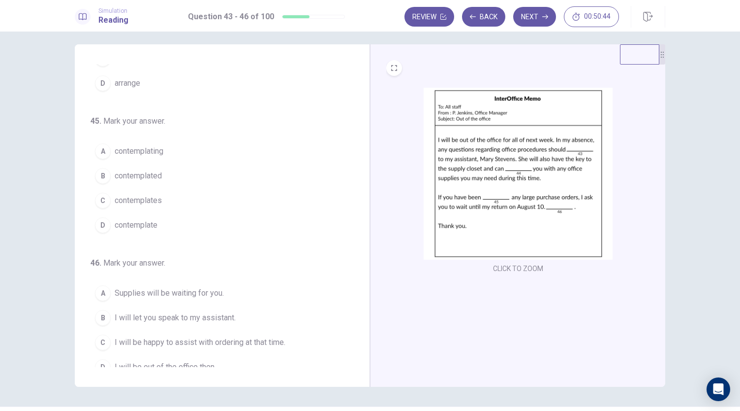
scroll to position [239, 0]
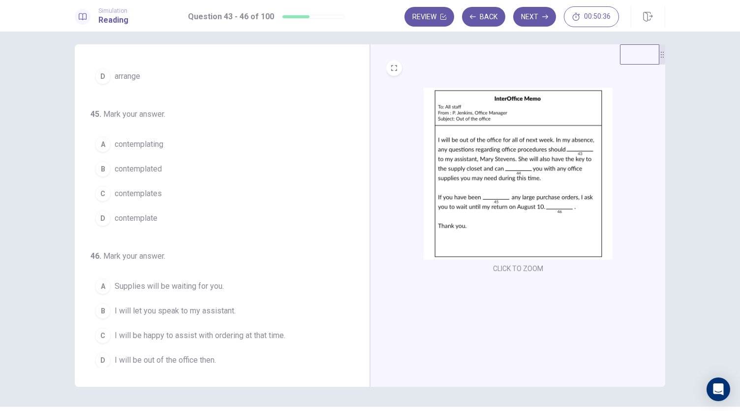
click at [150, 216] on span "contemplate" at bounding box center [136, 218] width 43 height 12
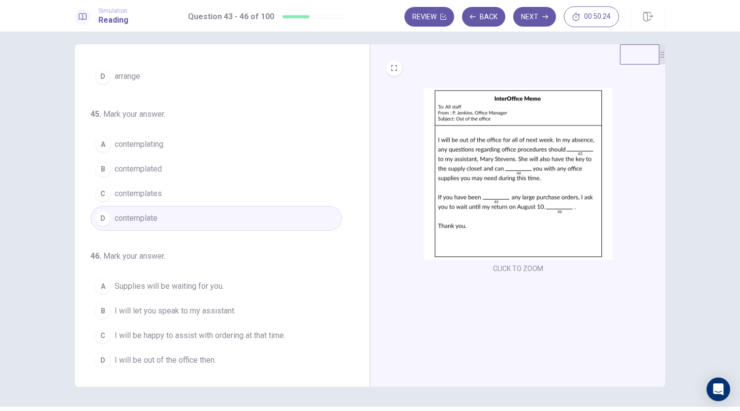
click at [154, 305] on span "I will let you speak to my assistant." at bounding box center [175, 311] width 121 height 12
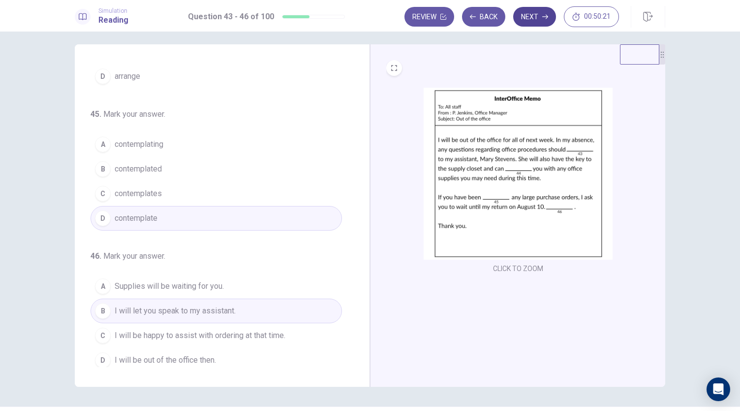
click at [540, 16] on button "Next" at bounding box center [534, 17] width 43 height 20
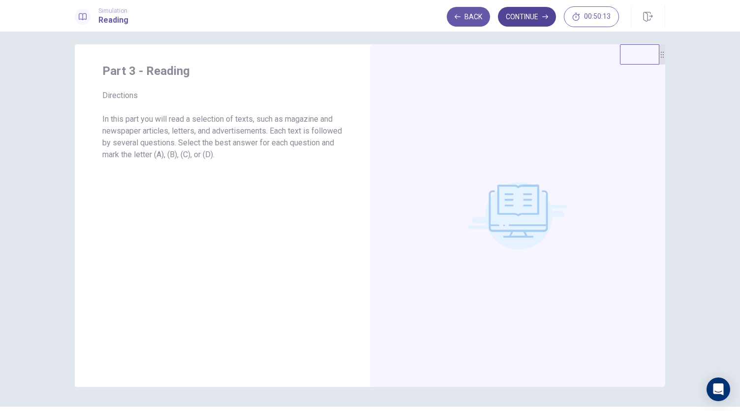
click at [509, 12] on button "Continue" at bounding box center [527, 17] width 58 height 20
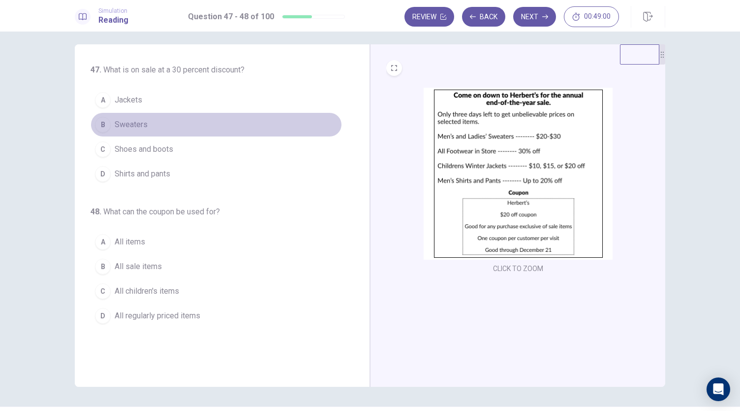
click at [141, 121] on span "Sweaters" at bounding box center [131, 125] width 33 height 12
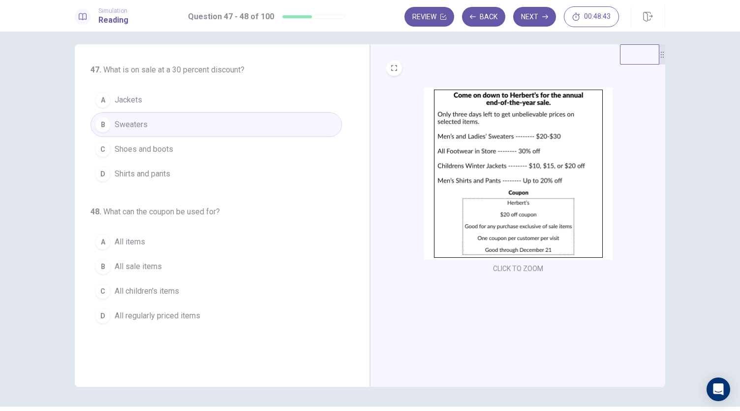
click at [130, 231] on button "A All items" at bounding box center [217, 241] width 252 height 25
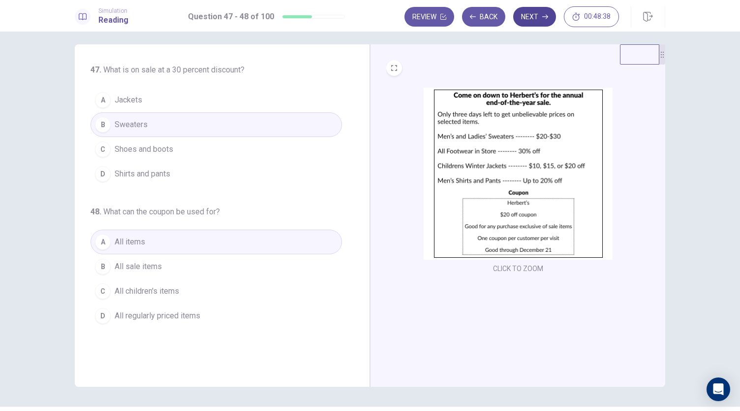
click at [530, 17] on button "Next" at bounding box center [534, 17] width 43 height 20
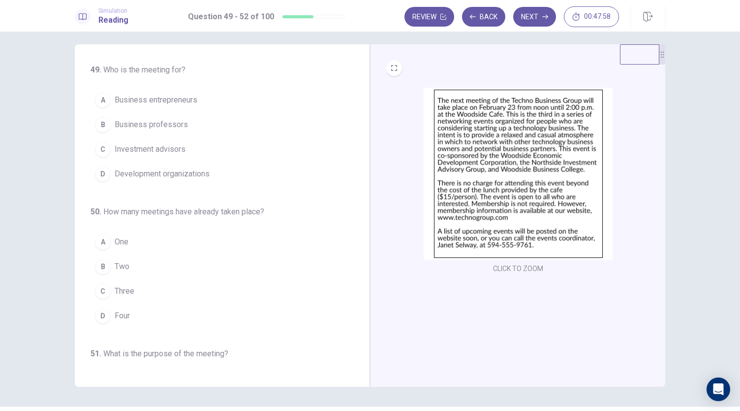
click at [142, 150] on span "Investment advisors" at bounding box center [150, 149] width 71 height 12
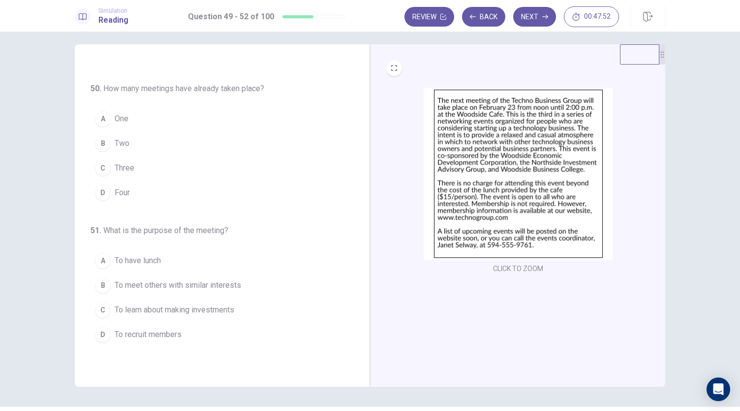
scroll to position [138, 0]
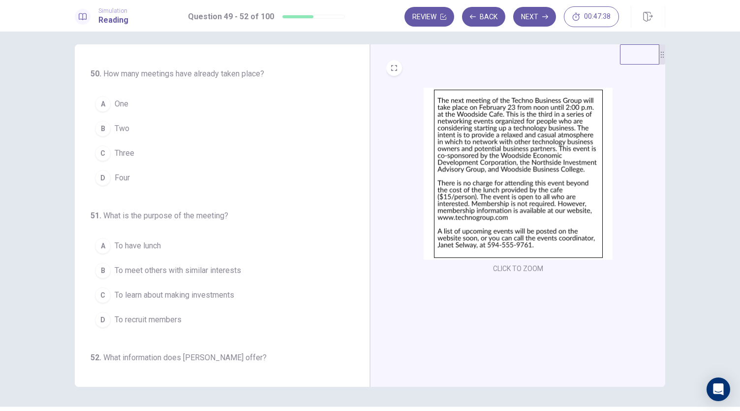
click at [123, 130] on span "Two" at bounding box center [122, 129] width 15 height 12
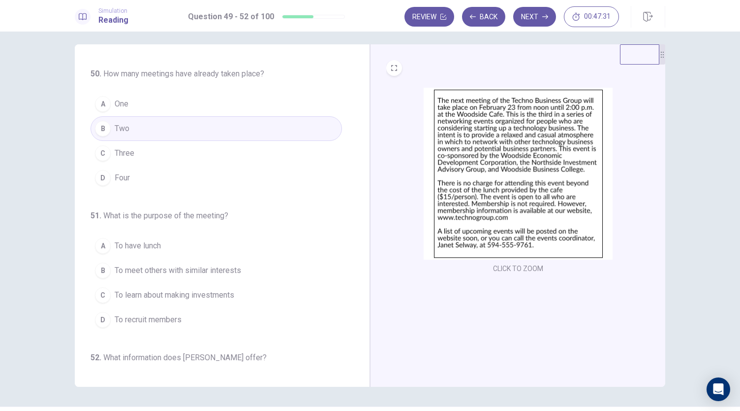
click at [176, 265] on span "To meet others with similar interests" at bounding box center [178, 270] width 127 height 12
click at [528, 19] on button "Next" at bounding box center [534, 17] width 43 height 20
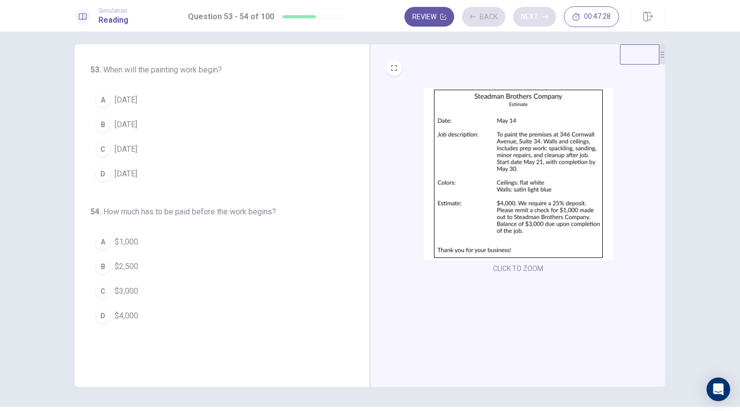
scroll to position [0, 0]
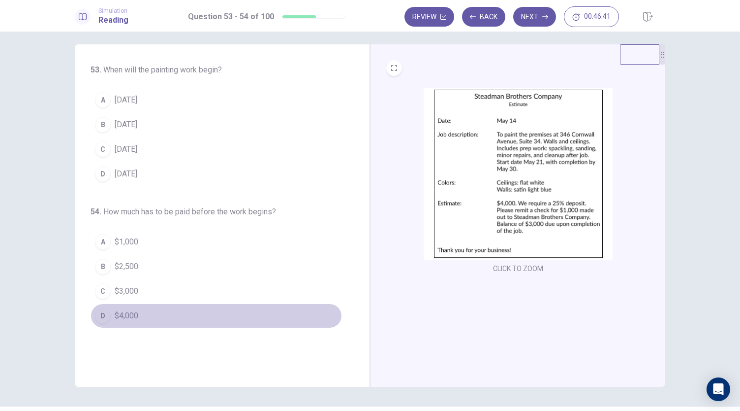
click at [125, 304] on button "D $4,000" at bounding box center [217, 315] width 252 height 25
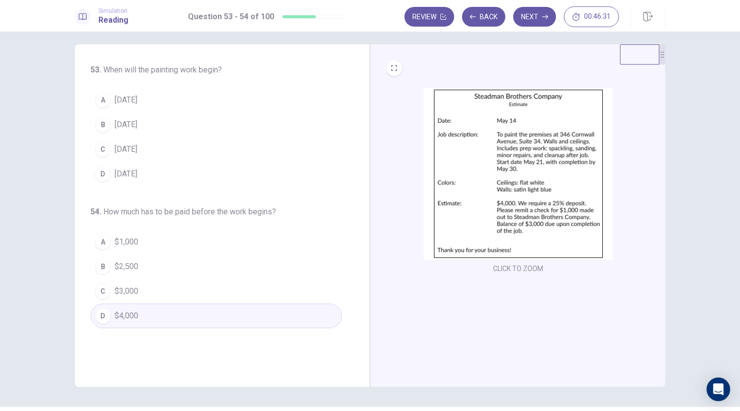
click at [122, 146] on span "May 21" at bounding box center [126, 149] width 23 height 12
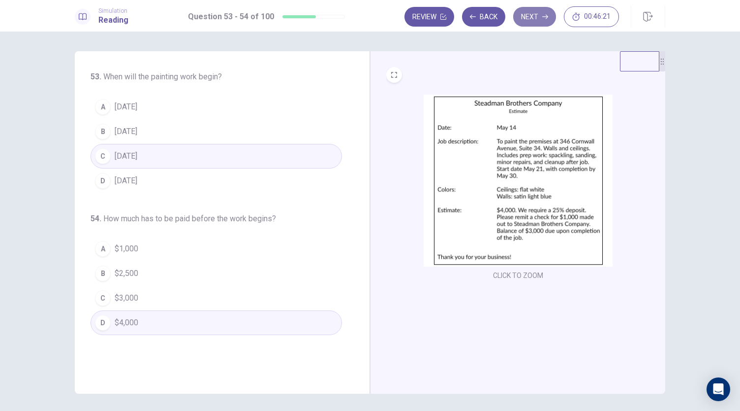
click at [528, 10] on button "Next" at bounding box center [534, 17] width 43 height 20
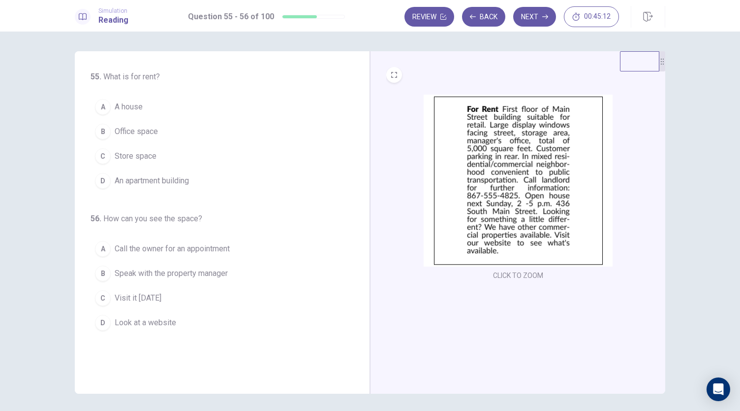
click at [132, 129] on span "Office space" at bounding box center [136, 132] width 43 height 12
click at [153, 318] on span "Look at a website" at bounding box center [146, 323] width 62 height 12
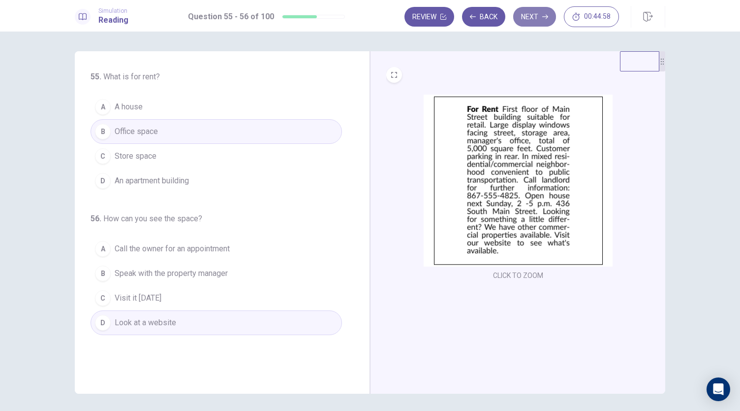
click at [526, 20] on button "Next" at bounding box center [534, 17] width 43 height 20
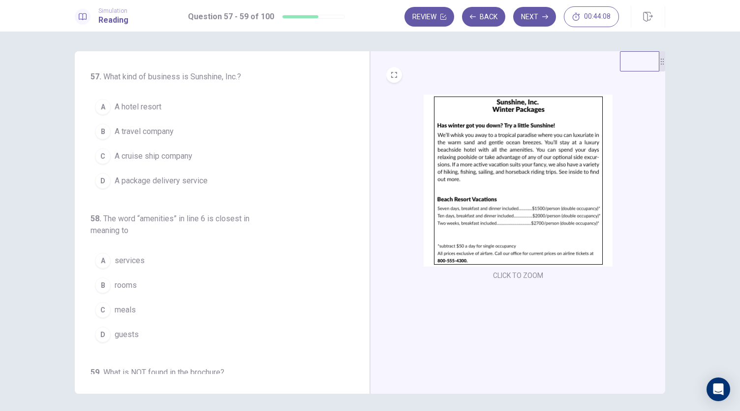
click at [115, 101] on span "A hotel resort" at bounding box center [138, 107] width 47 height 12
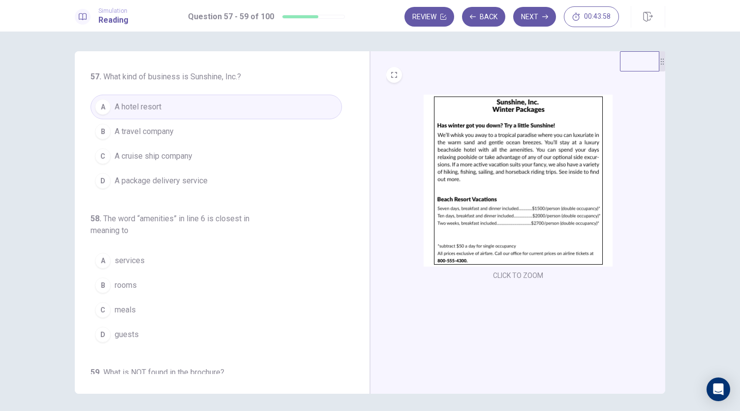
click at [121, 258] on span "services" at bounding box center [130, 261] width 30 height 12
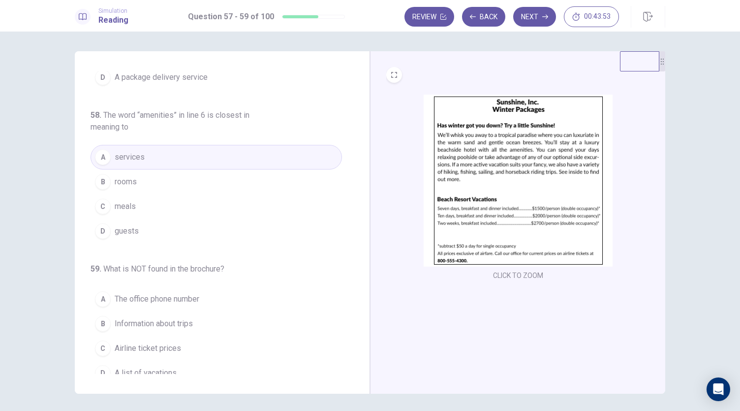
scroll to position [110, 0]
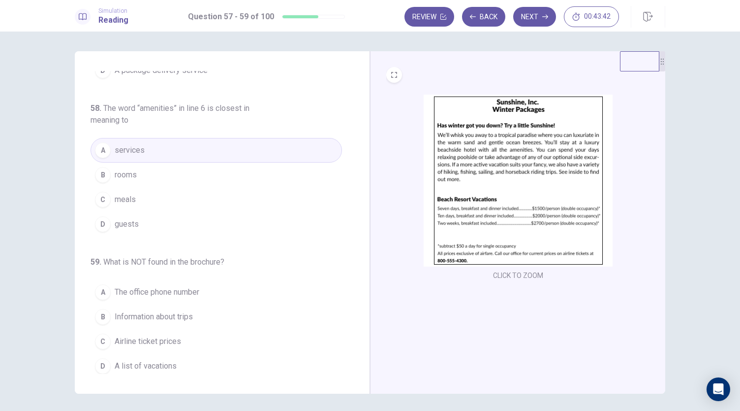
click at [150, 338] on span "Airline ticket prices" at bounding box center [148, 341] width 66 height 12
click at [524, 8] on button "Next" at bounding box center [534, 17] width 43 height 20
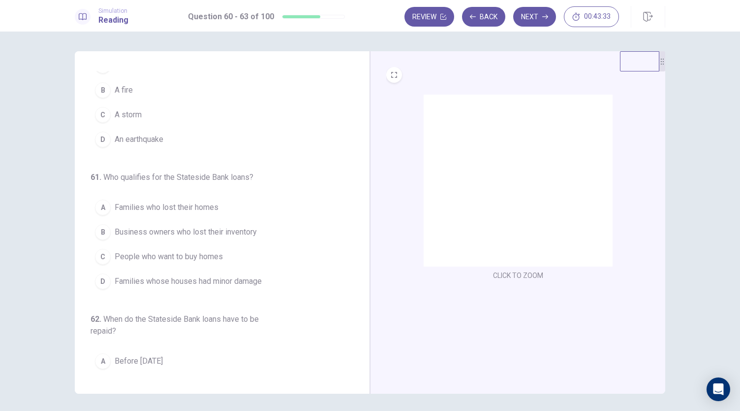
scroll to position [0, 0]
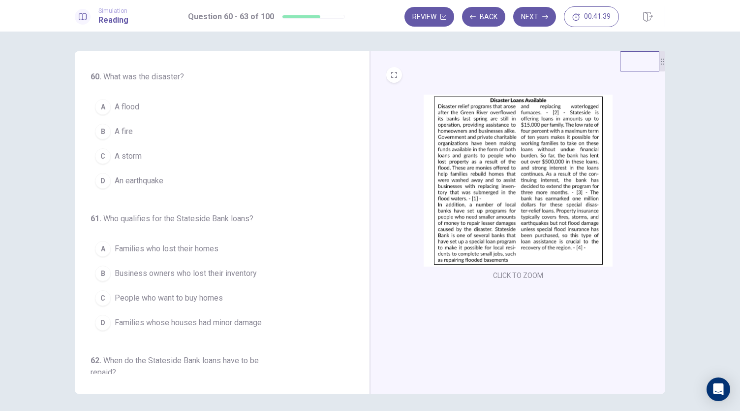
click at [119, 152] on span "A storm" at bounding box center [128, 156] width 27 height 12
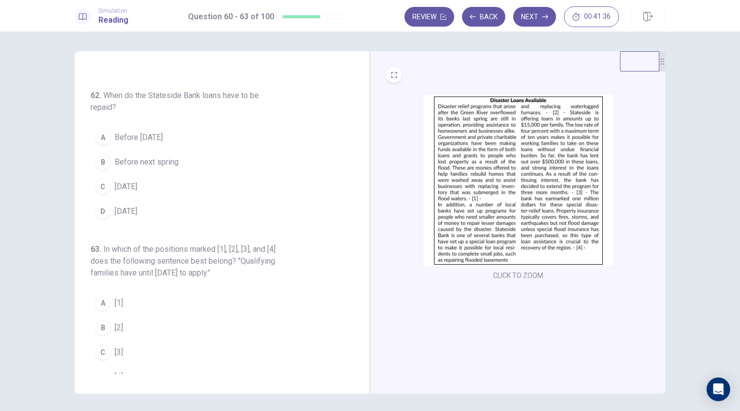
scroll to position [275, 0]
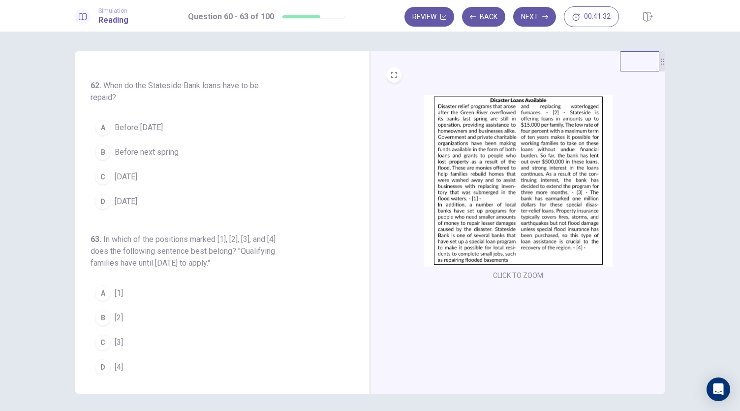
click at [353, 74] on div "60 . What was the disaster? A A flood B A fire C A storm D An earthquake 61 . W…" at bounding box center [226, 222] width 271 height 303
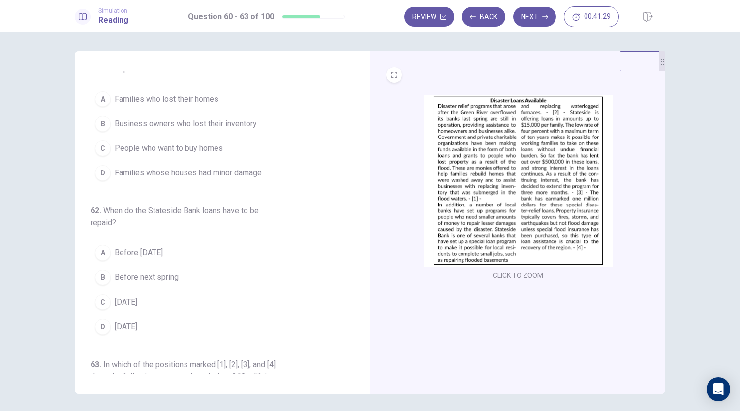
scroll to position [137, 0]
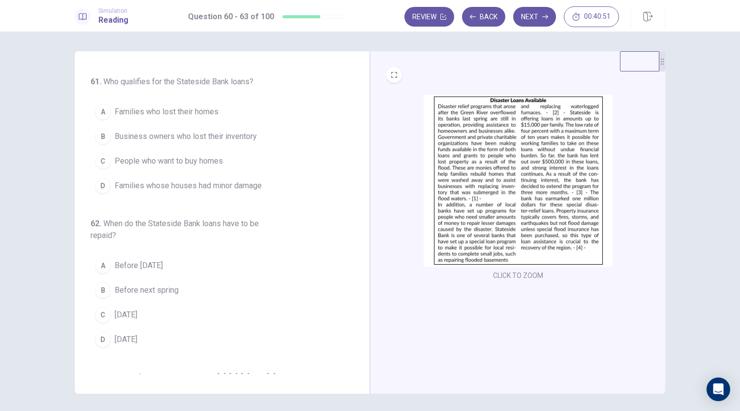
click at [120, 108] on span "Families who lost their homes" at bounding box center [167, 112] width 104 height 12
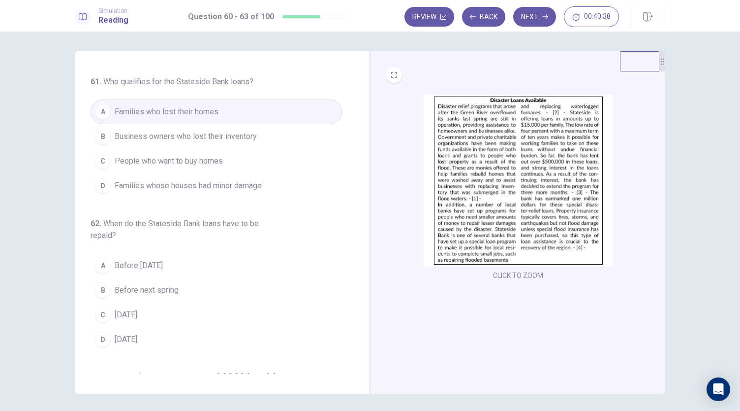
click at [353, 77] on div "60 . What was the disaster? A A flood B A fire C A storm D An earthquake 61 . W…" at bounding box center [226, 222] width 271 height 303
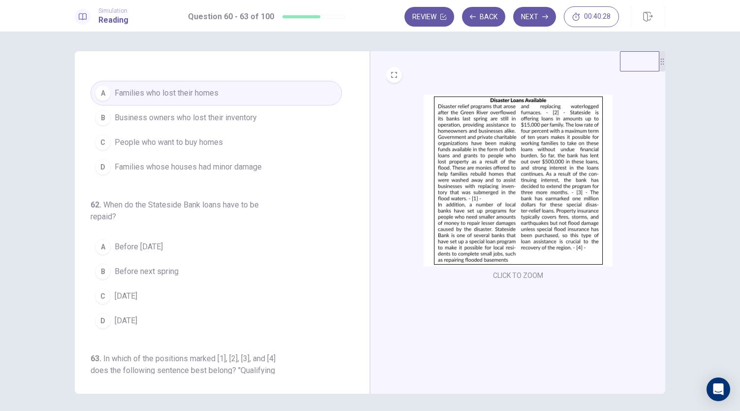
scroll to position [159, 0]
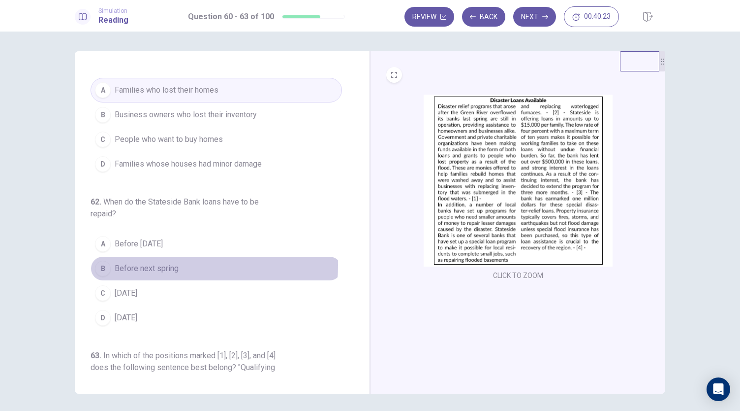
click at [124, 262] on span "Before next spring" at bounding box center [147, 268] width 64 height 12
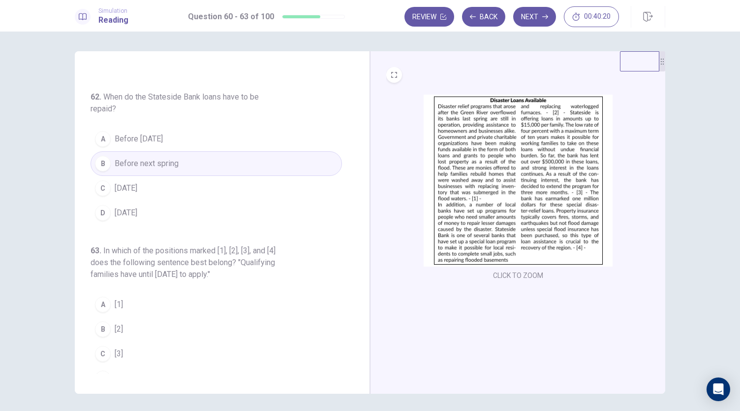
scroll to position [275, 0]
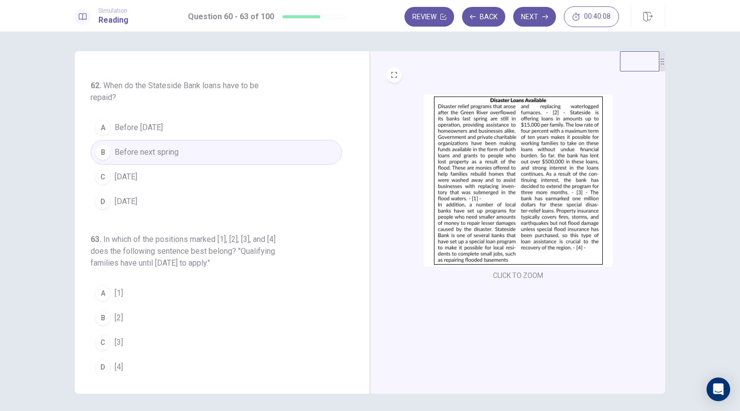
click at [122, 333] on button "C [3]" at bounding box center [217, 342] width 252 height 25
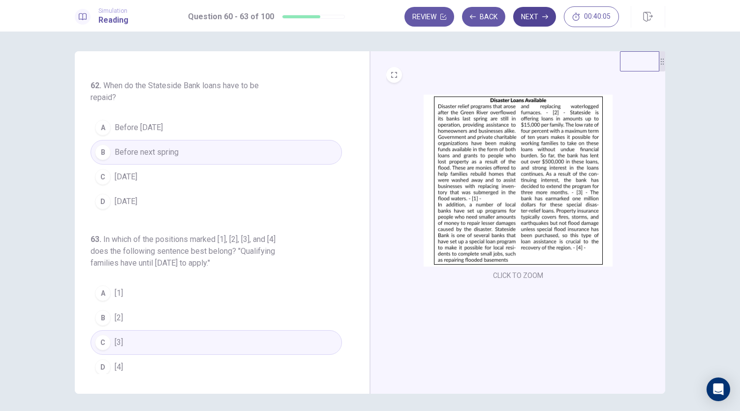
click at [532, 16] on button "Next" at bounding box center [534, 17] width 43 height 20
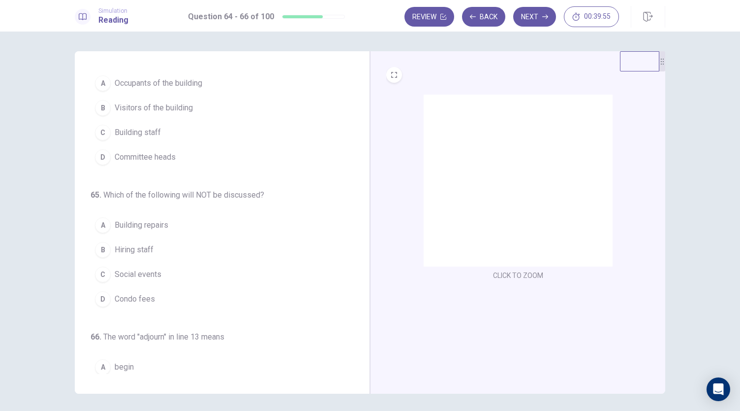
scroll to position [0, 0]
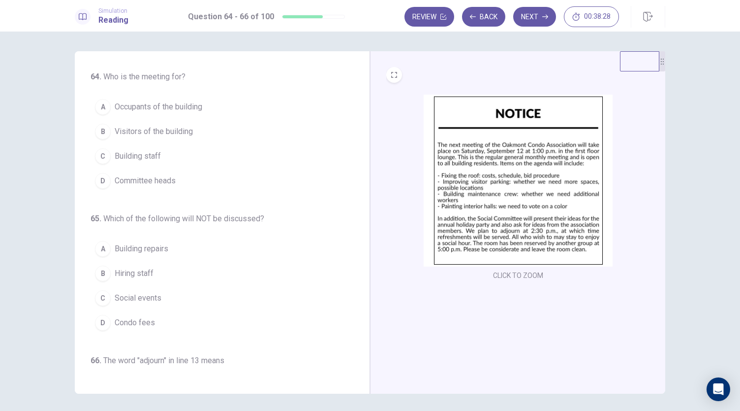
click at [138, 106] on span "Occupants of the building" at bounding box center [159, 107] width 88 height 12
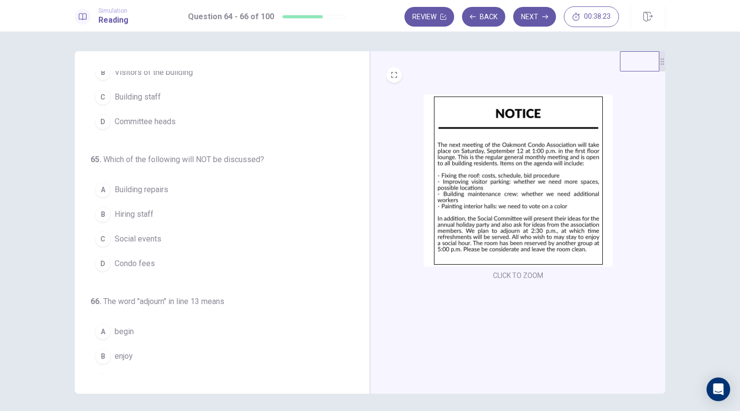
scroll to position [79, 0]
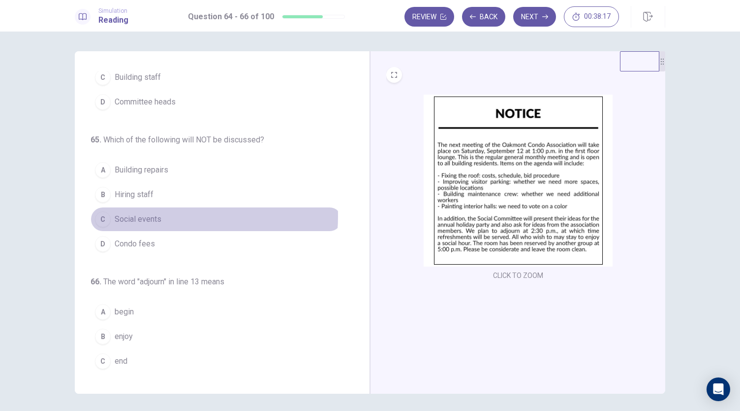
click at [149, 214] on span "Social events" at bounding box center [138, 219] width 47 height 12
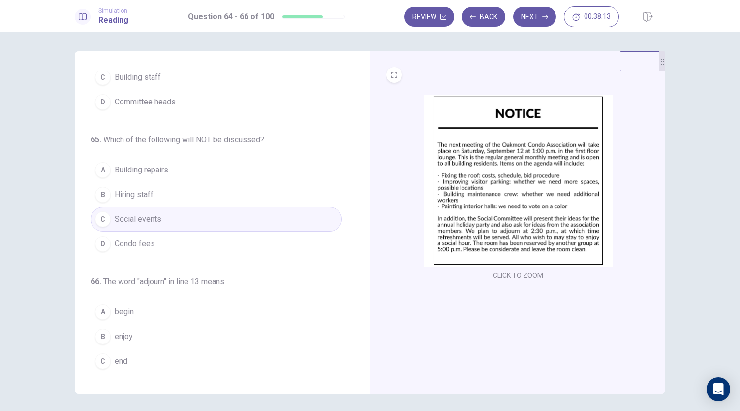
click at [147, 189] on span "Hiring staff" at bounding box center [134, 195] width 39 height 12
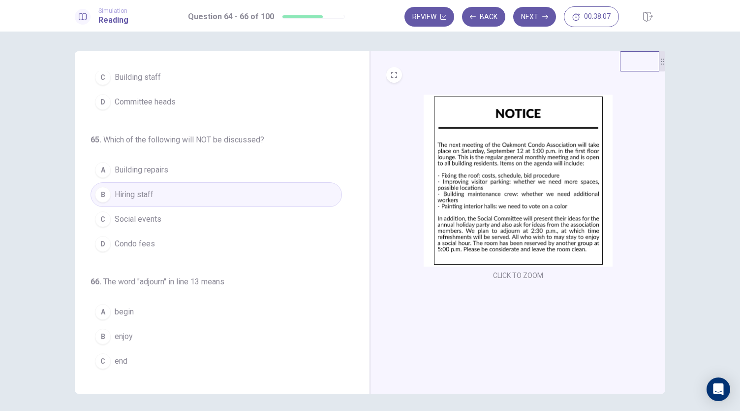
click at [118, 332] on span "enjoy" at bounding box center [124, 336] width 18 height 12
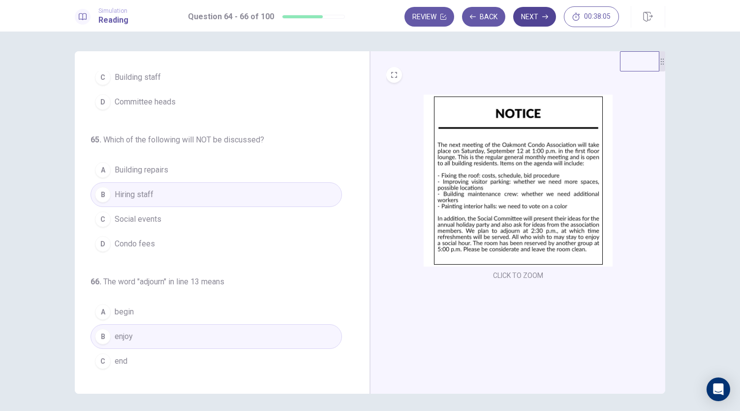
click at [536, 13] on button "Next" at bounding box center [534, 17] width 43 height 20
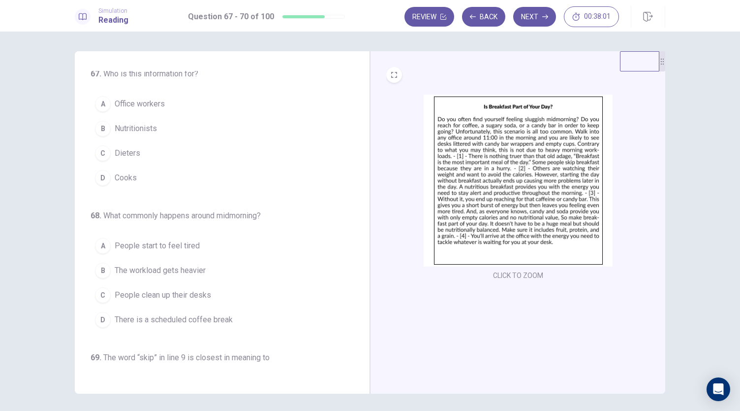
scroll to position [0, 0]
click at [181, 195] on div "67 . Who is this information for? A Office workers B Nutritionists C Dieters D …" at bounding box center [217, 242] width 252 height 342
click at [147, 133] on span "Nutritionists" at bounding box center [136, 132] width 42 height 12
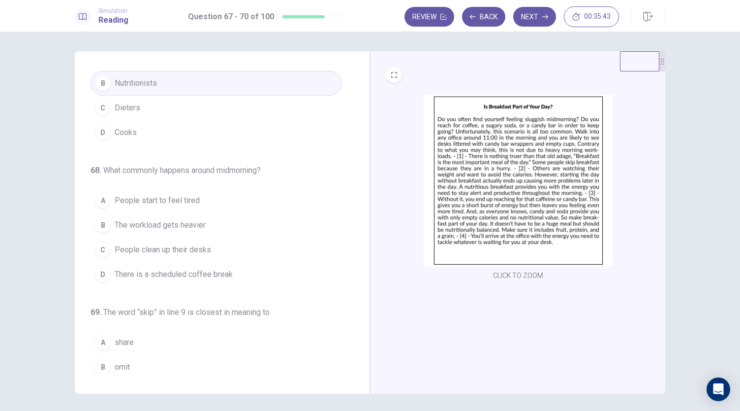
scroll to position [59, 0]
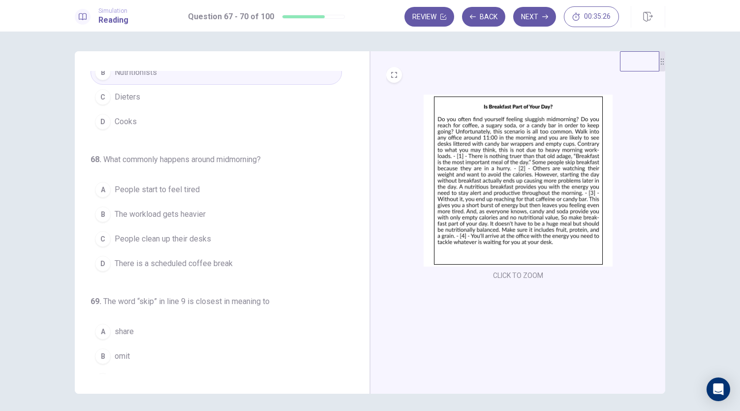
click at [158, 189] on span "People start to feel tired" at bounding box center [157, 190] width 85 height 12
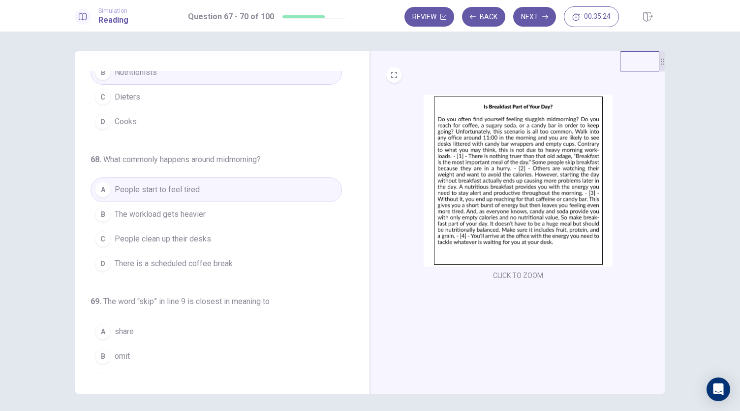
click at [360, 372] on div "67 . Who is this information for? A Office workers B Nutritionists C Dieters D …" at bounding box center [222, 222] width 295 height 342
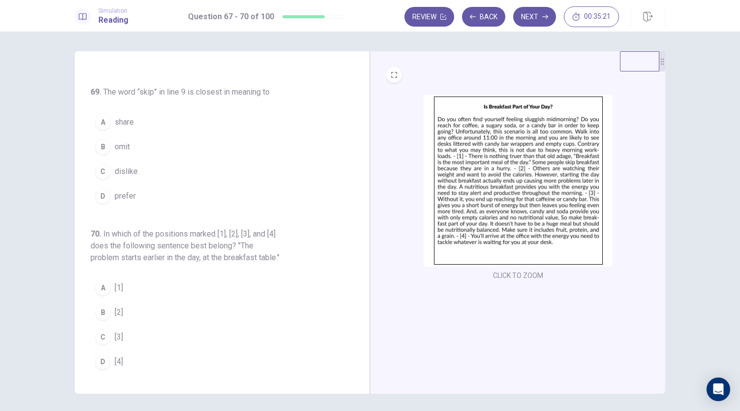
scroll to position [275, 0]
click at [99, 139] on div "B" at bounding box center [103, 147] width 16 height 16
click at [103, 333] on div "C" at bounding box center [103, 337] width 16 height 16
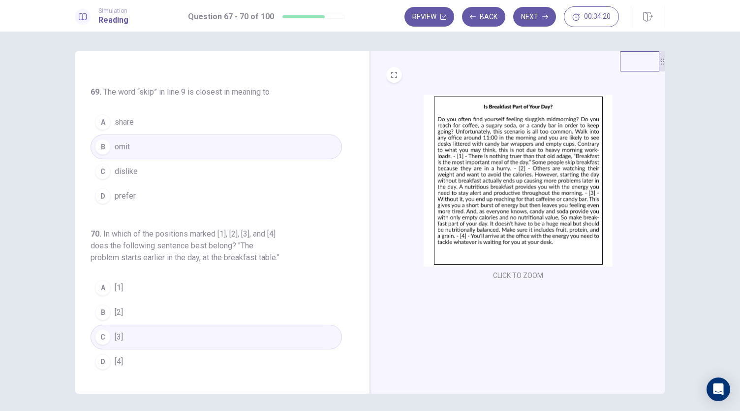
click at [523, 6] on div "Review Back Next 00:34:20" at bounding box center [535, 17] width 261 height 22
click at [531, 16] on button "Next" at bounding box center [534, 17] width 43 height 20
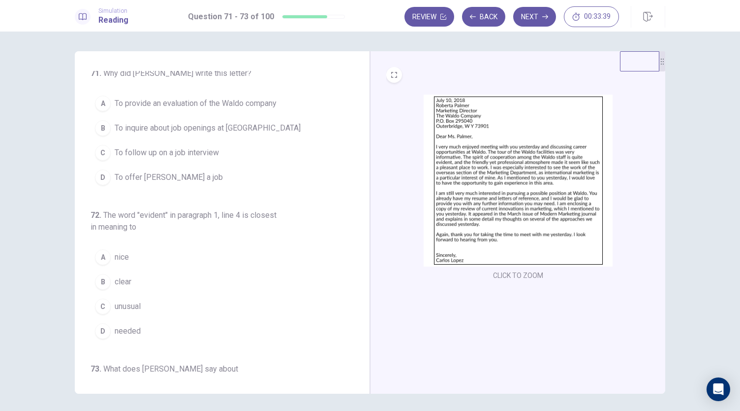
scroll to position [0, 0]
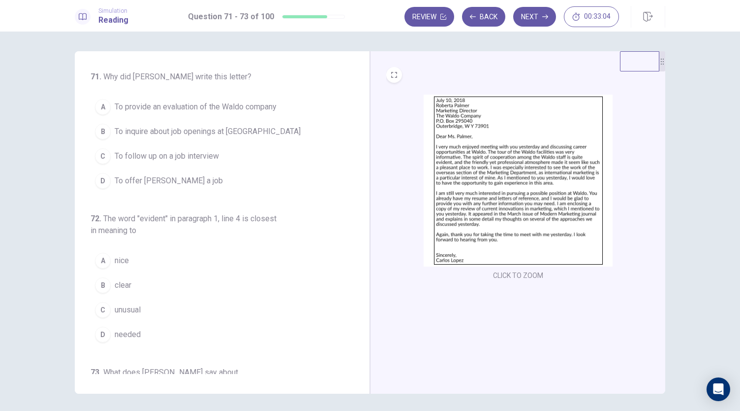
click at [158, 176] on span "To offer Ms. Palmer a job" at bounding box center [169, 181] width 108 height 12
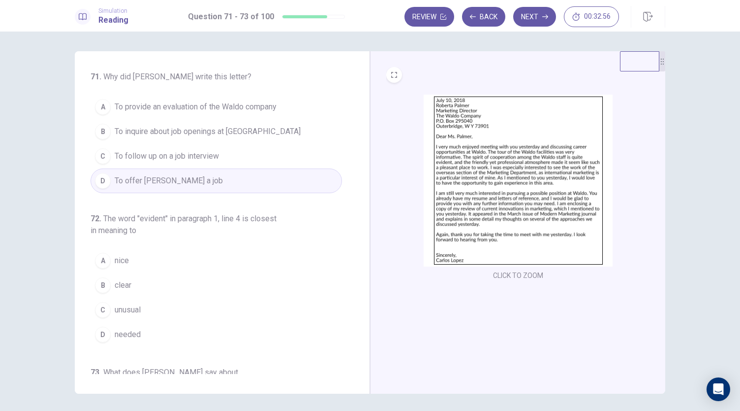
click at [122, 284] on span "clear" at bounding box center [123, 285] width 17 height 12
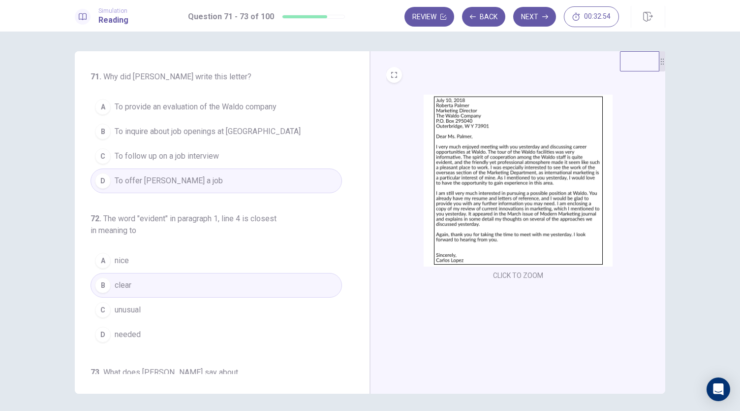
scroll to position [122, 0]
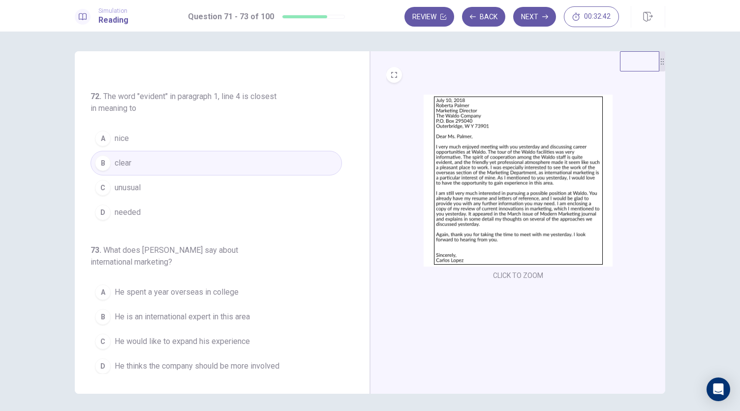
click at [172, 311] on span "He is an international expert in this area" at bounding box center [182, 317] width 135 height 12
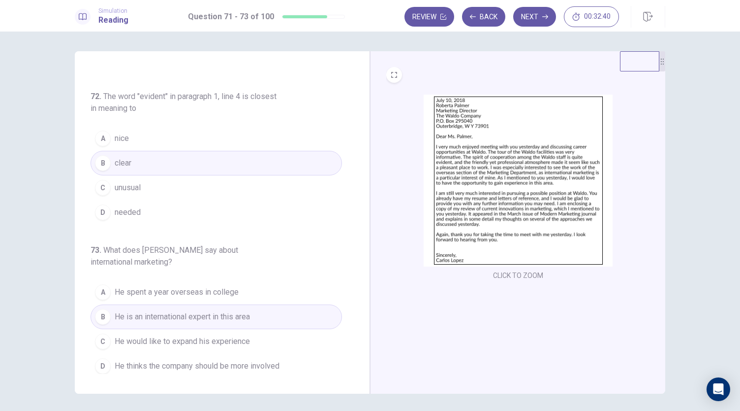
click at [538, 6] on div "Review Back Next 00:32:40" at bounding box center [535, 17] width 261 height 22
click at [538, 17] on button "Next" at bounding box center [534, 17] width 43 height 20
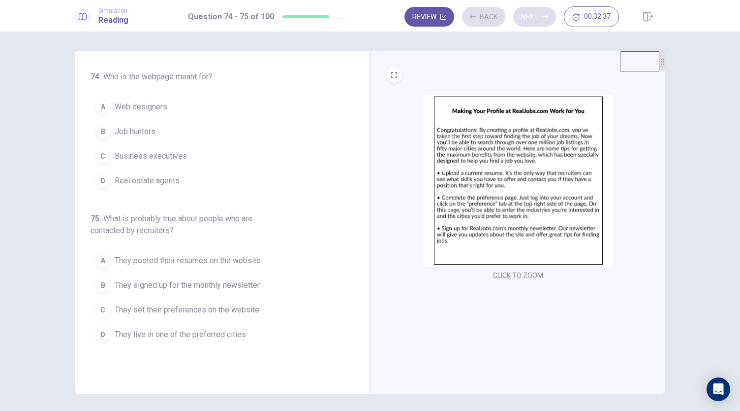
scroll to position [0, 0]
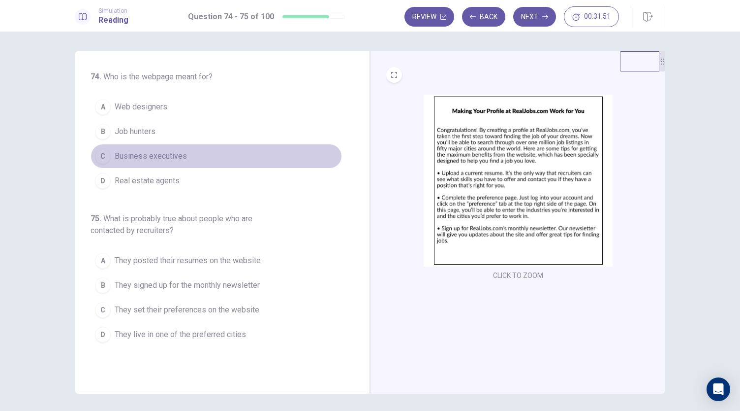
click at [148, 153] on span "Business executives" at bounding box center [151, 156] width 72 height 12
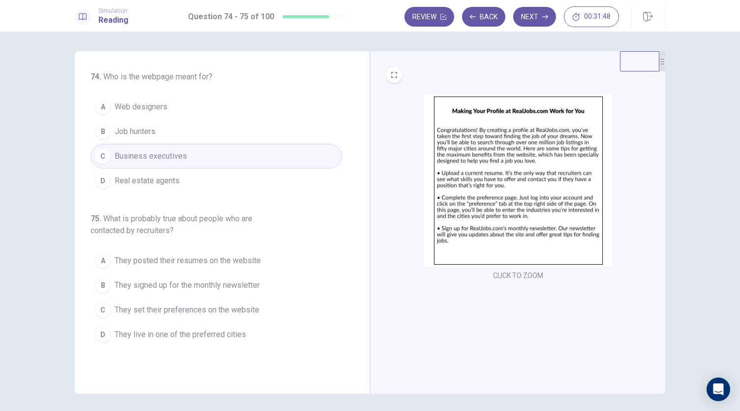
click at [165, 328] on span "They live in one of the preferred cities" at bounding box center [180, 334] width 131 height 12
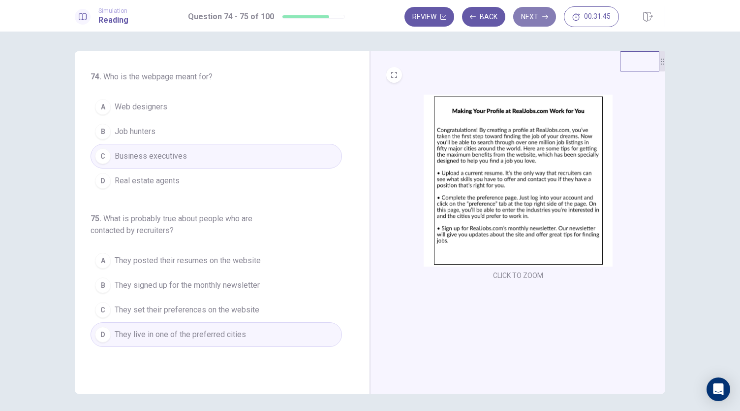
click at [539, 18] on button "Next" at bounding box center [534, 17] width 43 height 20
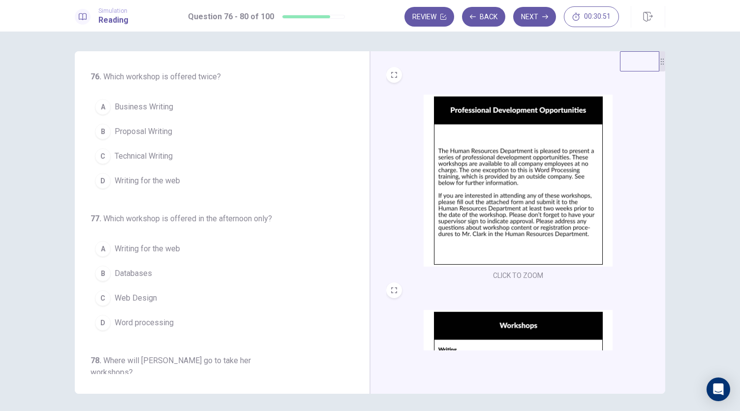
click at [160, 181] on span "Writing for the web" at bounding box center [147, 181] width 65 height 12
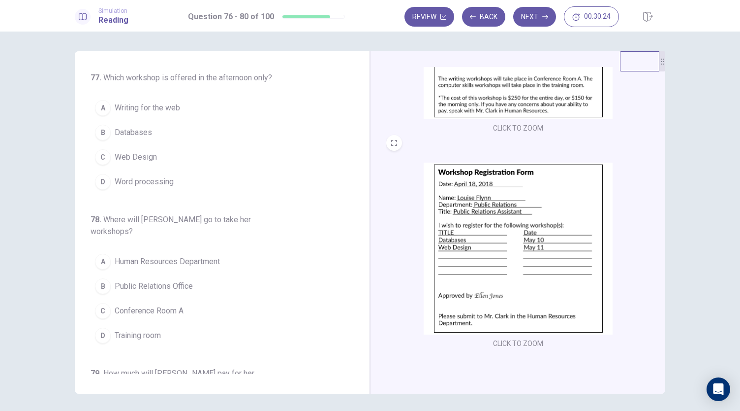
scroll to position [138, 0]
click at [141, 156] on span "Web Design" at bounding box center [136, 160] width 42 height 12
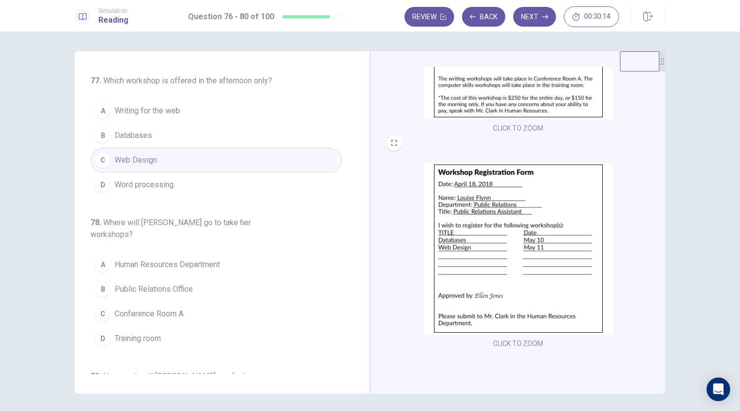
click at [359, 371] on div "76 . Which workshop is offered twice? A Business Writing B Proposal Writing C T…" at bounding box center [222, 222] width 295 height 342
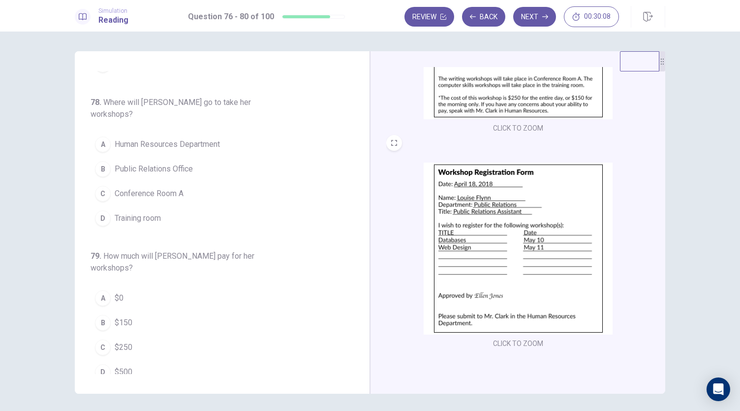
scroll to position [256, 0]
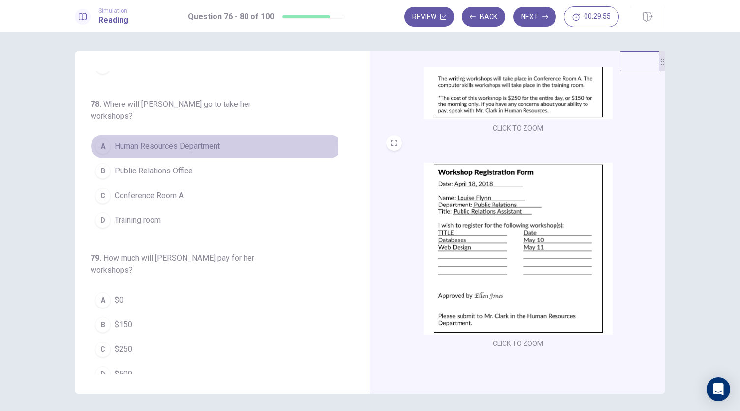
click at [186, 140] on span "Human Resources Department" at bounding box center [167, 146] width 105 height 12
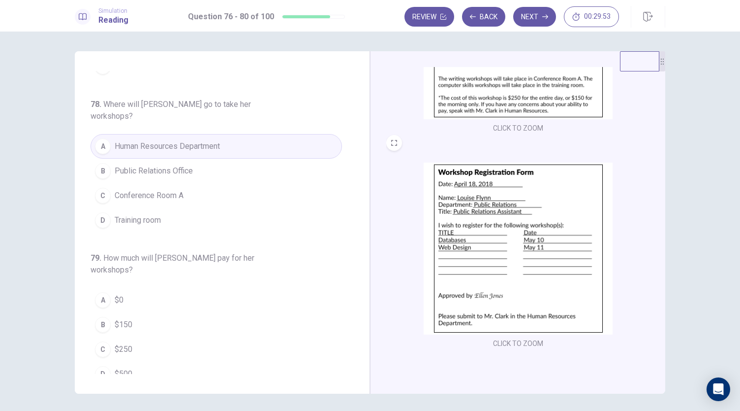
click at [359, 369] on div "76 . Which workshop is offered twice? A Business Writing B Proposal Writing C T…" at bounding box center [222, 222] width 295 height 342
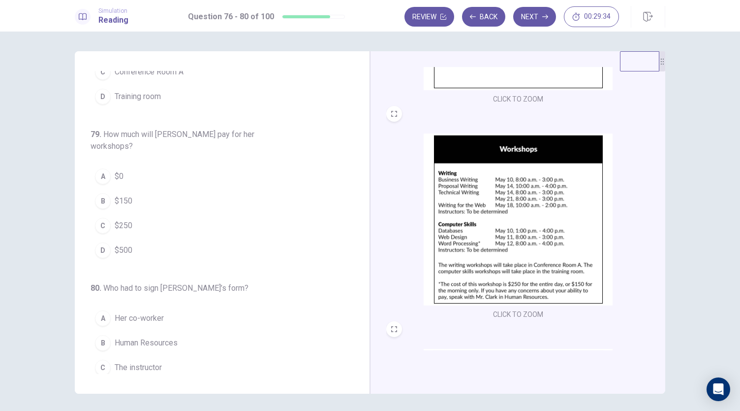
scroll to position [173, 0]
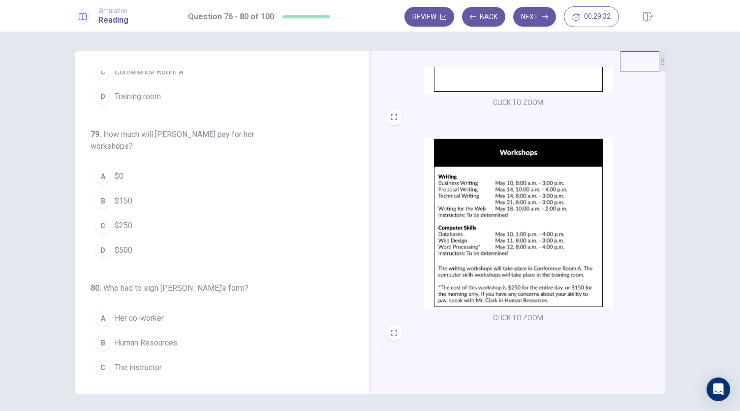
click at [104, 193] on div "B" at bounding box center [103, 201] width 16 height 16
click at [148, 361] on span "The instructor" at bounding box center [138, 367] width 47 height 12
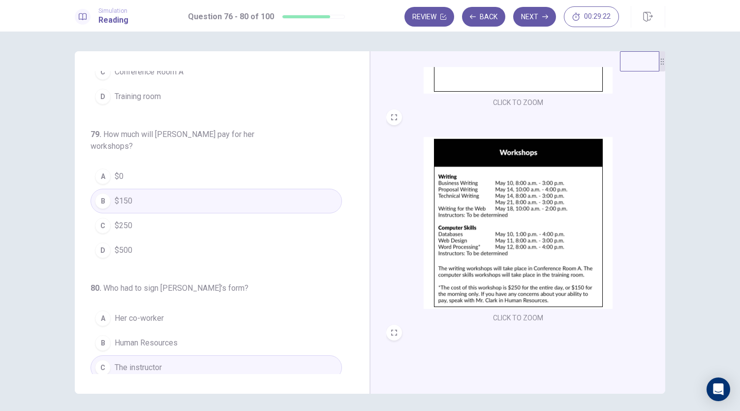
click at [142, 337] on span "Human Resources" at bounding box center [146, 343] width 63 height 12
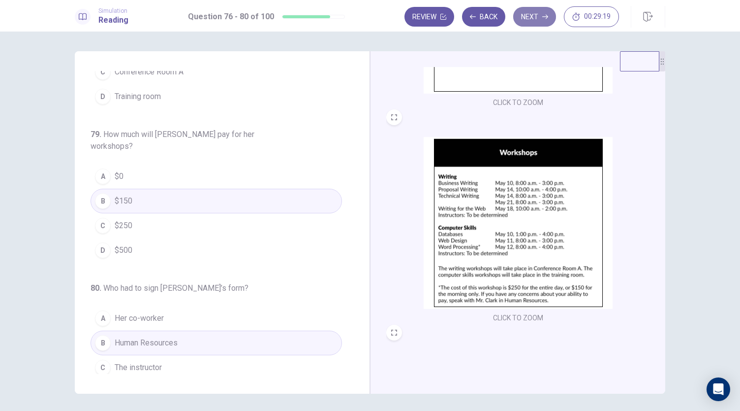
click at [532, 16] on button "Next" at bounding box center [534, 17] width 43 height 20
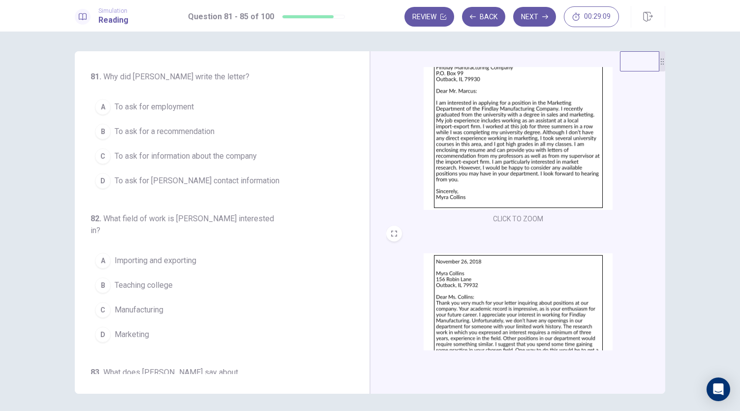
scroll to position [0, 0]
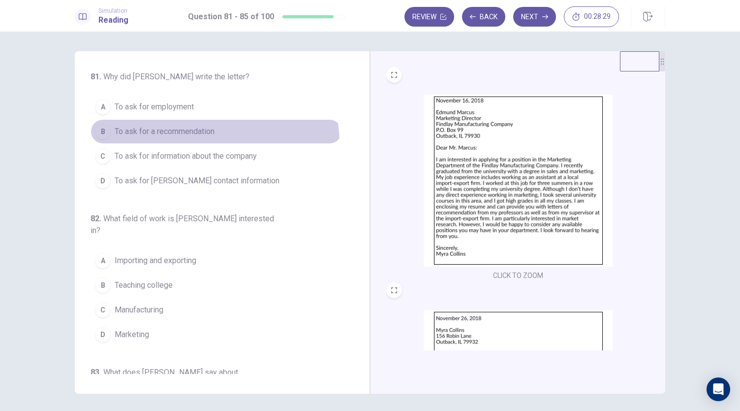
click at [208, 142] on button "B To ask for a recommendation" at bounding box center [217, 131] width 252 height 25
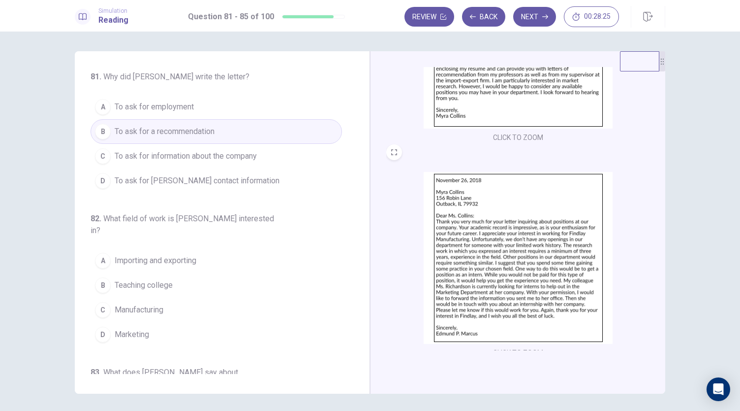
scroll to position [147, 0]
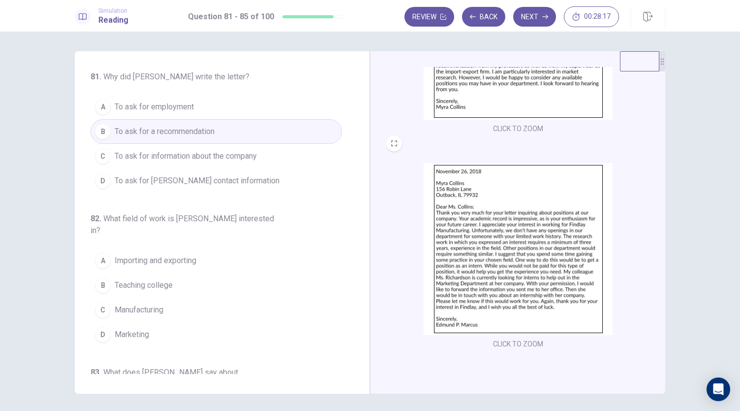
click at [176, 146] on button "C To ask for information about the company" at bounding box center [217, 156] width 252 height 25
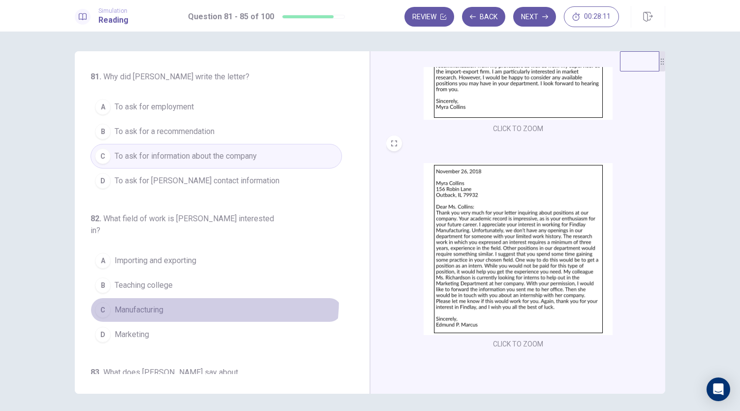
click at [158, 297] on button "C Manufacturing" at bounding box center [217, 309] width 252 height 25
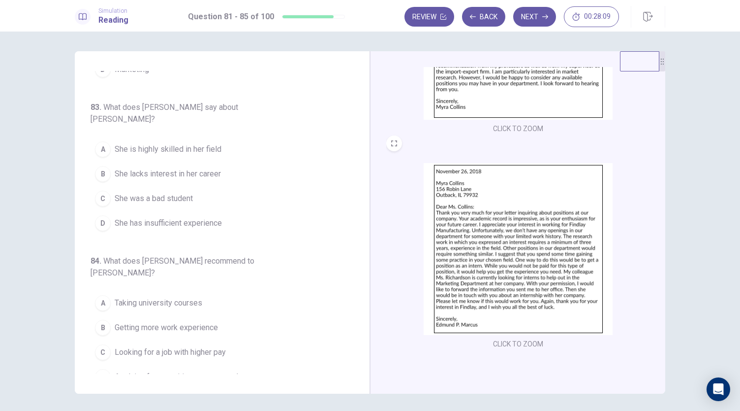
scroll to position [403, 0]
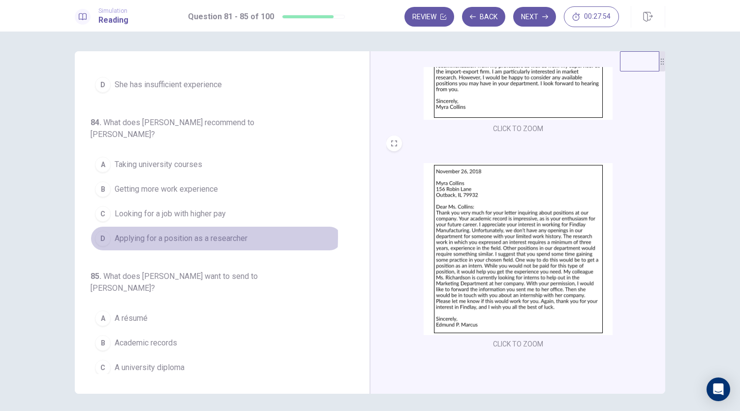
click at [138, 232] on span "Applying for a position as a researcher" at bounding box center [181, 238] width 133 height 12
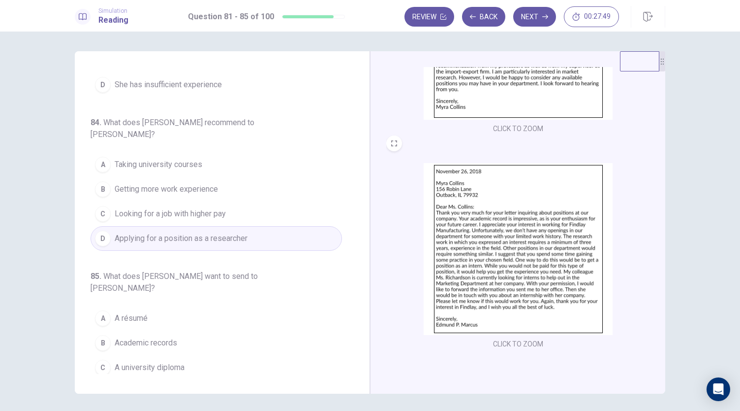
click at [131, 312] on span "A résumé" at bounding box center [131, 318] width 33 height 12
click at [529, 21] on button "Next" at bounding box center [534, 17] width 43 height 20
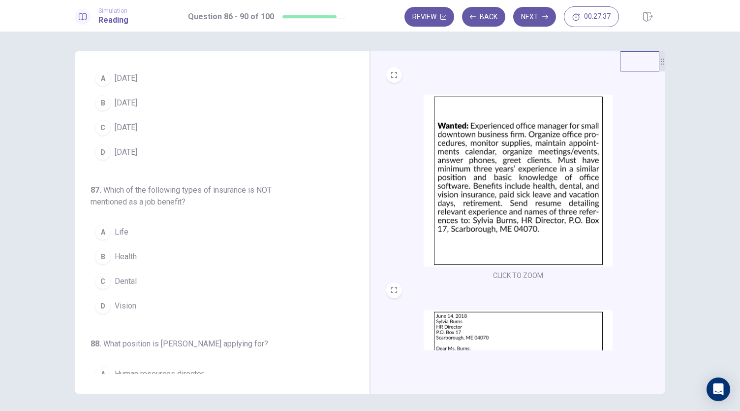
scroll to position [0, 0]
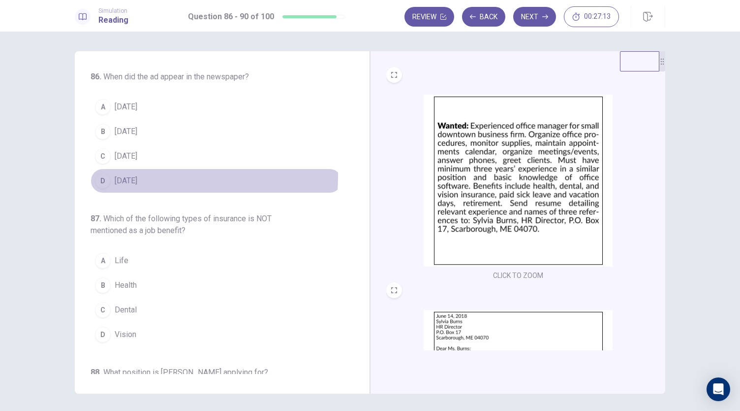
click at [126, 175] on span "June 16" at bounding box center [126, 181] width 23 height 12
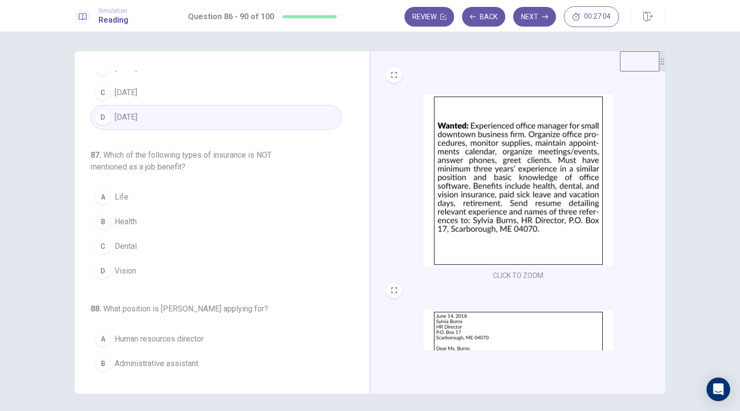
scroll to position [49, 0]
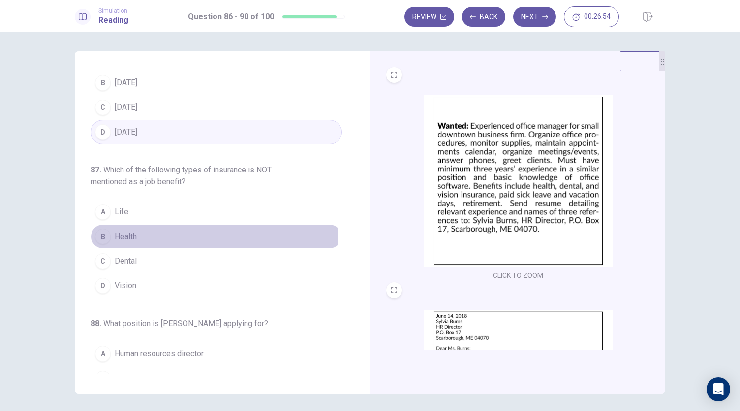
click at [129, 234] on span "Health" at bounding box center [126, 236] width 22 height 12
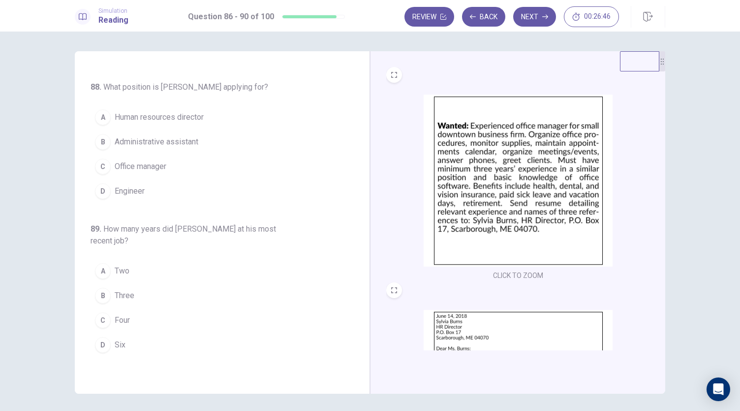
scroll to position [147, 0]
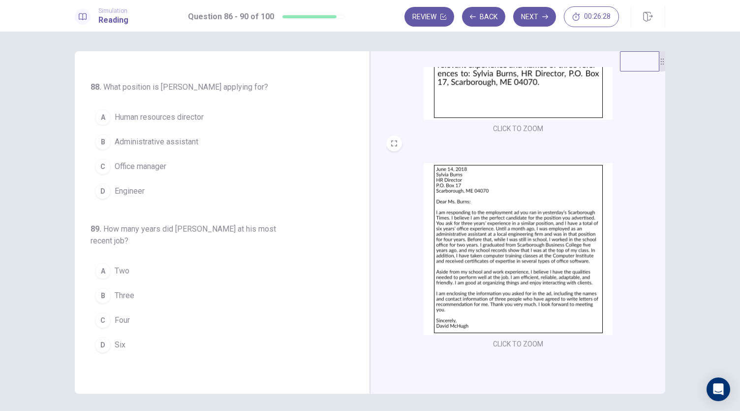
click at [123, 316] on span "Four" at bounding box center [122, 320] width 15 height 12
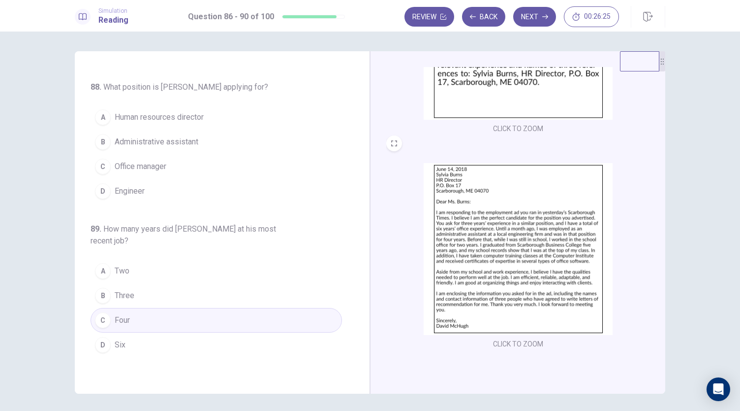
click at [127, 139] on span "Administrative assistant" at bounding box center [157, 142] width 84 height 12
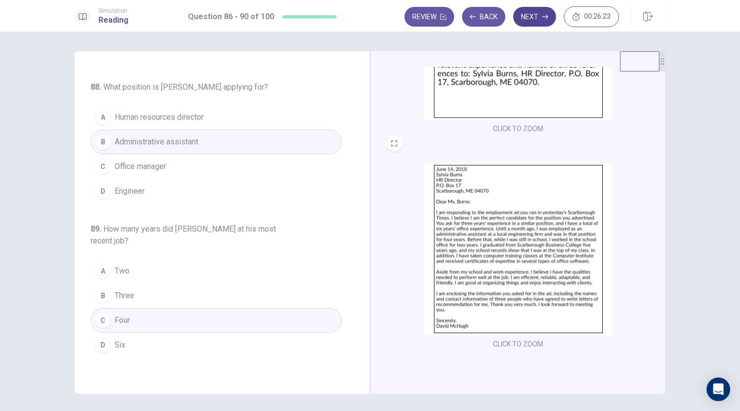
click at [538, 16] on button "Next" at bounding box center [534, 17] width 43 height 20
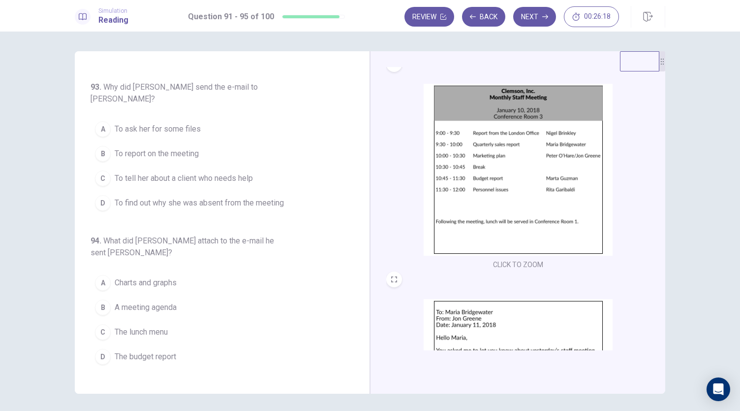
scroll to position [8, 0]
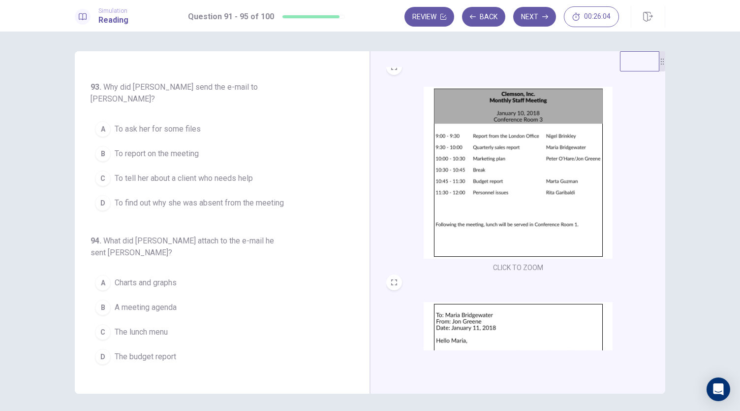
drag, startPoint x: 354, startPoint y: 230, endPoint x: 363, endPoint y: 136, distance: 95.0
click at [363, 136] on div "91 . Who gave the quarterly sales report? A Jon Greene B Maria Bridgewater C Pe…" at bounding box center [222, 222] width 295 height 342
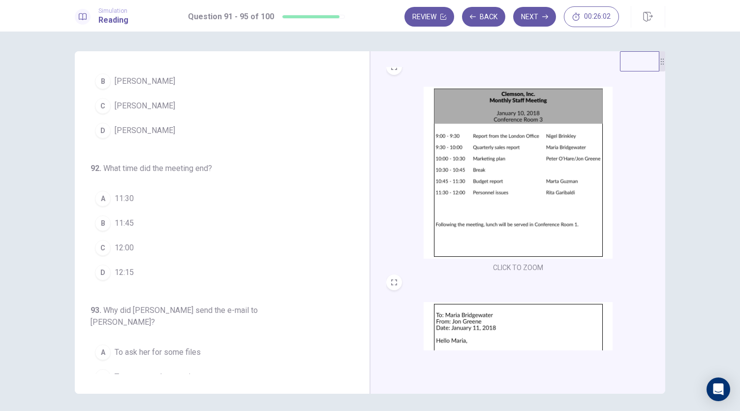
scroll to position [0, 0]
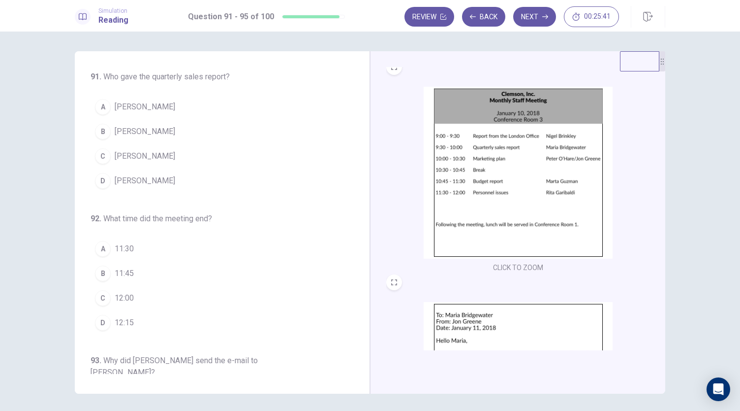
click at [654, 247] on div "CLICK TO ZOOM CLICK TO ZOOM" at bounding box center [524, 208] width 277 height 283
click at [137, 105] on span "Jon Greene" at bounding box center [145, 107] width 61 height 12
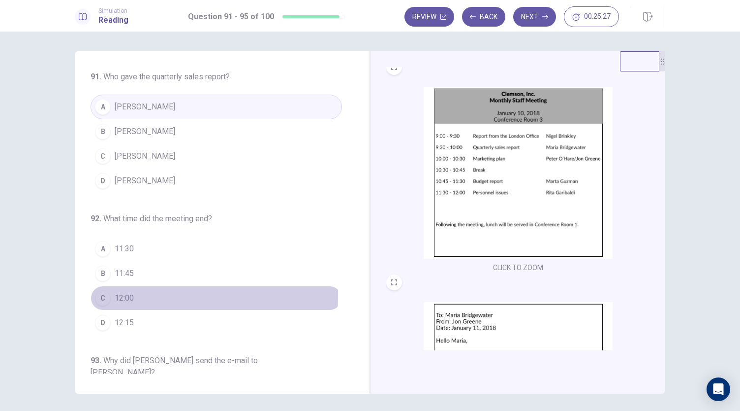
click at [117, 293] on span "12:00" at bounding box center [124, 298] width 19 height 12
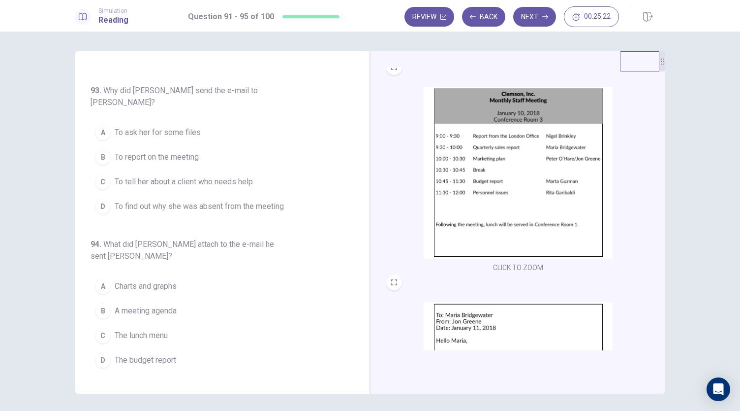
scroll to position [276, 0]
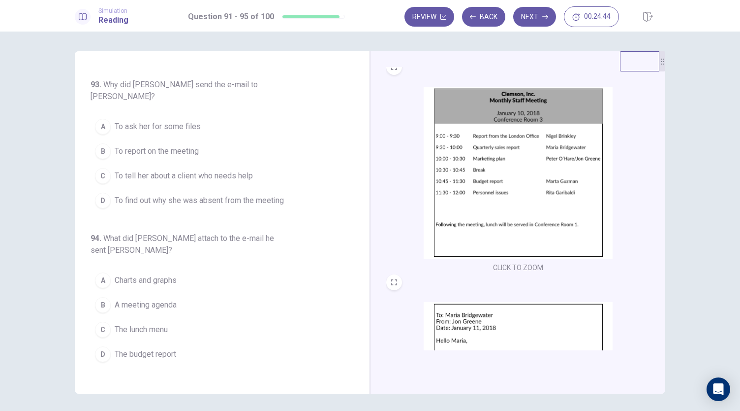
click at [151, 145] on span "To report on the meeting" at bounding box center [157, 151] width 84 height 12
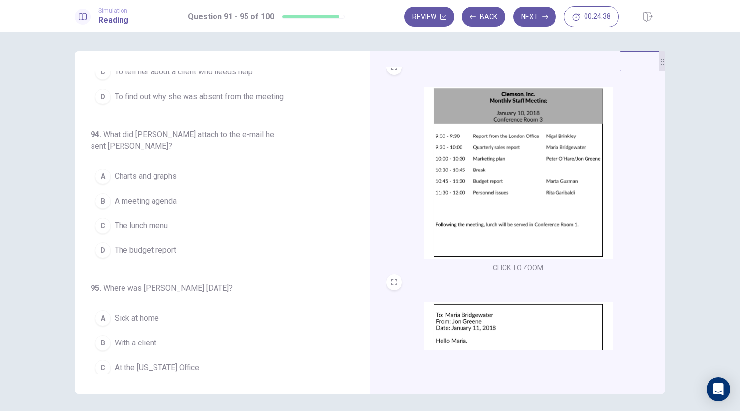
scroll to position [147, 0]
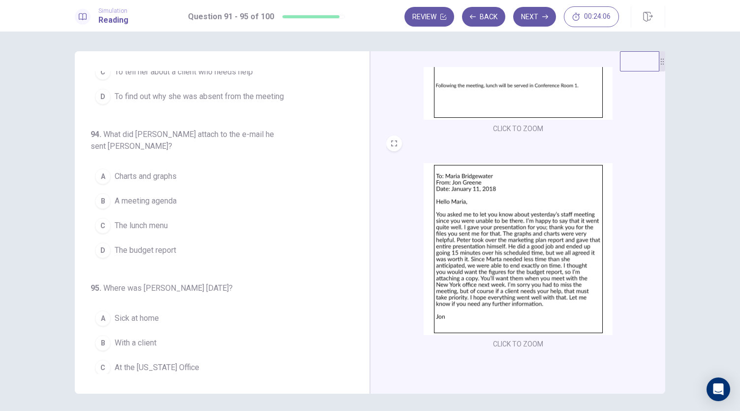
click at [132, 244] on span "The budget report" at bounding box center [146, 250] width 62 height 12
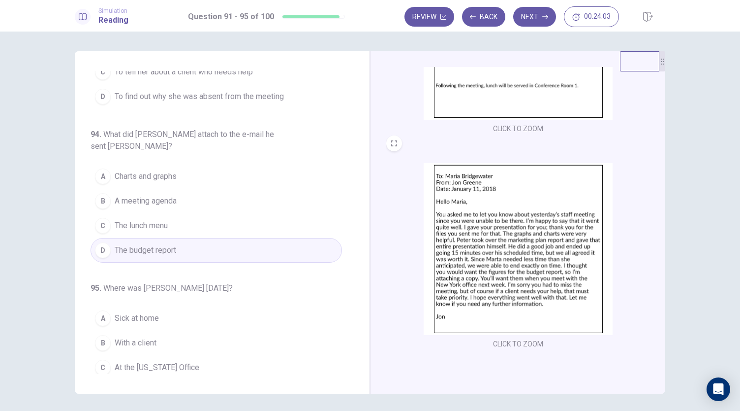
click at [144, 361] on span "At the New York Office" at bounding box center [157, 367] width 85 height 12
click at [543, 8] on button "Next" at bounding box center [534, 17] width 43 height 20
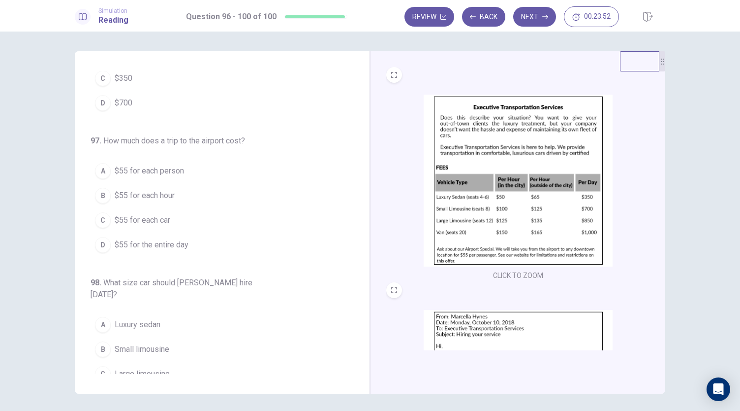
scroll to position [0, 0]
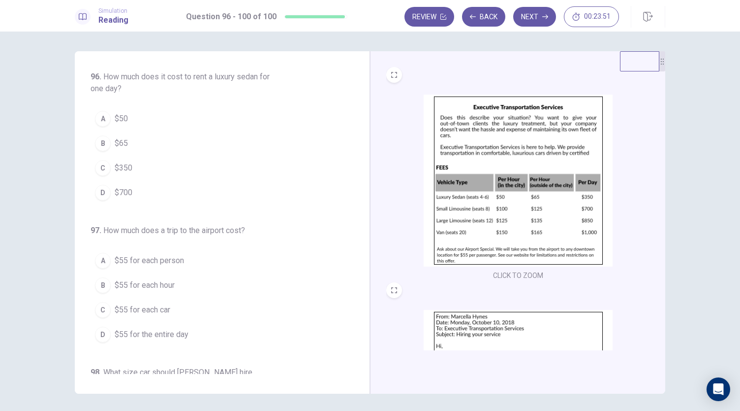
click at [359, 72] on div "96 . How much does it cost to rent a luxury sedan for one day? A $50 B $65 C $3…" at bounding box center [226, 222] width 271 height 303
click at [124, 168] on span "$350" at bounding box center [124, 168] width 18 height 12
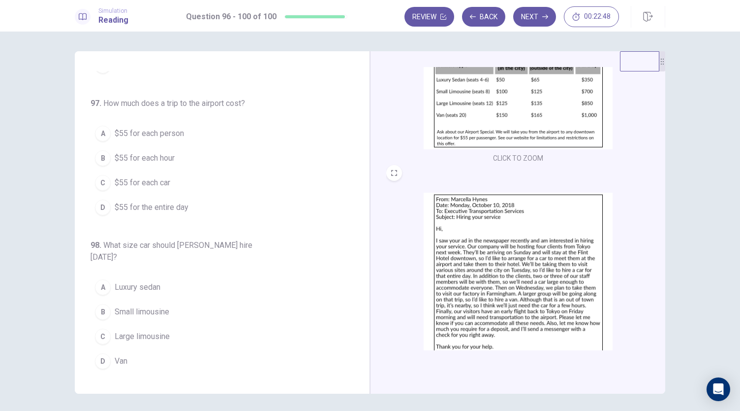
scroll to position [138, 0]
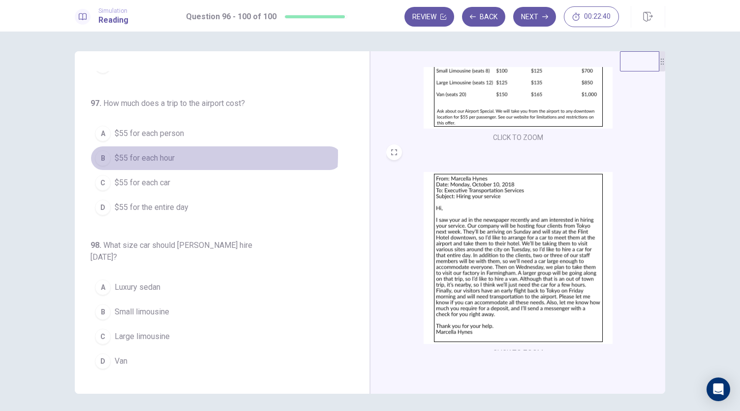
click at [154, 153] on span "$55 for each hour" at bounding box center [145, 158] width 60 height 12
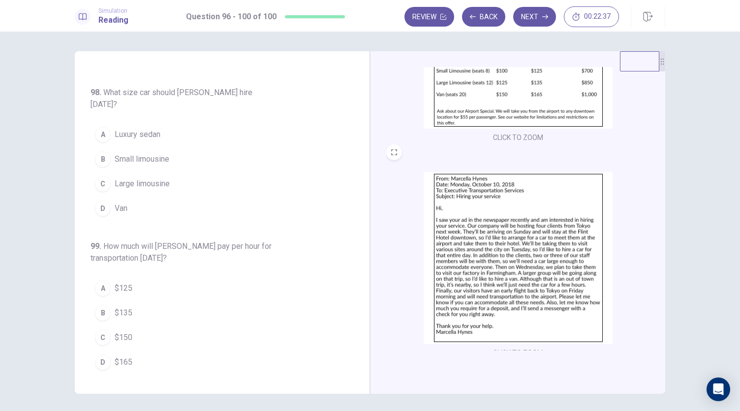
scroll to position [285, 0]
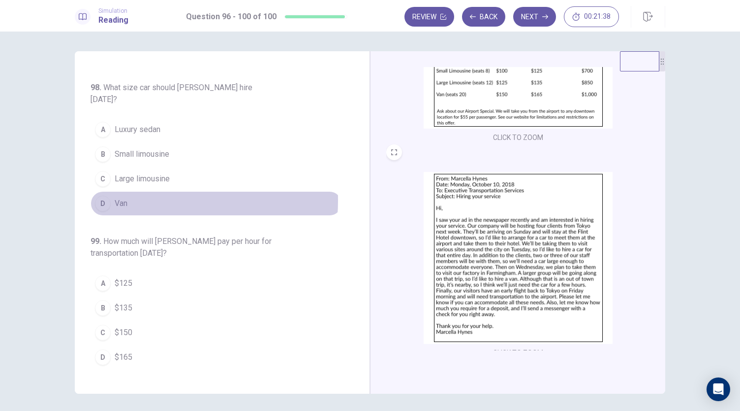
click at [135, 191] on button "D Van" at bounding box center [217, 203] width 252 height 25
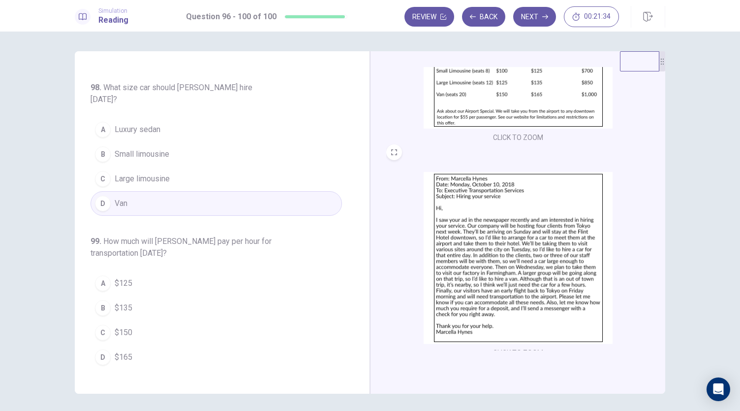
click at [122, 302] on span "$135" at bounding box center [124, 308] width 18 height 12
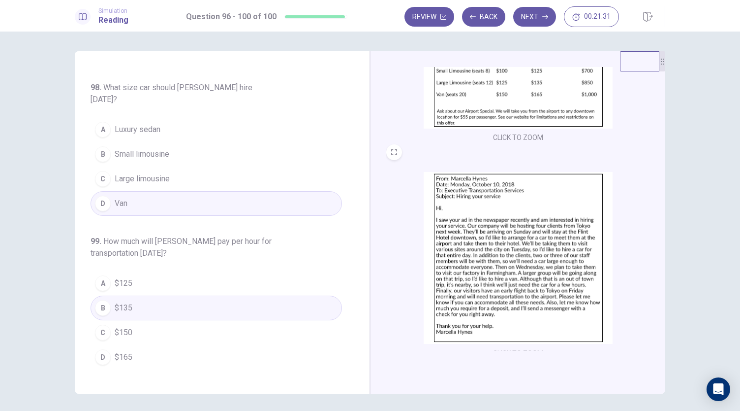
click at [354, 370] on div "96 . How much does it cost to rent a luxury sedan for one day? A $50 B $65 C $3…" at bounding box center [226, 222] width 271 height 303
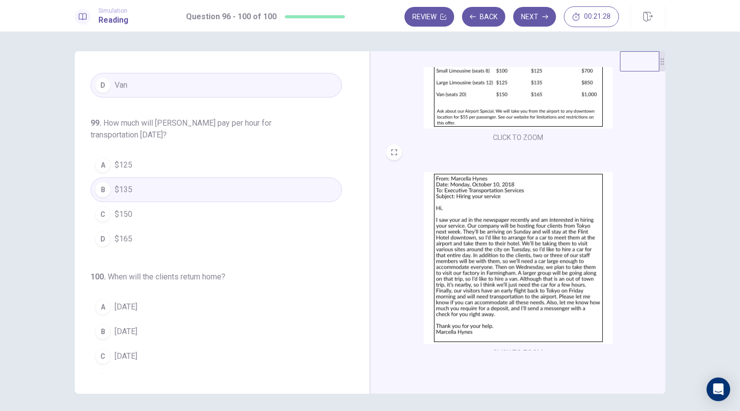
scroll to position [403, 0]
click at [121, 374] on span "Friday" at bounding box center [126, 380] width 23 height 12
click at [539, 16] on button "Next" at bounding box center [534, 17] width 43 height 20
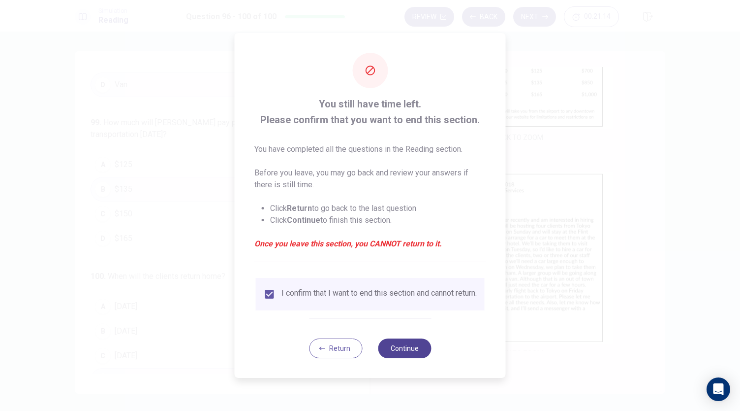
click at [392, 347] on button "Continue" at bounding box center [404, 348] width 53 height 20
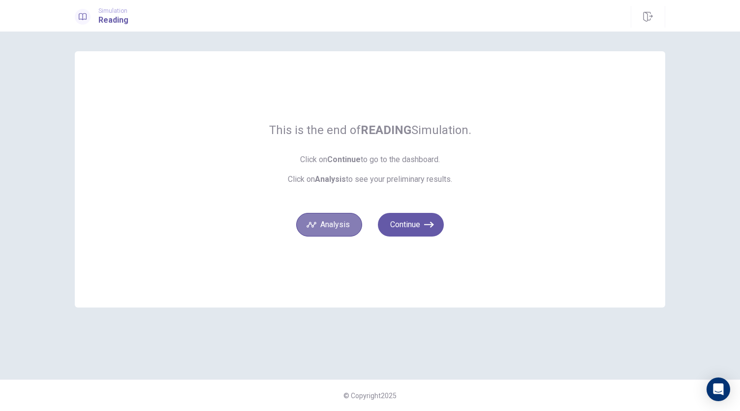
click at [330, 225] on button "Analysis" at bounding box center [329, 225] width 66 height 24
